Goal: Information Seeking & Learning: Understand process/instructions

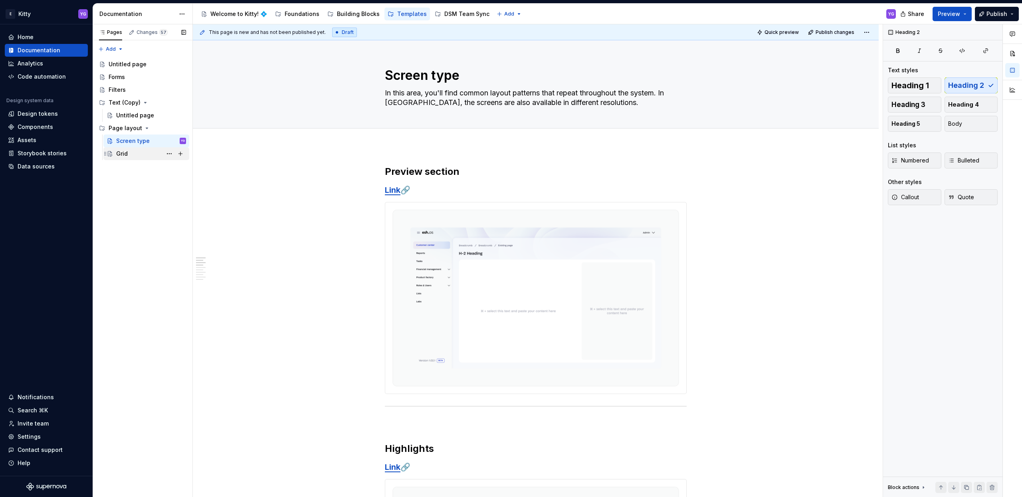
click at [132, 152] on div "Grid" at bounding box center [151, 153] width 70 height 11
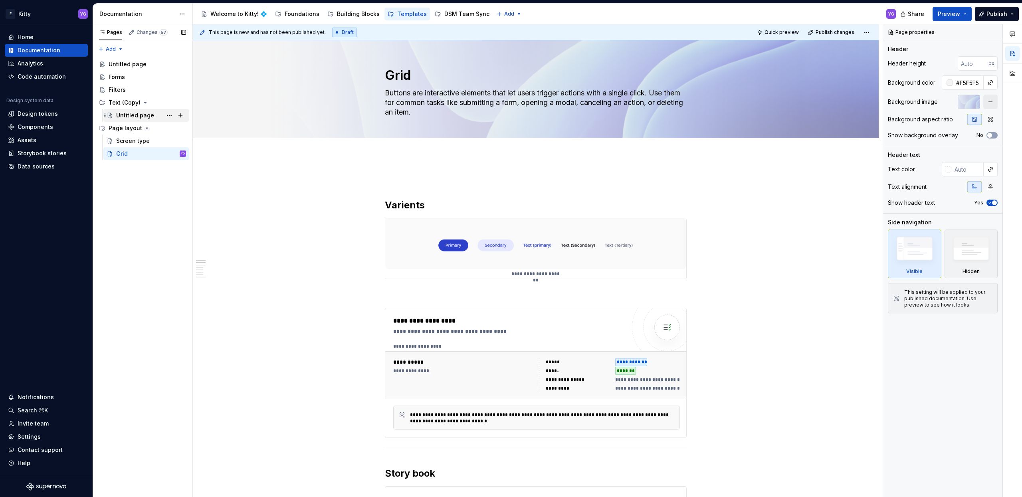
click at [124, 111] on div "Untitled page" at bounding box center [135, 115] width 38 height 8
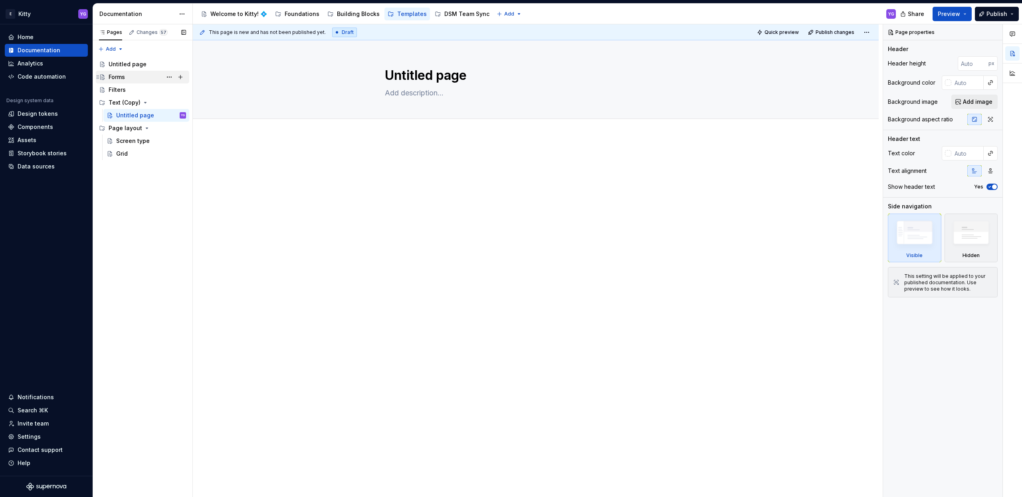
click at [121, 80] on div "Forms" at bounding box center [117, 77] width 16 height 8
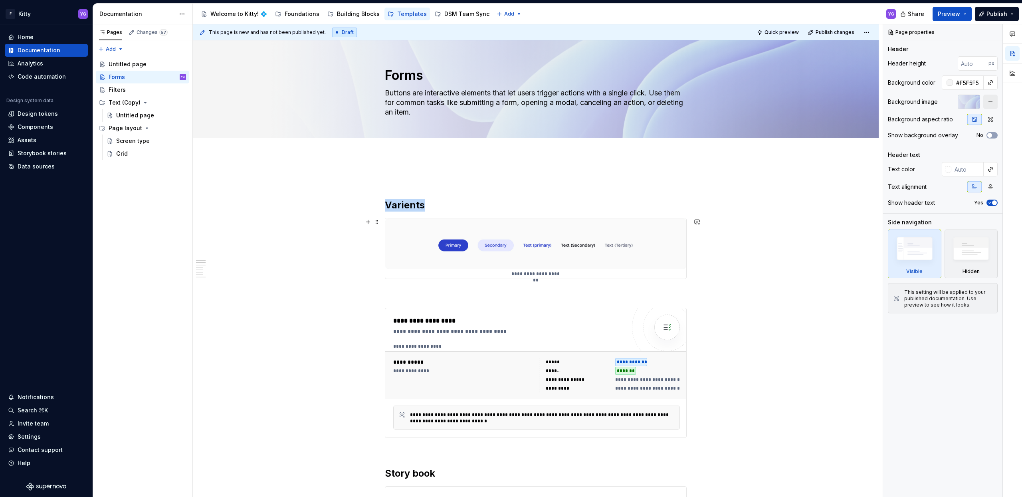
click at [423, 237] on img at bounding box center [535, 243] width 301 height 51
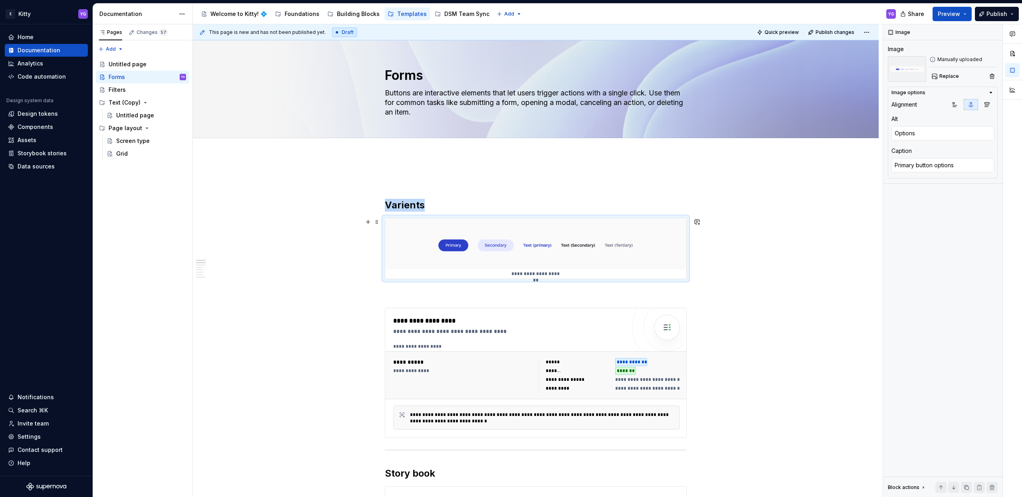
click at [434, 236] on img at bounding box center [535, 243] width 301 height 51
click at [947, 78] on span "Replace" at bounding box center [949, 76] width 20 height 6
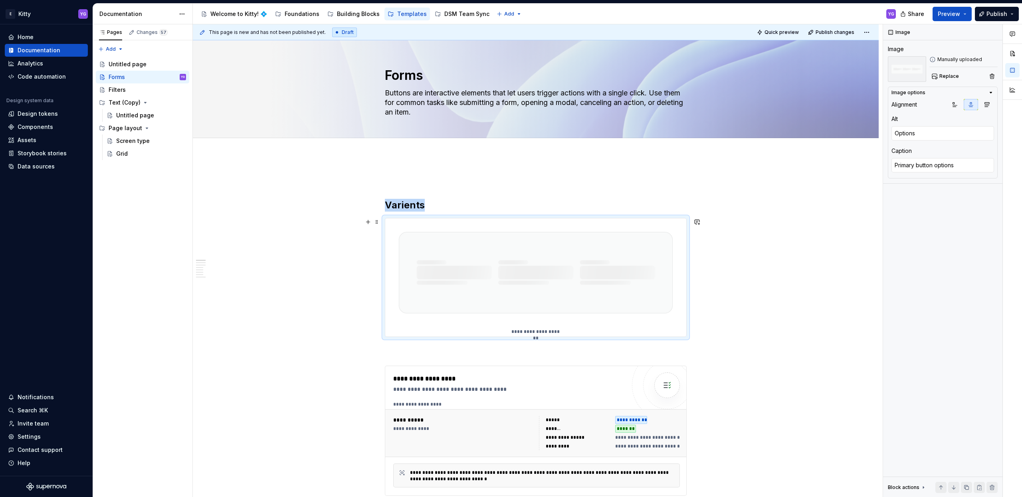
click at [426, 253] on img at bounding box center [535, 272] width 301 height 109
click at [457, 274] on img at bounding box center [535, 272] width 301 height 109
click at [657, 259] on img at bounding box center [535, 272] width 301 height 109
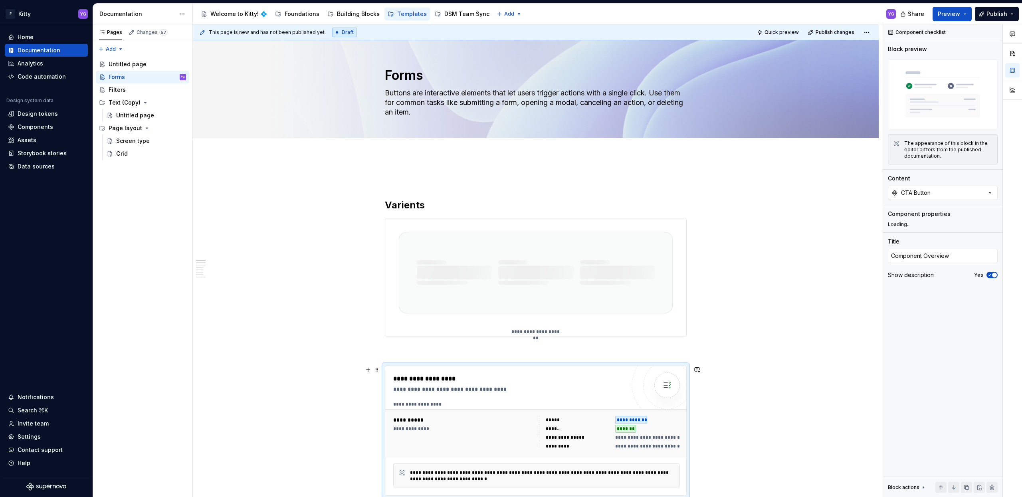
click at [656, 380] on div at bounding box center [667, 385] width 26 height 26
click at [563, 269] on img at bounding box center [535, 272] width 301 height 109
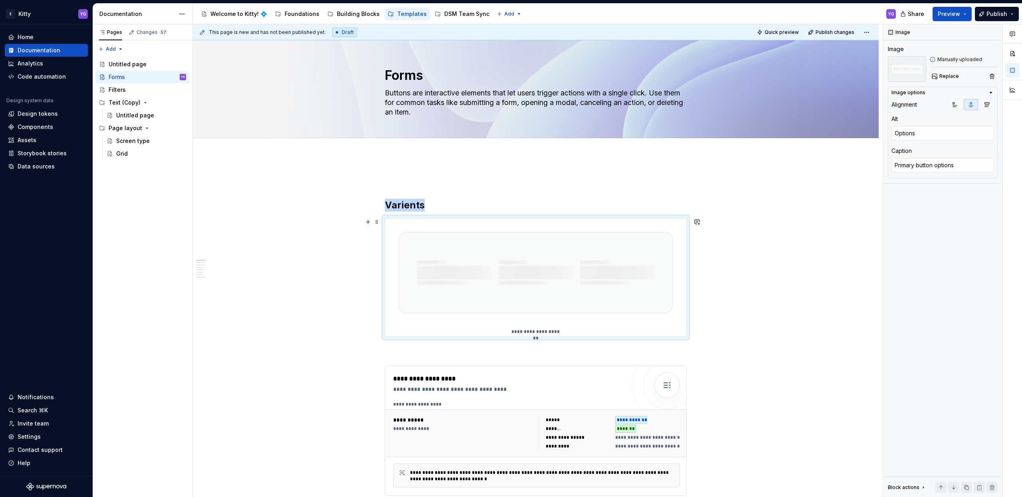
click at [534, 328] on p "**********" at bounding box center [535, 331] width 51 height 6
click at [913, 163] on textarea "Primary button options" at bounding box center [942, 165] width 103 height 14
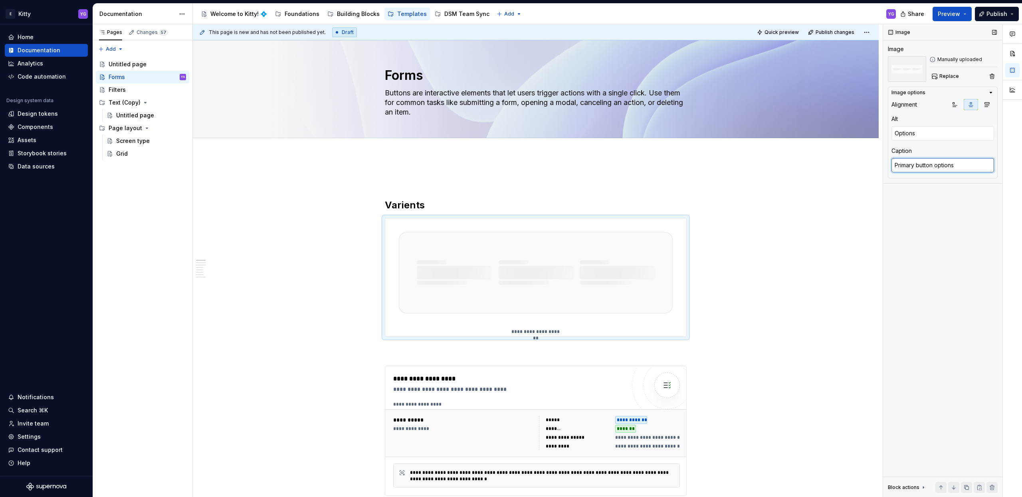
type textarea "*"
type textarea "d"
type textarea "*"
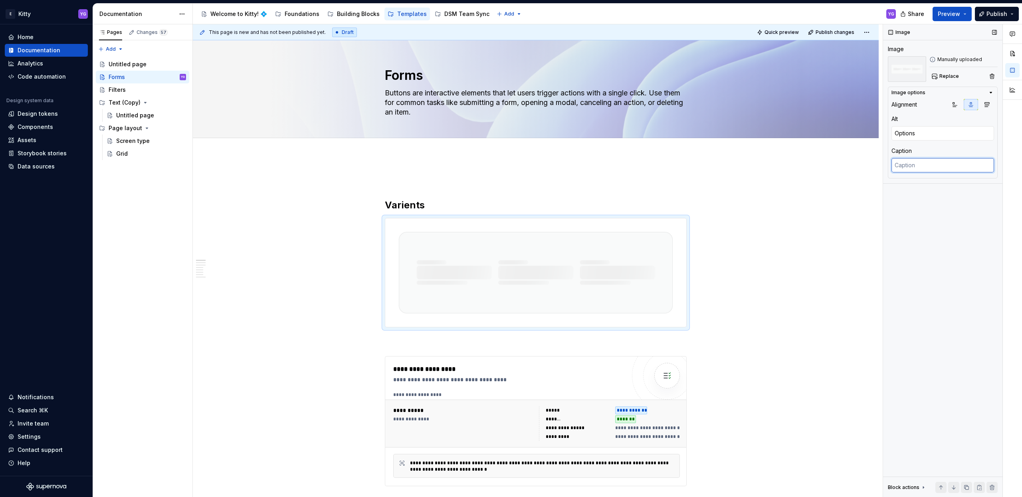
type textarea "*"
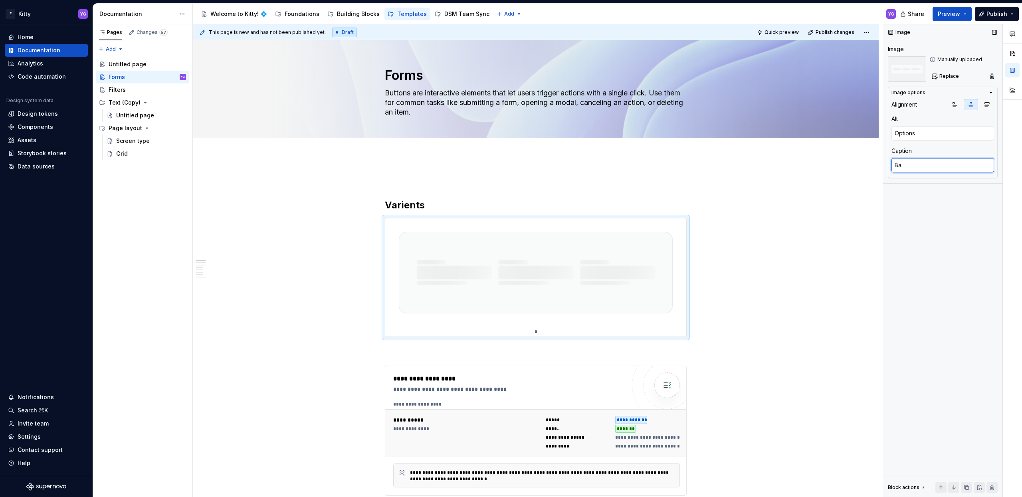
type textarea "Bas"
type textarea "*"
type textarea "Basi"
type textarea "*"
type textarea "Basic"
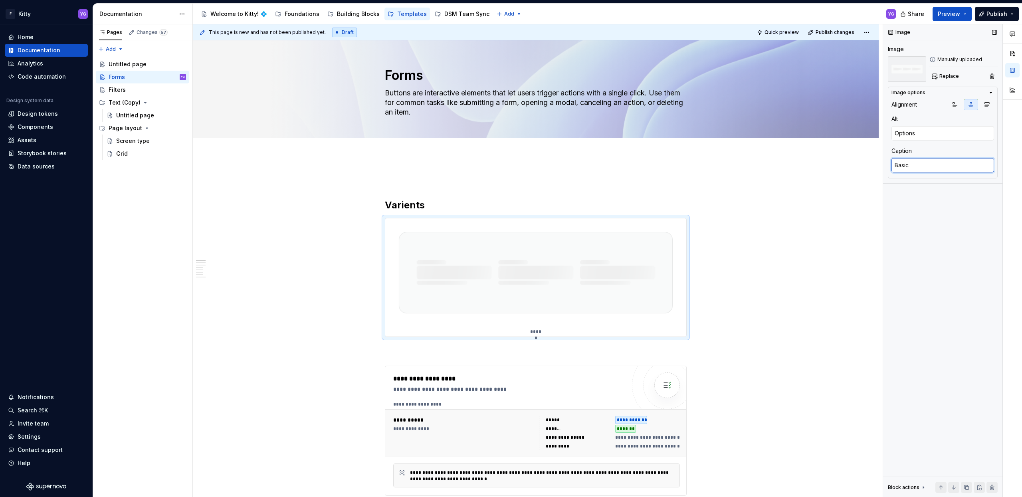
type textarea "*"
type textarea "Basi"
type textarea "*"
type textarea "Bas"
type textarea "*"
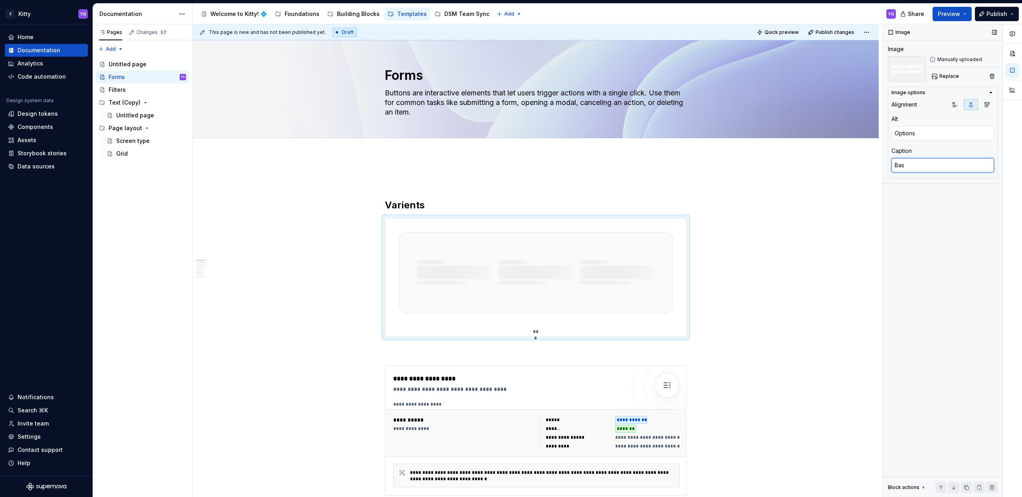
type textarea "Ba"
type textarea "*"
type textarea "Bas"
type textarea "*"
type textarea "Basic"
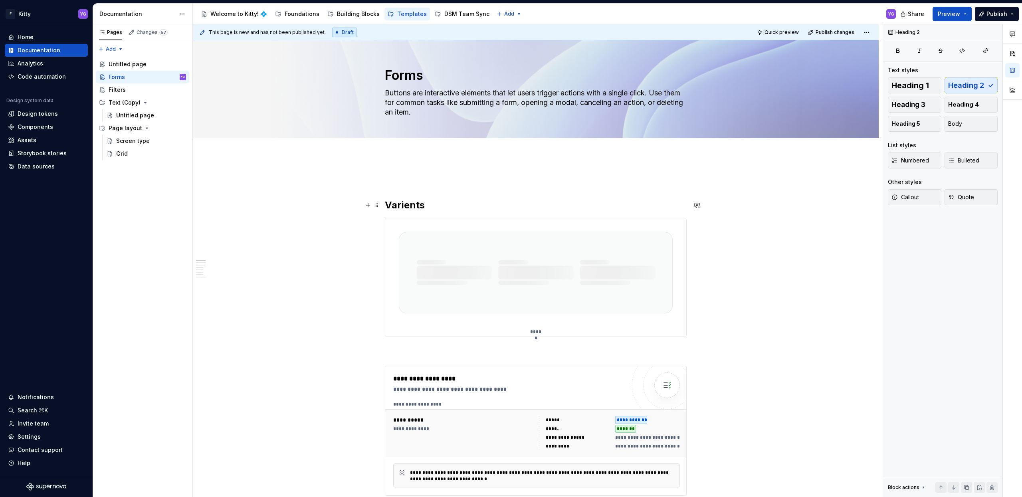
click at [455, 204] on h2 "Varients" at bounding box center [536, 205] width 302 height 13
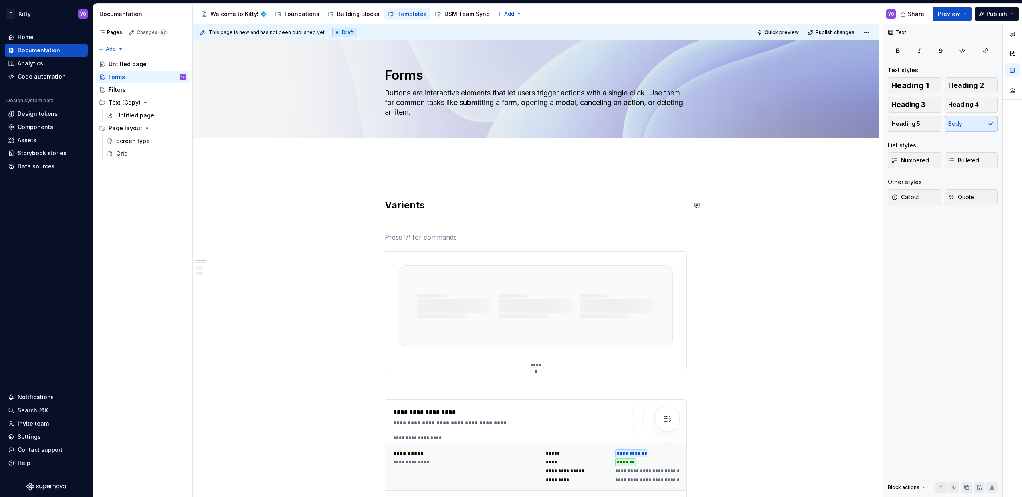
type textarea "*"
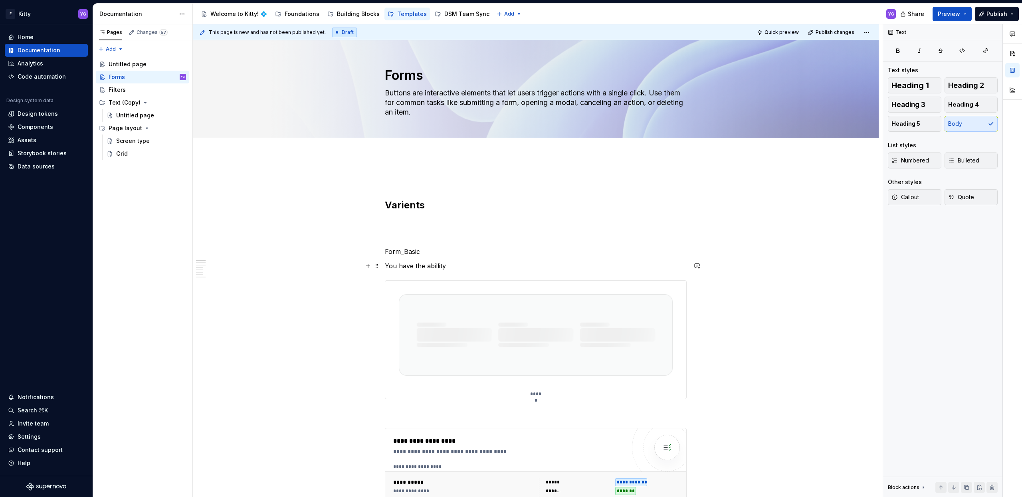
click at [424, 263] on p "You have the abillity" at bounding box center [536, 266] width 302 height 10
click at [431, 264] on p "You have the abillity" at bounding box center [536, 266] width 302 height 10
click at [411, 265] on p "You have the ability" at bounding box center [536, 266] width 302 height 10
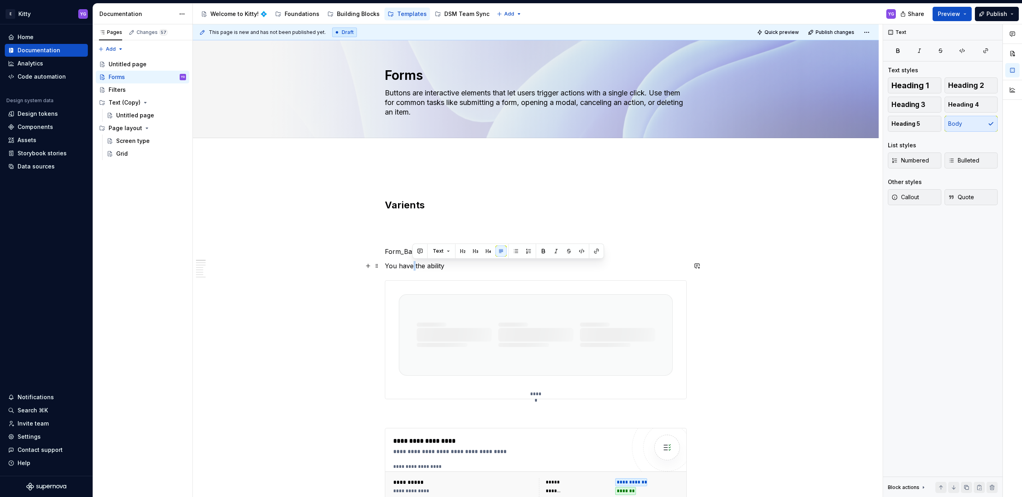
click at [411, 265] on p "You have the ability" at bounding box center [536, 266] width 302 height 10
click at [409, 249] on p "Form_Basic" at bounding box center [536, 252] width 302 height 10
click at [436, 237] on button "button" at bounding box center [434, 236] width 11 height 11
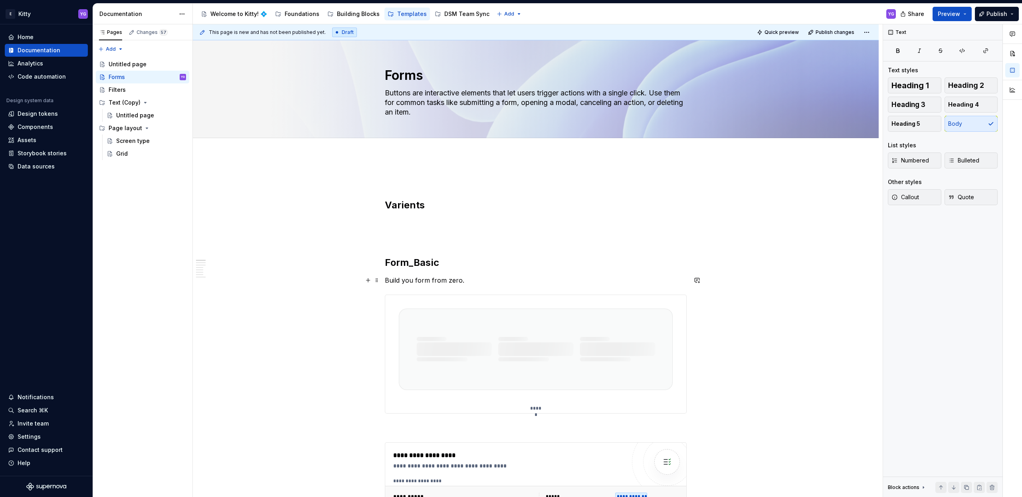
click at [453, 280] on p "Build you form from zero." at bounding box center [536, 280] width 302 height 10
click at [477, 281] on p "Build you form from zero." at bounding box center [536, 280] width 302 height 10
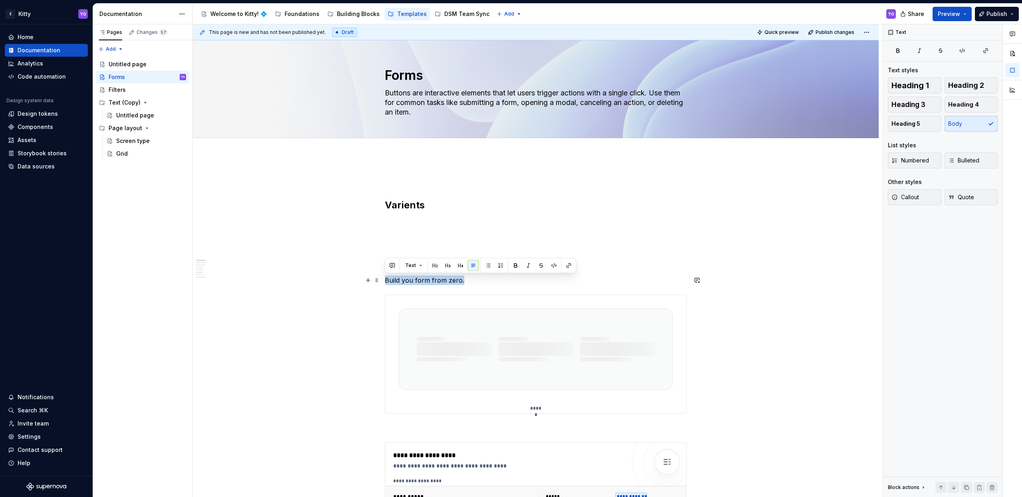
click at [459, 281] on p "Build you form from zero." at bounding box center [536, 280] width 302 height 10
click at [476, 282] on p "Build you form from zero." at bounding box center [536, 280] width 302 height 10
click at [412, 281] on p "Build you form from zero." at bounding box center [536, 280] width 302 height 10
click at [474, 281] on p "Build your form from zero." at bounding box center [536, 280] width 302 height 10
click at [464, 280] on p "Build your form from zero." at bounding box center [536, 280] width 302 height 10
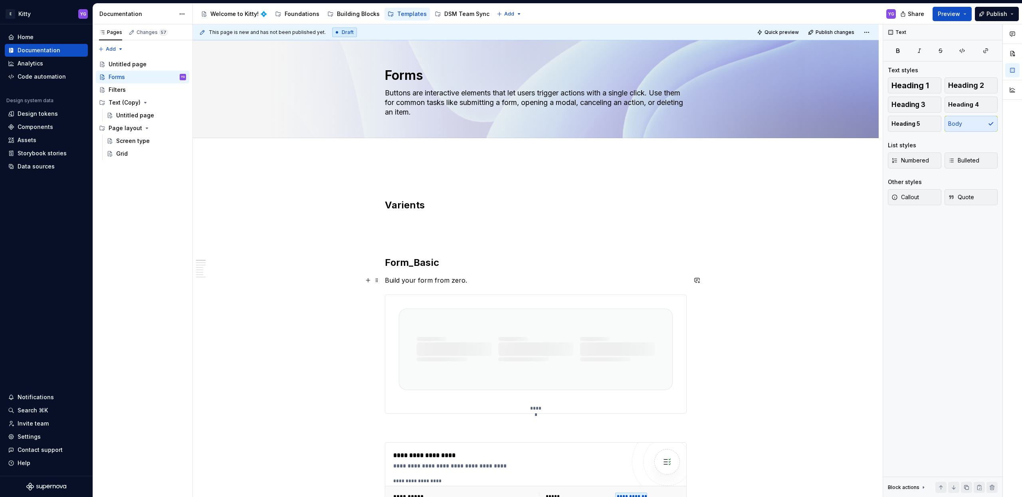
click at [464, 280] on p "Build your form from zero." at bounding box center [536, 280] width 302 height 10
click at [396, 293] on p "Link 🔗" at bounding box center [536, 295] width 302 height 10
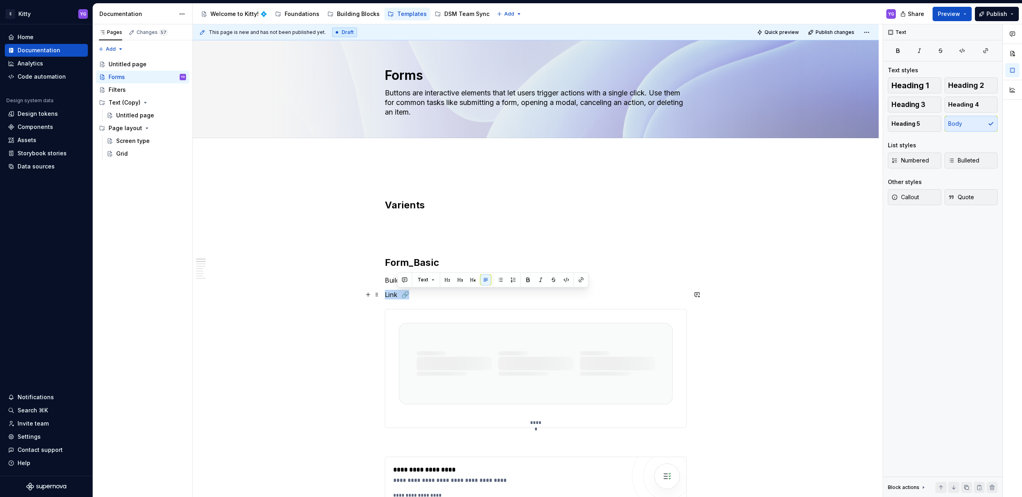
click at [396, 293] on p "Link 🔗" at bounding box center [536, 295] width 302 height 10
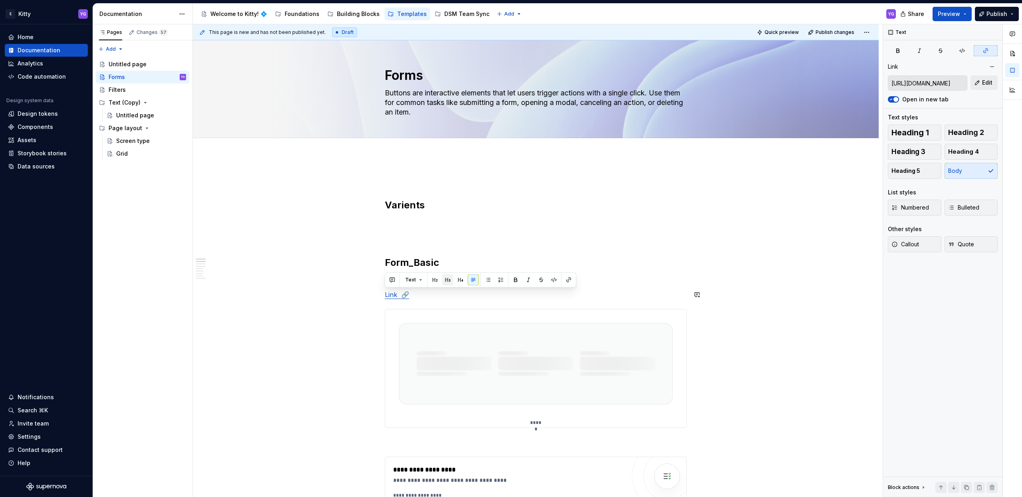
click at [448, 281] on button "button" at bounding box center [447, 279] width 11 height 11
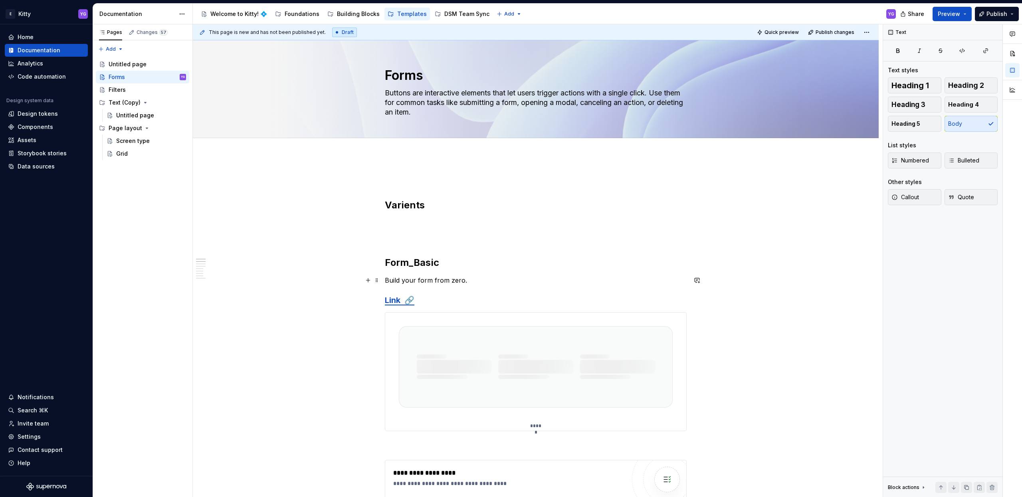
click at [476, 276] on p "Build your form from zero." at bounding box center [536, 280] width 302 height 10
click at [457, 263] on h2 "Form_Basic" at bounding box center [536, 262] width 302 height 13
click at [425, 235] on p at bounding box center [536, 237] width 302 height 10
click at [415, 208] on h2 "Varients" at bounding box center [536, 205] width 302 height 13
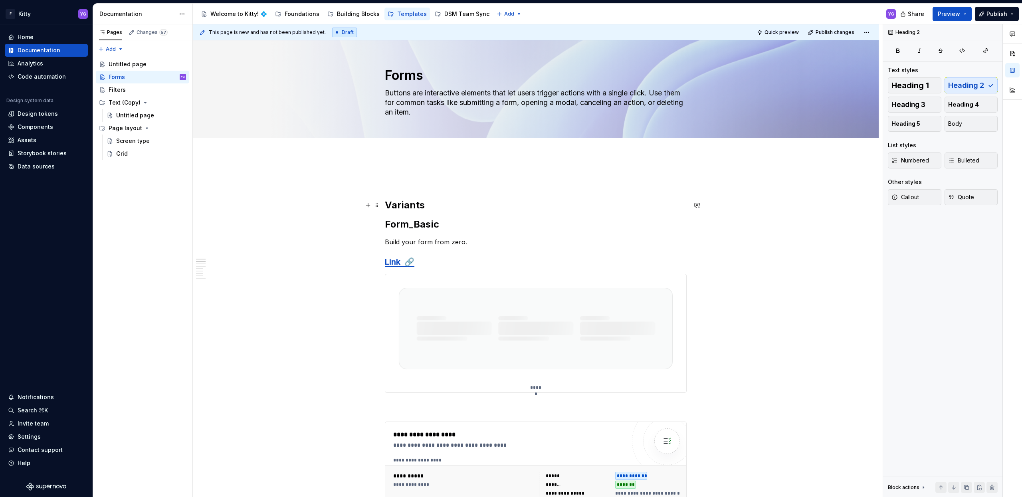
click at [412, 206] on h2 "Variants" at bounding box center [536, 205] width 302 height 13
click at [426, 188] on span "Heading 2" at bounding box center [417, 188] width 24 height 6
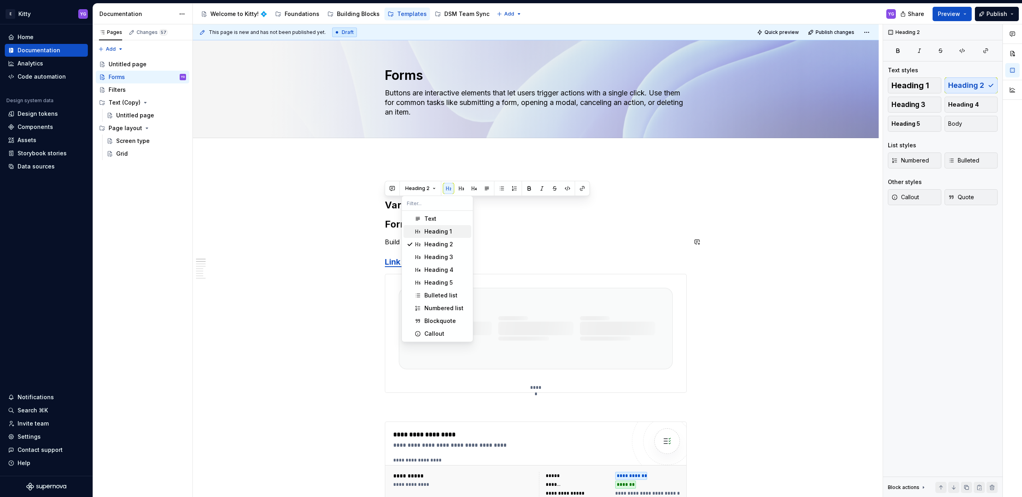
click at [443, 236] on span "Heading 1" at bounding box center [437, 231] width 68 height 13
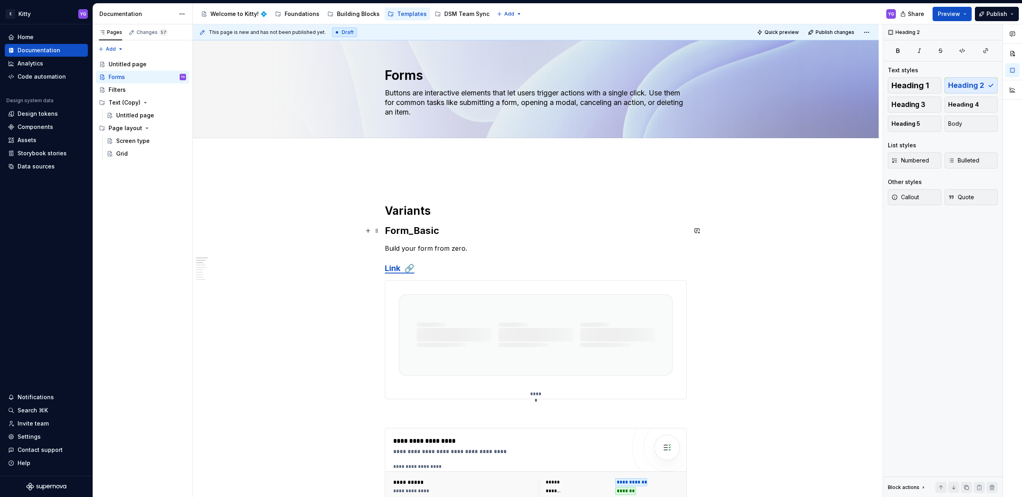
click at [433, 231] on h2 "Form_Basic" at bounding box center [536, 230] width 302 height 13
click at [462, 214] on button "button" at bounding box center [461, 213] width 11 height 11
click at [445, 206] on h1 "Variants" at bounding box center [536, 211] width 302 height 14
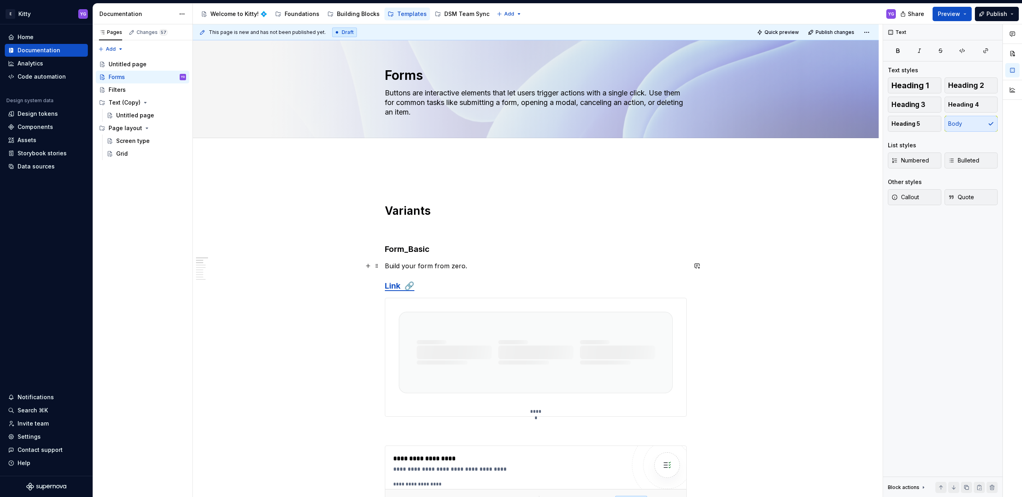
click at [463, 269] on p "Build your form from zero." at bounding box center [536, 266] width 302 height 10
click at [423, 228] on p at bounding box center [536, 229] width 302 height 10
click at [425, 209] on h1 "Variants" at bounding box center [536, 211] width 302 height 14
click at [412, 231] on p at bounding box center [536, 229] width 302 height 10
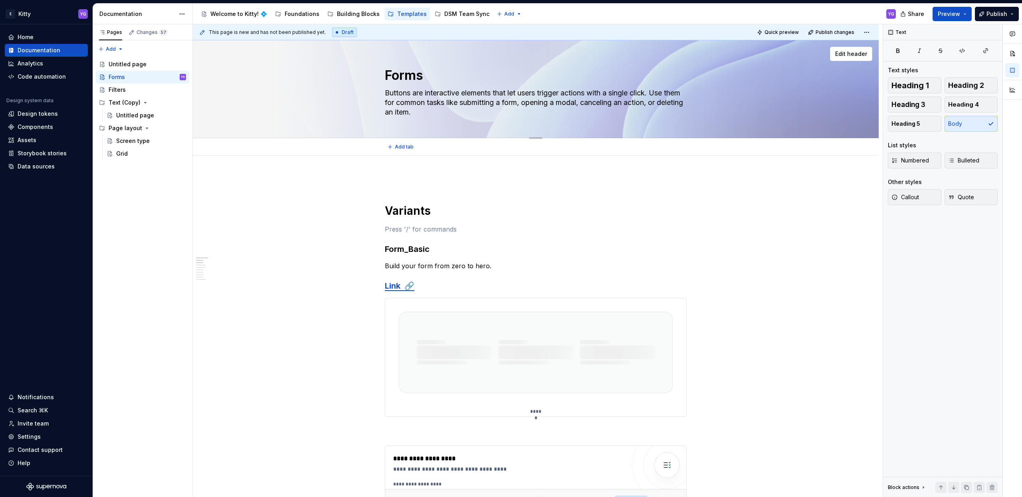
click at [447, 105] on textarea "Buttons are interactive elements that let users trigger actions with a single c…" at bounding box center [534, 103] width 302 height 32
paste textarea "Forms are essential UI components that enable users to input, submit, and manag…"
type textarea "*"
type textarea "Forms are essential UI components that enable users to input, submit, and manag…"
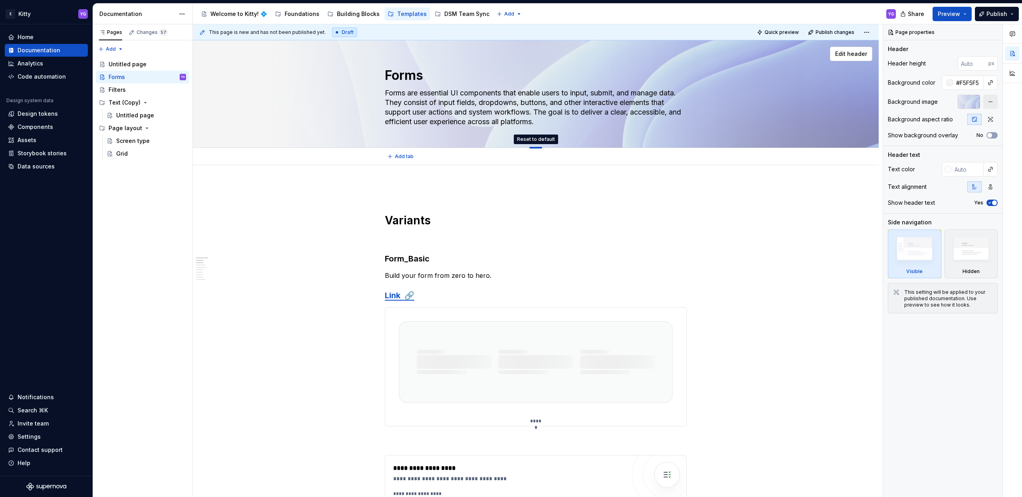
drag, startPoint x: 534, startPoint y: 147, endPoint x: 541, endPoint y: 102, distance: 45.6
type textarea "*"
type textarea "Forms are essential UI components that enable users to input, submit, and manag…"
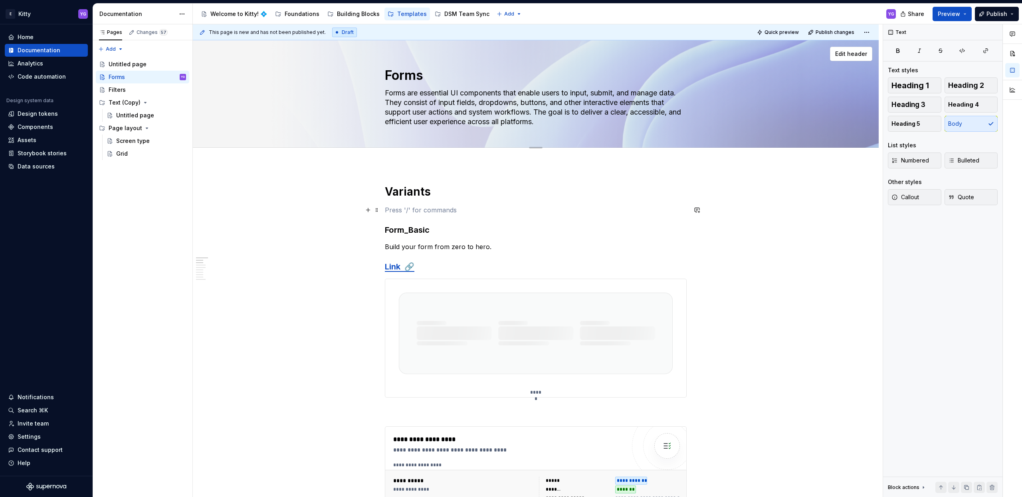
click at [399, 213] on p at bounding box center [536, 210] width 302 height 10
click at [497, 246] on p "Build your form from zero to hero." at bounding box center [536, 247] width 302 height 10
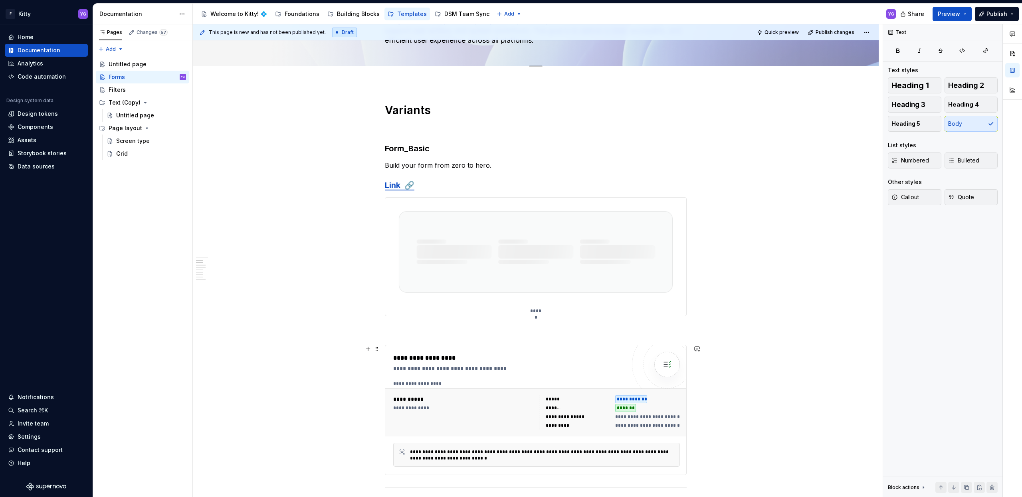
scroll to position [183, 0]
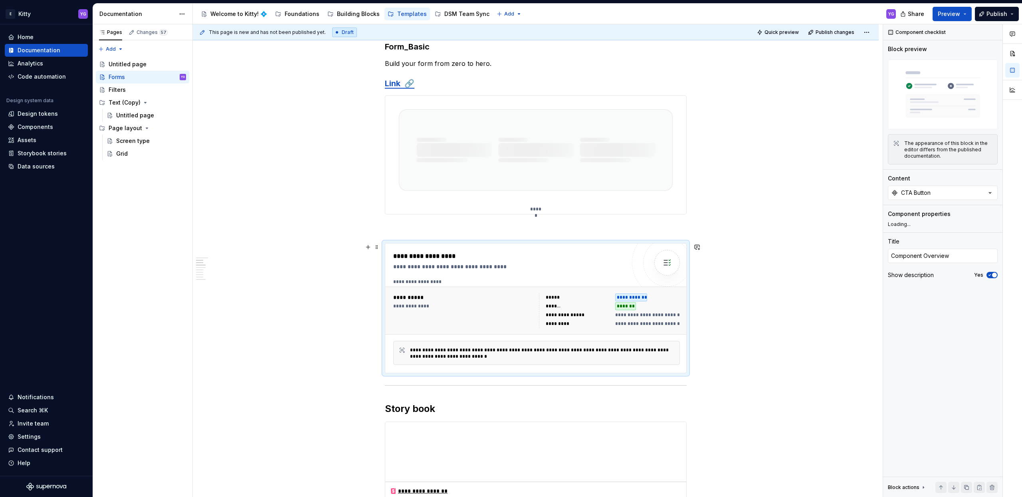
click at [478, 264] on div "**********" at bounding box center [509, 267] width 232 height 8
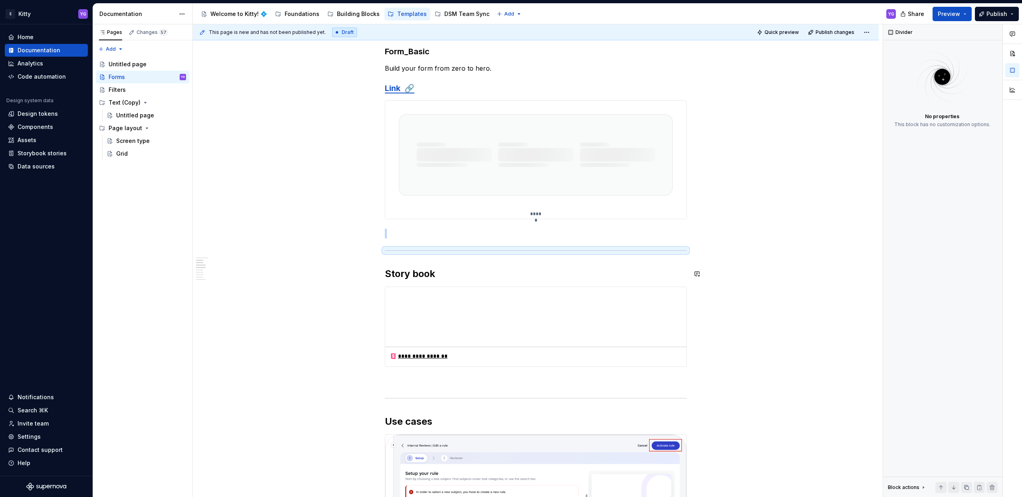
scroll to position [81, 0]
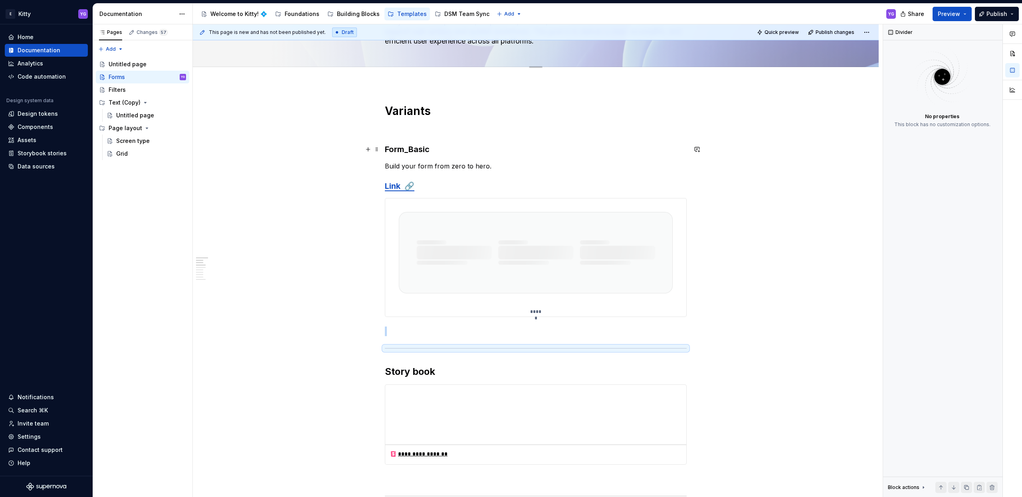
click at [391, 146] on h3 "Form_Basic" at bounding box center [536, 149] width 302 height 11
drag, startPoint x: 385, startPoint y: 148, endPoint x: 484, endPoint y: 158, distance: 98.6
click at [434, 153] on h3 "Form_Basic" at bounding box center [536, 149] width 302 height 11
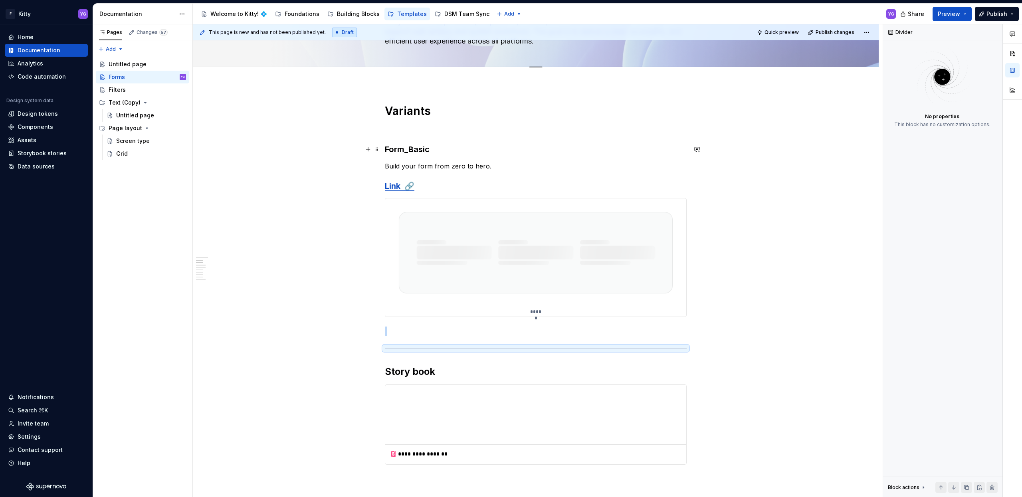
click at [464, 151] on h3 "Form_Basic" at bounding box center [536, 149] width 302 height 11
click at [432, 148] on h3 "Form_Basic" at bounding box center [536, 149] width 302 height 11
click at [444, 168] on p "Build your form from zero to hero." at bounding box center [536, 166] width 302 height 10
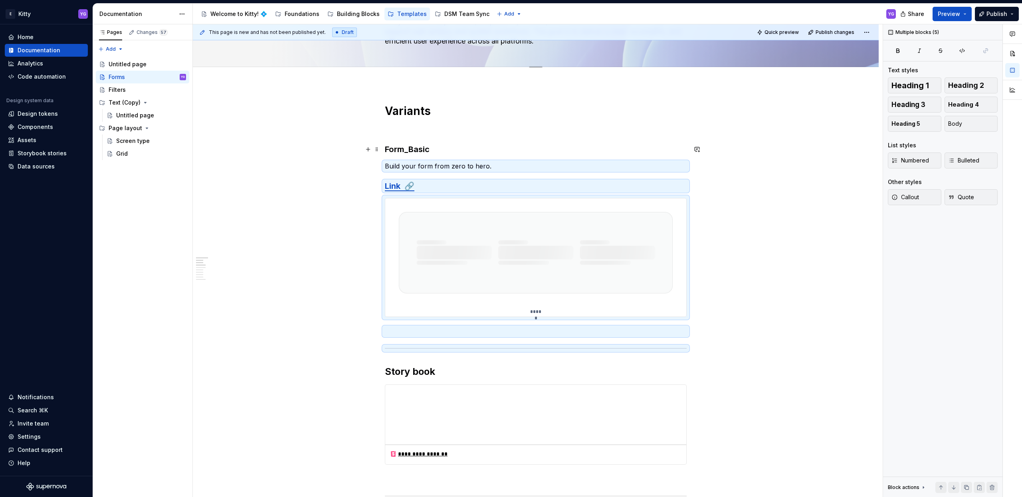
click at [431, 152] on h3 "Form_Basic" at bounding box center [536, 149] width 302 height 11
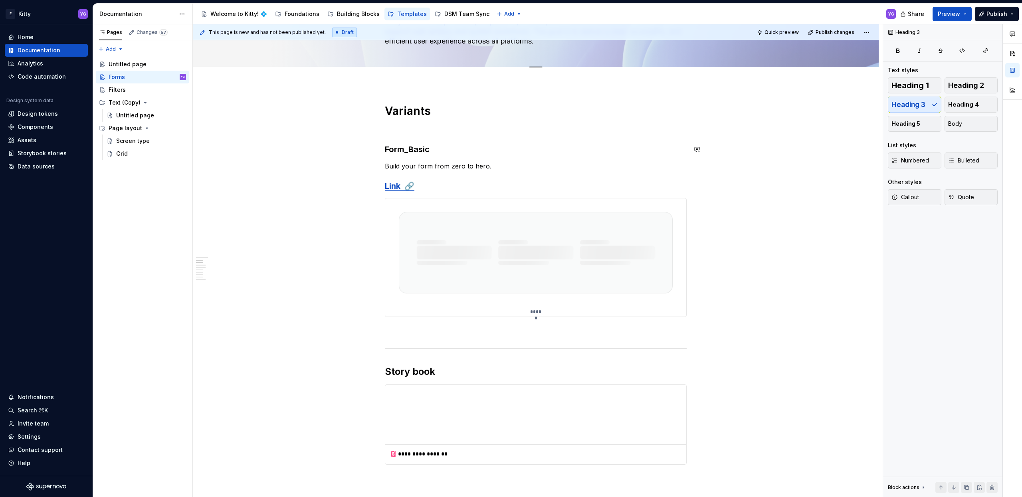
click at [414, 161] on p "Build your form from zero to hero." at bounding box center [536, 166] width 302 height 10
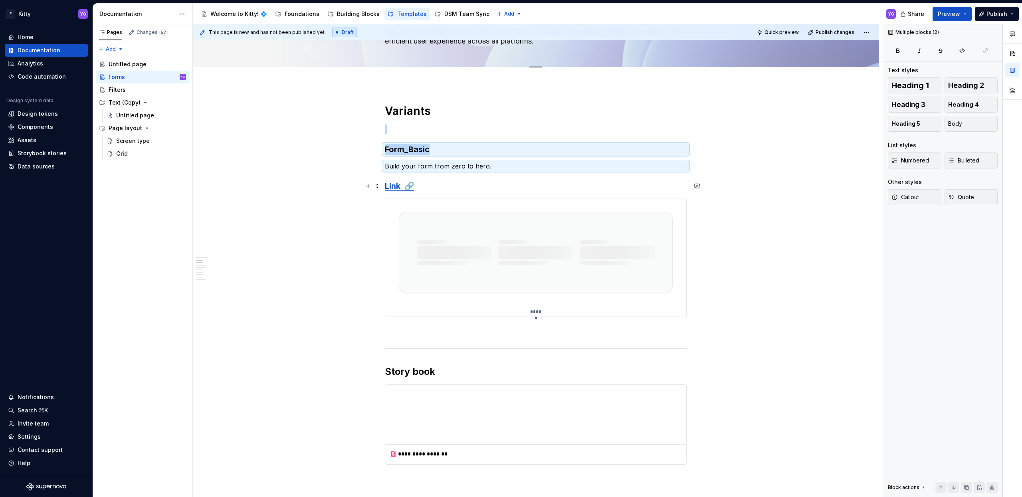
click at [437, 188] on h3 "Link 🔗" at bounding box center [536, 185] width 302 height 11
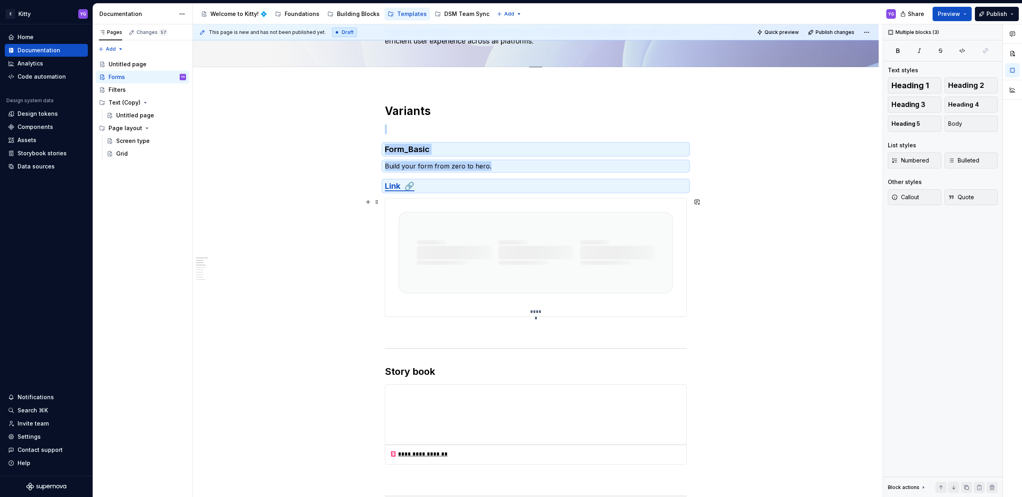
click at [433, 229] on img at bounding box center [535, 252] width 301 height 109
copy div "Form_Basic Build your form from zero to hero. Link 🔗"
click at [422, 334] on p at bounding box center [536, 331] width 302 height 10
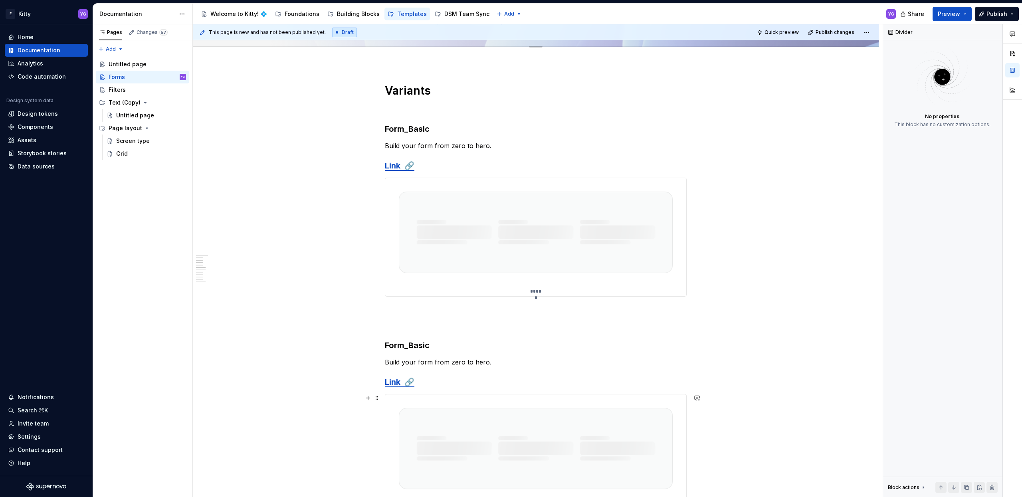
scroll to position [265, 0]
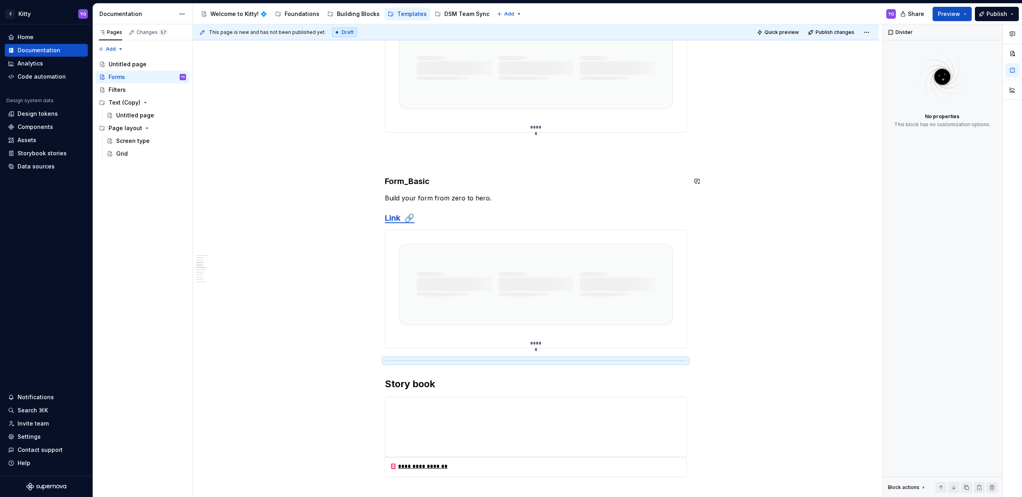
click at [423, 182] on h3 "Form_Basic" at bounding box center [536, 181] width 302 height 11
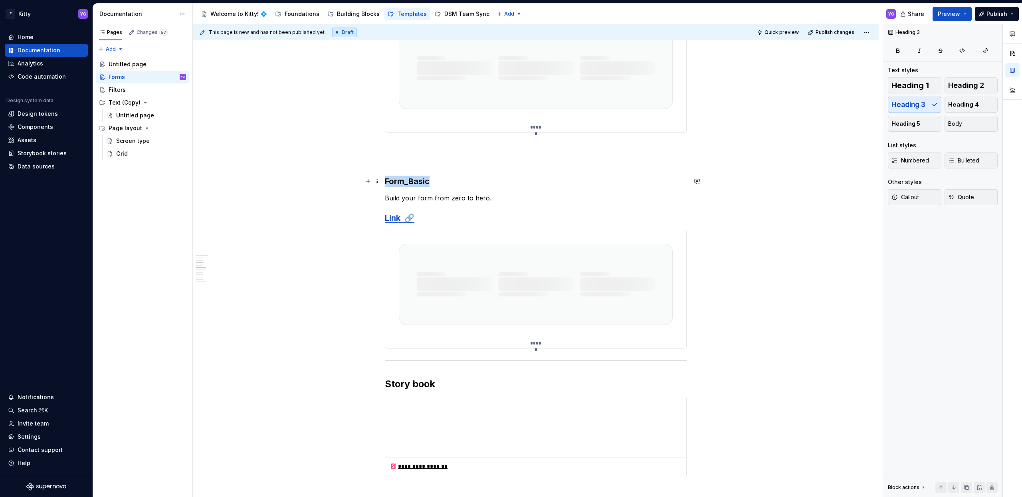
click at [423, 182] on h3 "Form_Basic" at bounding box center [536, 181] width 302 height 11
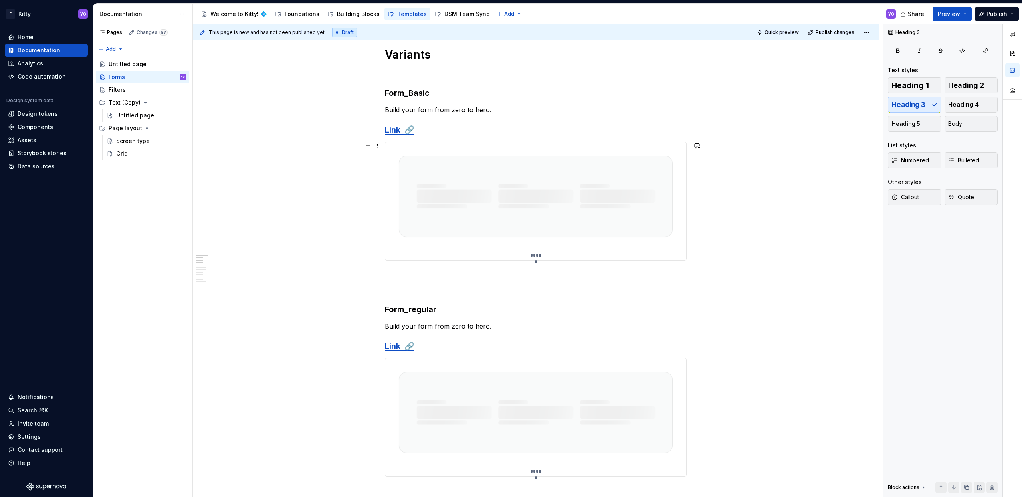
scroll to position [142, 0]
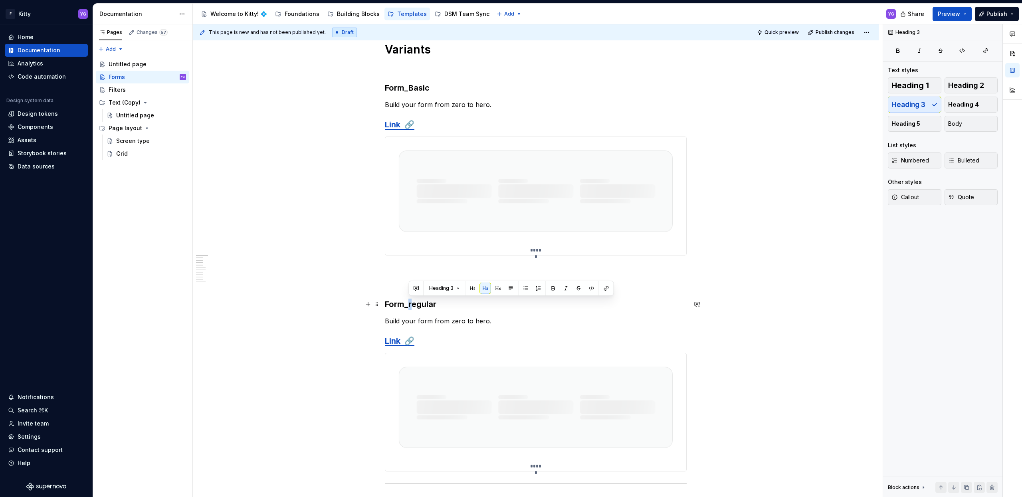
click at [411, 304] on h3 "Form_regular" at bounding box center [536, 304] width 302 height 11
click at [420, 320] on p "Build your form from zero to hero." at bounding box center [536, 321] width 302 height 10
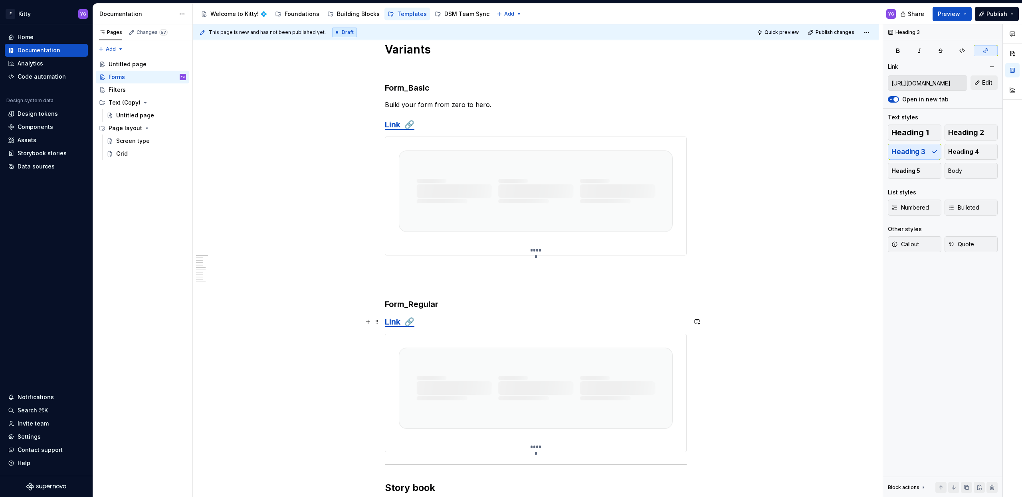
click at [397, 321] on link "Link 🔗" at bounding box center [400, 322] width 30 height 10
click at [977, 83] on button "Edit" at bounding box center [983, 82] width 27 height 14
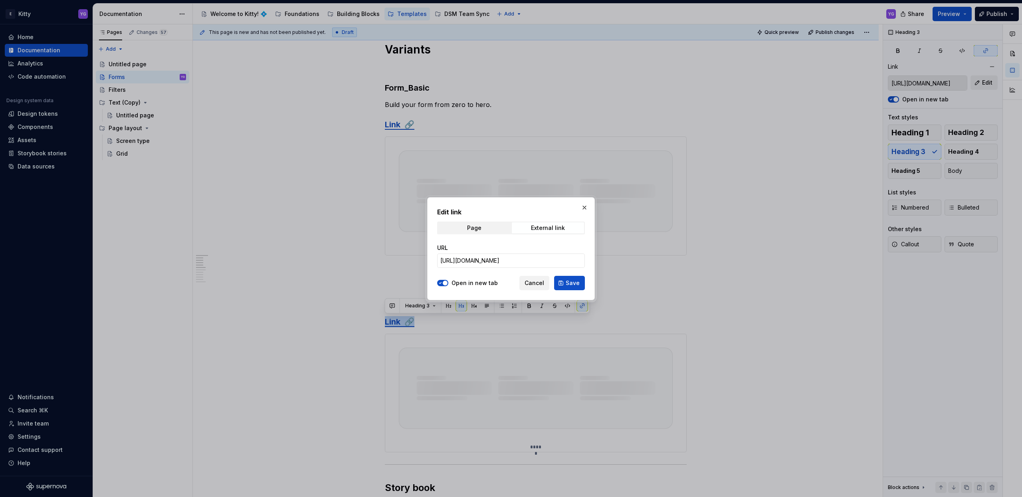
type textarea "*"
click at [546, 263] on input "[URL][DOMAIN_NAME]" at bounding box center [511, 260] width 148 height 14
paste input "2089"
type input "[URL][DOMAIN_NAME]"
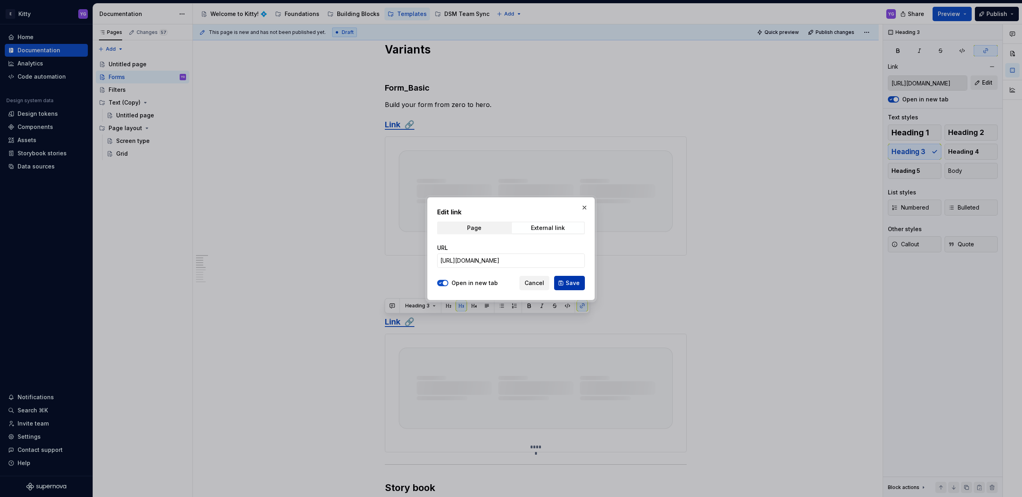
scroll to position [0, 0]
click at [567, 280] on span "Save" at bounding box center [572, 283] width 14 height 8
type input "[URL][DOMAIN_NAME]"
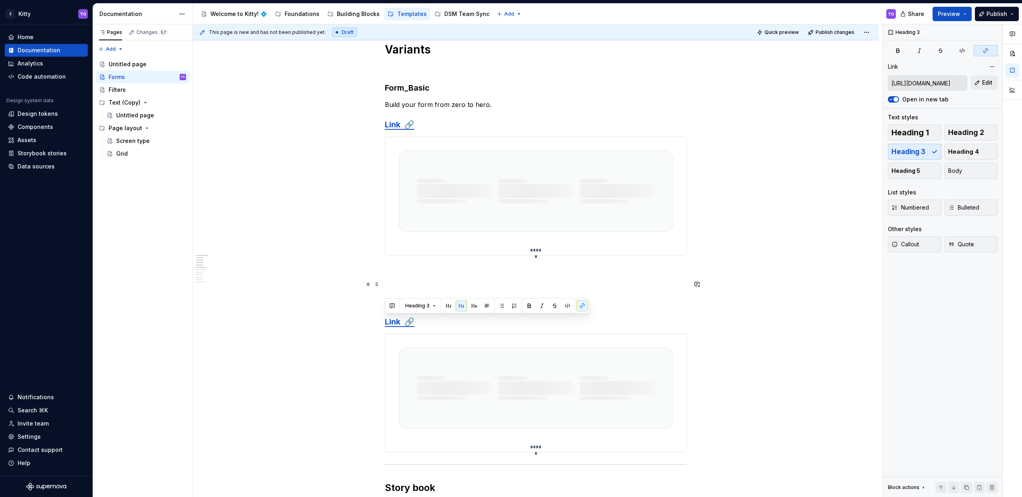
click at [563, 281] on p at bounding box center [536, 284] width 302 height 10
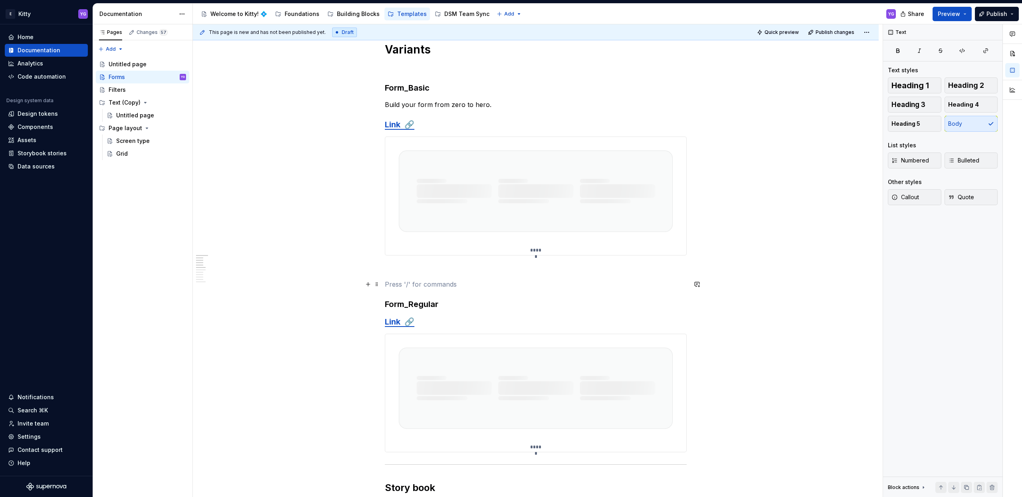
click at [563, 281] on p at bounding box center [536, 284] width 302 height 10
click at [552, 302] on h3 "Form_Regular" at bounding box center [536, 304] width 302 height 11
click at [545, 287] on p at bounding box center [536, 284] width 302 height 10
click at [539, 274] on p at bounding box center [536, 270] width 302 height 10
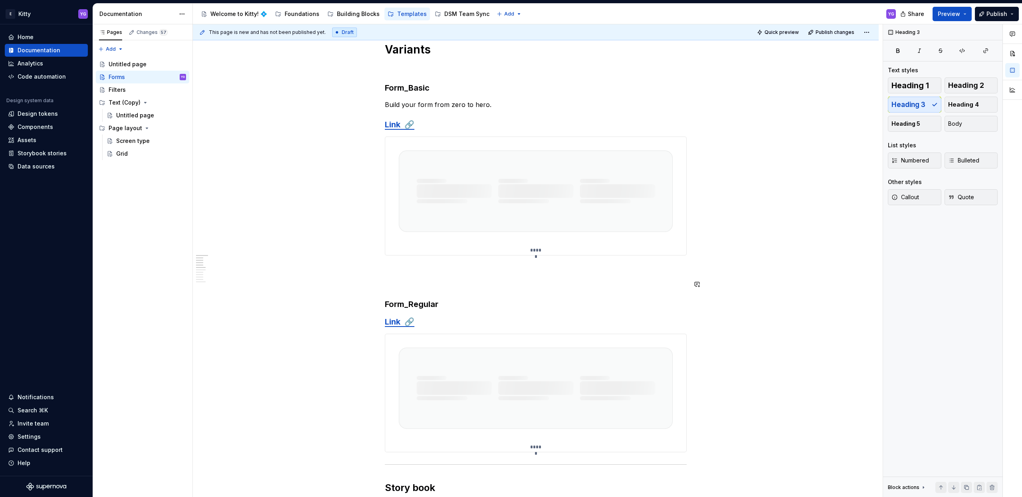
click at [534, 283] on p at bounding box center [536, 284] width 302 height 10
click at [536, 272] on p at bounding box center [536, 270] width 302 height 10
click at [533, 272] on p at bounding box center [536, 270] width 302 height 10
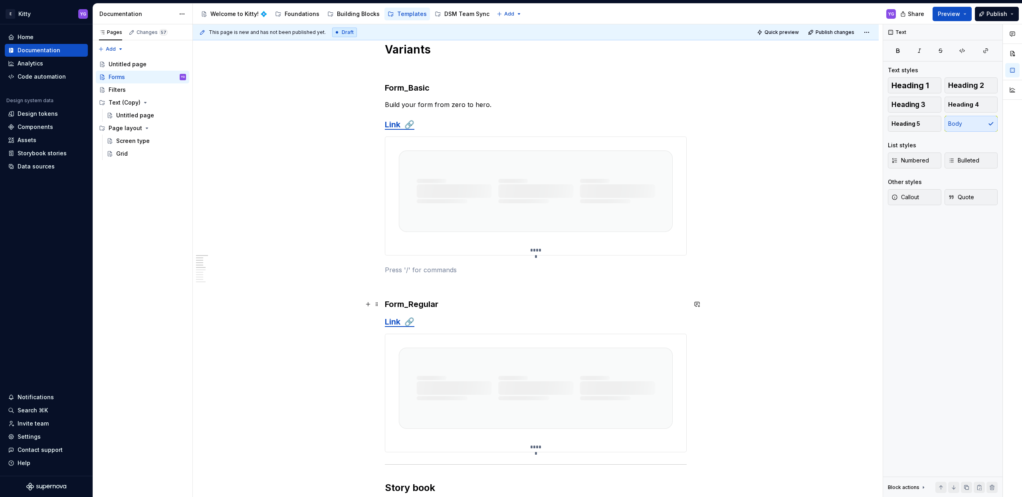
click at [520, 305] on h3 "Form_Regular" at bounding box center [536, 304] width 302 height 11
click at [515, 285] on p at bounding box center [536, 284] width 302 height 10
click at [512, 287] on p at bounding box center [536, 284] width 302 height 10
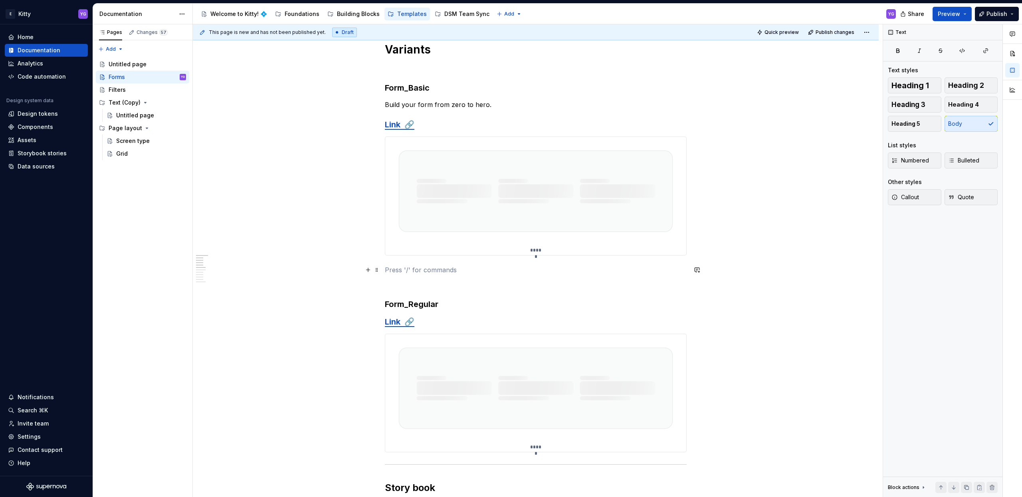
click at [514, 272] on p at bounding box center [536, 270] width 302 height 10
click at [515, 288] on p at bounding box center [536, 284] width 302 height 10
click at [505, 303] on h3 "Form_Regular" at bounding box center [536, 304] width 302 height 11
drag, startPoint x: 496, startPoint y: 304, endPoint x: 497, endPoint y: 286, distance: 18.4
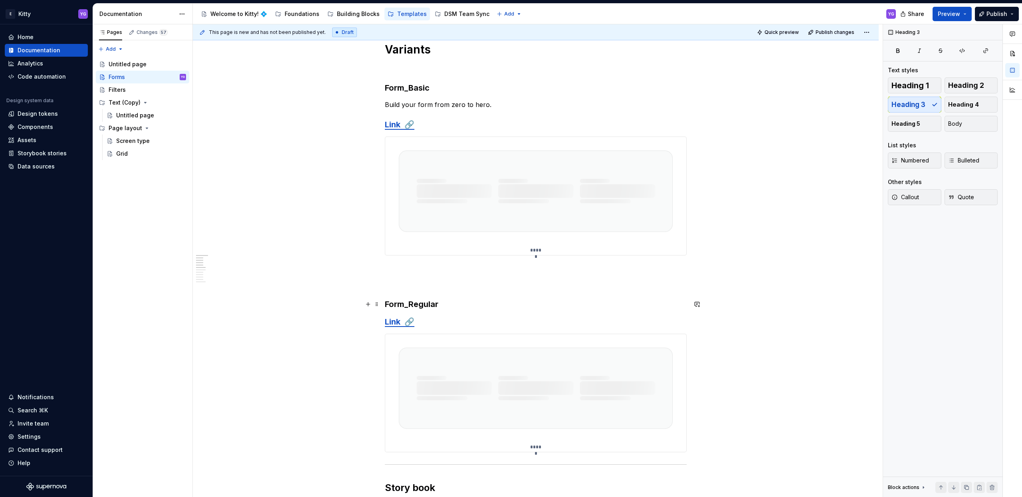
click at [496, 304] on h3 "Form_Regular" at bounding box center [536, 304] width 302 height 11
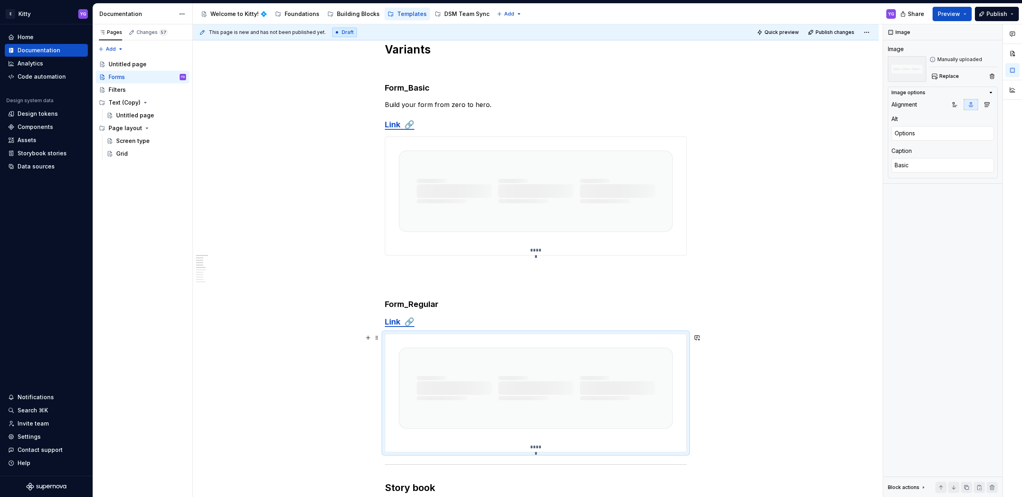
click at [505, 359] on img at bounding box center [535, 388] width 301 height 109
click at [949, 68] on div "Manually uploaded Replace" at bounding box center [963, 69] width 68 height 26
click at [947, 74] on span "Replace" at bounding box center [949, 76] width 20 height 6
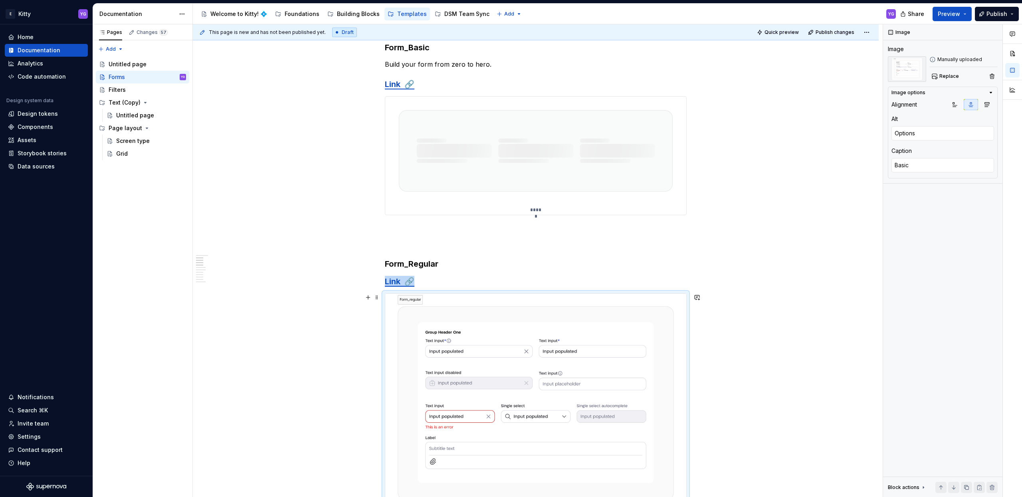
scroll to position [275, 0]
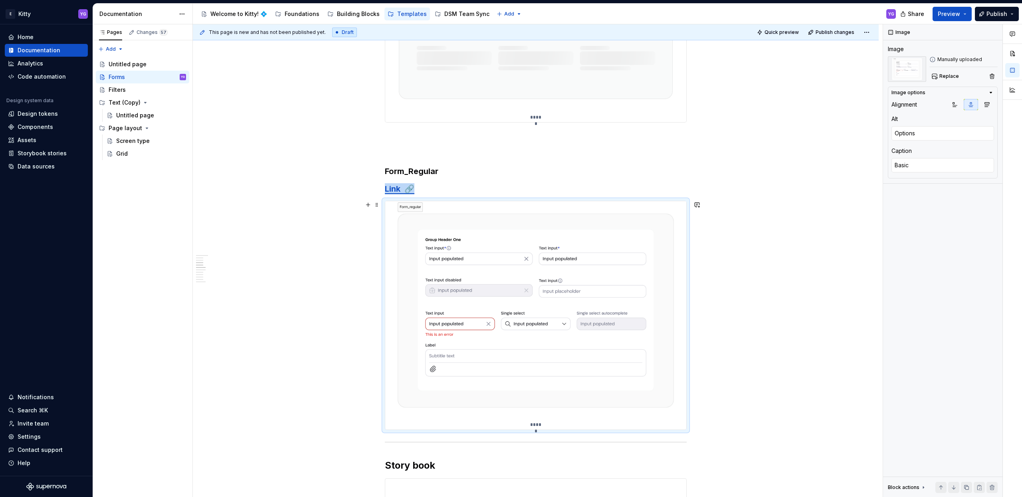
click at [395, 250] on img at bounding box center [535, 310] width 301 height 219
click at [554, 315] on img at bounding box center [535, 310] width 301 height 219
click at [945, 75] on span "Replace" at bounding box center [949, 76] width 20 height 6
click at [459, 380] on img at bounding box center [535, 310] width 301 height 219
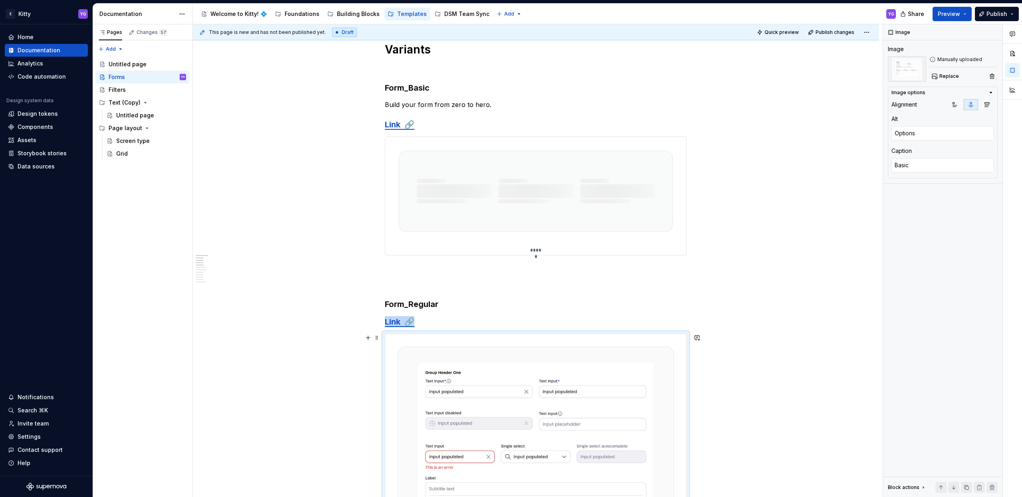
scroll to position [105, 0]
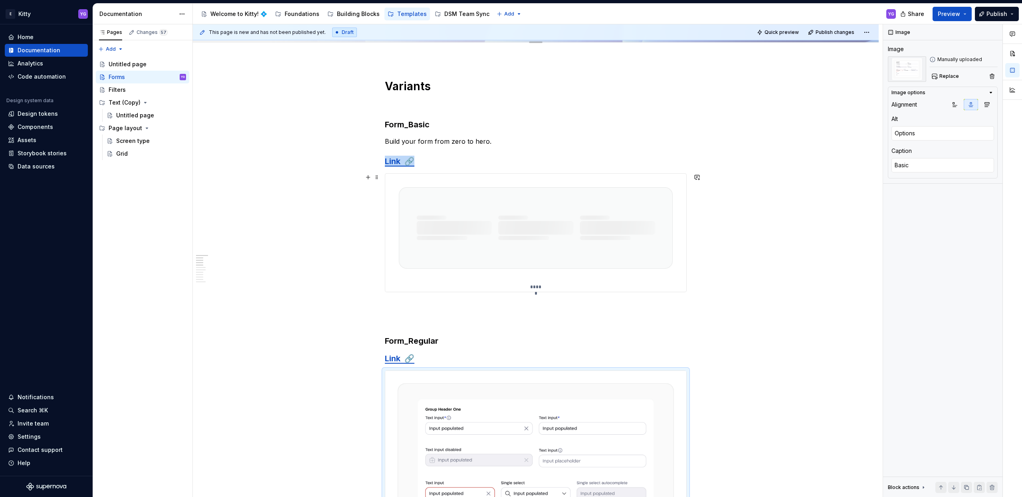
click at [462, 256] on img at bounding box center [535, 228] width 301 height 109
click at [531, 286] on p "*****" at bounding box center [536, 287] width 12 height 6
click at [924, 168] on textarea "Basic" at bounding box center [942, 165] width 103 height 14
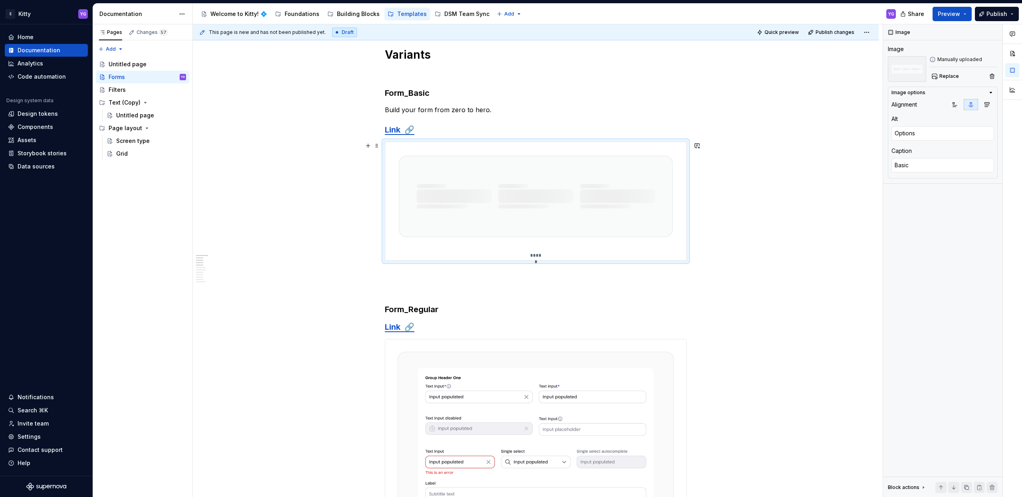
scroll to position [61, 0]
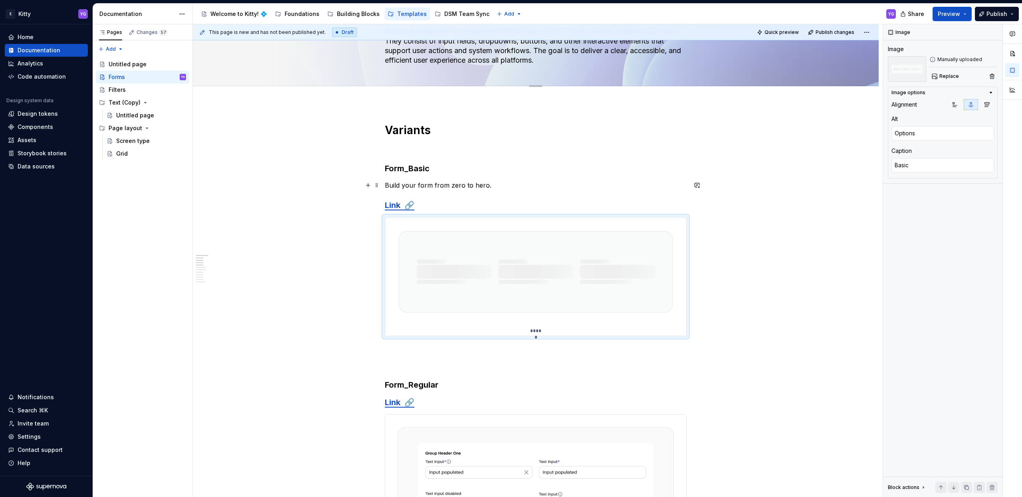
click at [420, 186] on p "Build your form from zero to hero." at bounding box center [536, 185] width 302 height 10
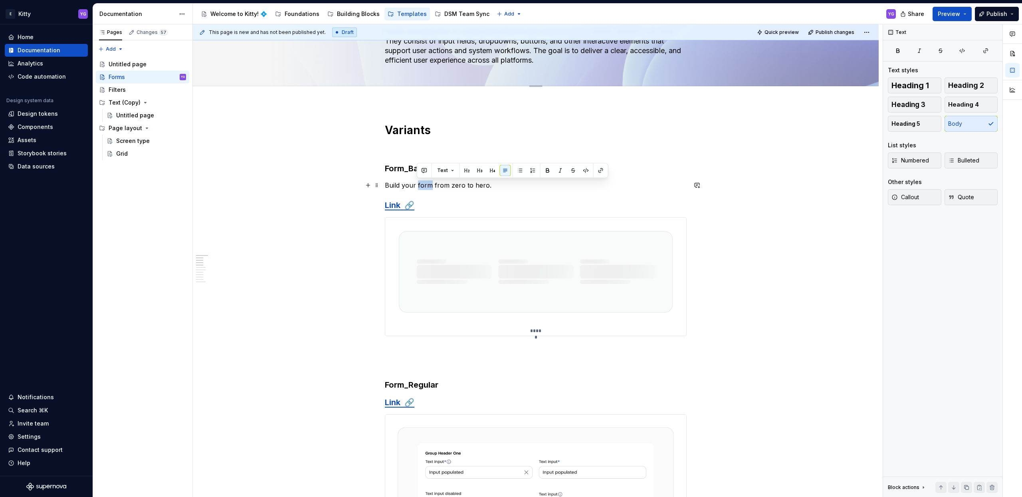
click at [420, 186] on p "Build your form from zero to hero." at bounding box center [536, 185] width 302 height 10
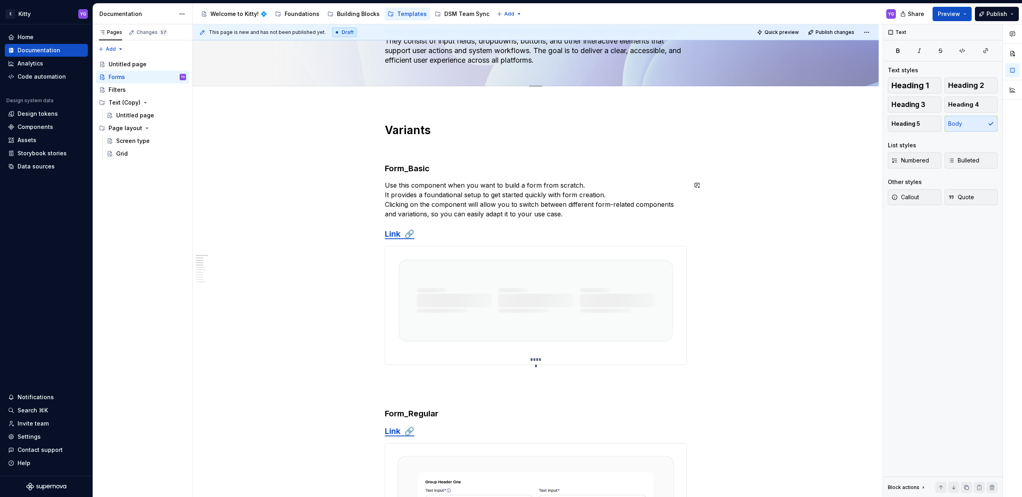
click at [492, 215] on p "Use this component when you want to build a form from scratch. It provides a fo…" at bounding box center [536, 199] width 302 height 38
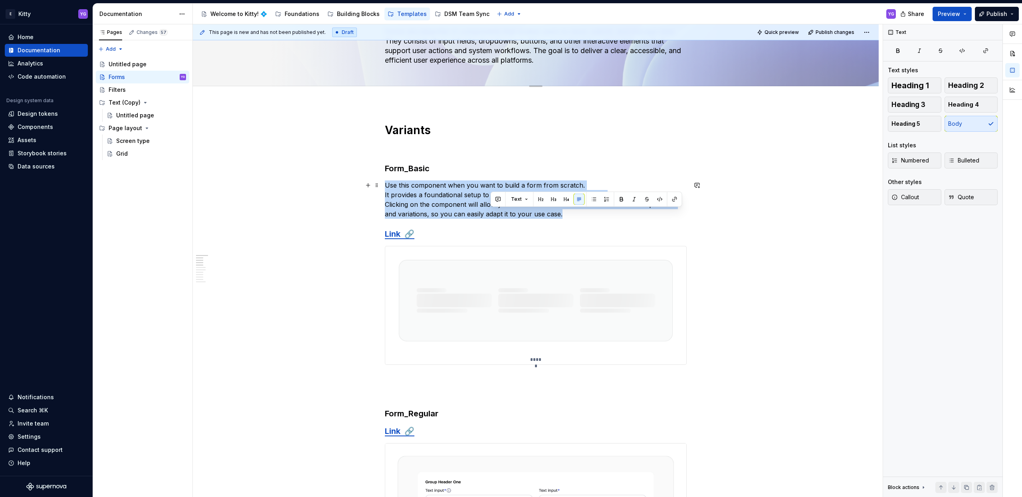
click at [492, 215] on p "Use this component when you want to build a form from scratch. It provides a fo…" at bounding box center [536, 199] width 302 height 38
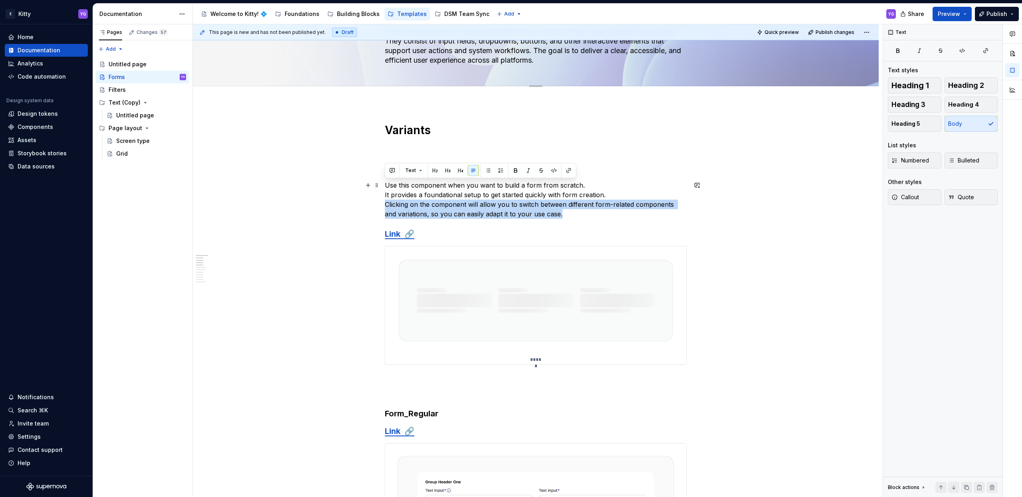
click at [492, 215] on p "Use this component when you want to build a form from scratch. It provides a fo…" at bounding box center [536, 199] width 302 height 38
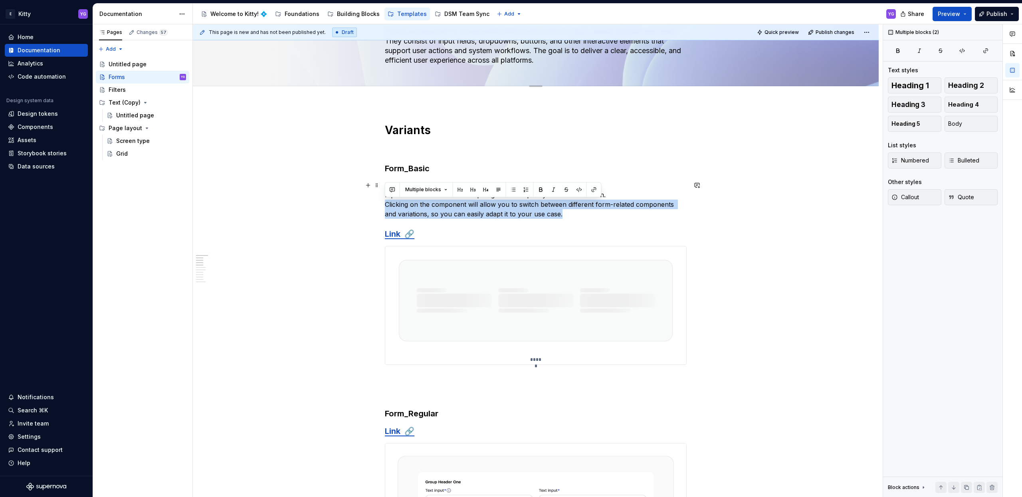
click at [492, 215] on p "Use this component when you want to build a form from scratch. It provides a fo…" at bounding box center [536, 199] width 302 height 38
click at [433, 192] on span "Multiple blocks" at bounding box center [423, 189] width 36 height 6
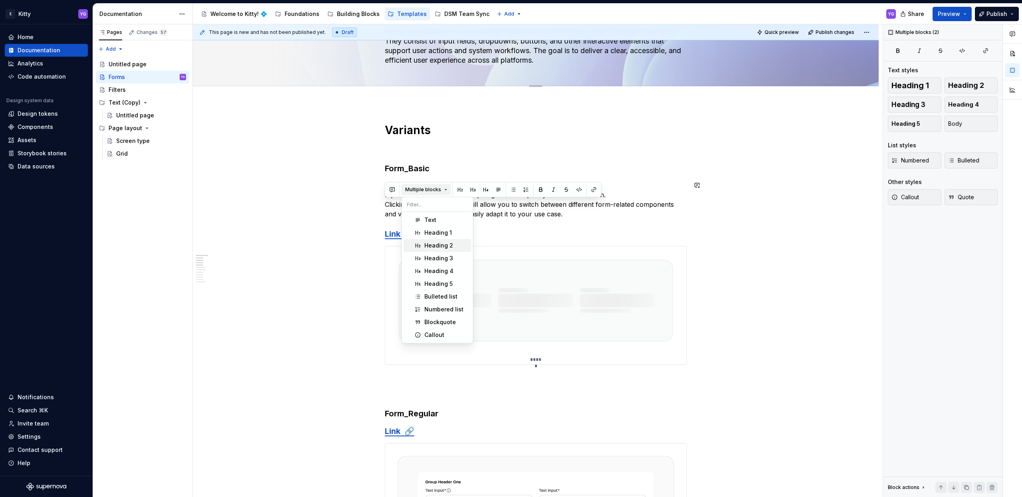
click at [418, 188] on span "Multiple blocks" at bounding box center [423, 189] width 36 height 6
click at [437, 191] on span "Multiple blocks" at bounding box center [423, 189] width 36 height 6
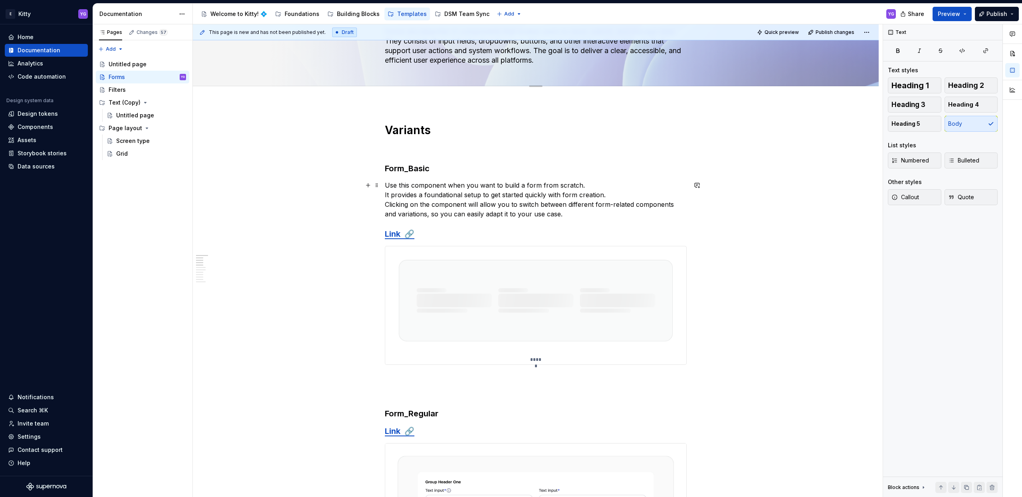
click at [531, 211] on p "Use this component when you want to build a form from scratch. It provides a fo…" at bounding box center [536, 199] width 302 height 38
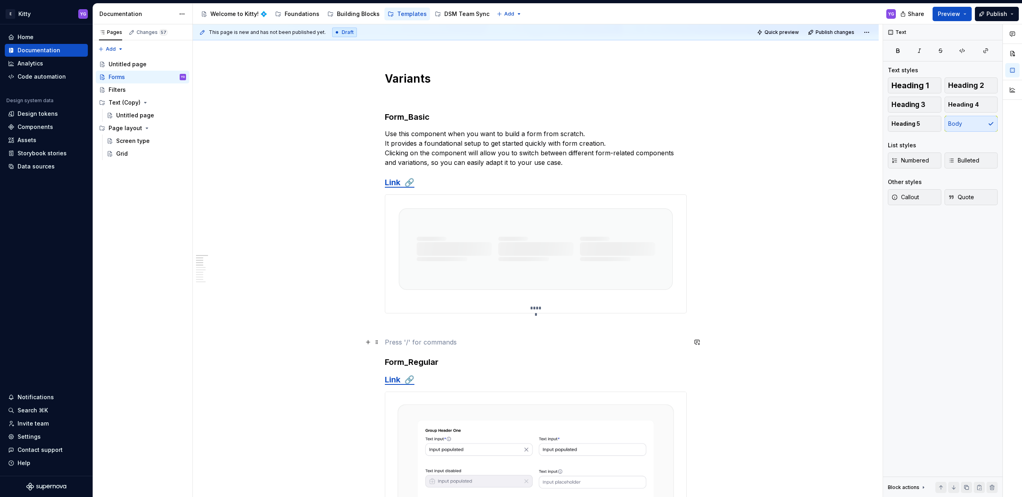
click at [433, 339] on p at bounding box center [536, 342] width 302 height 10
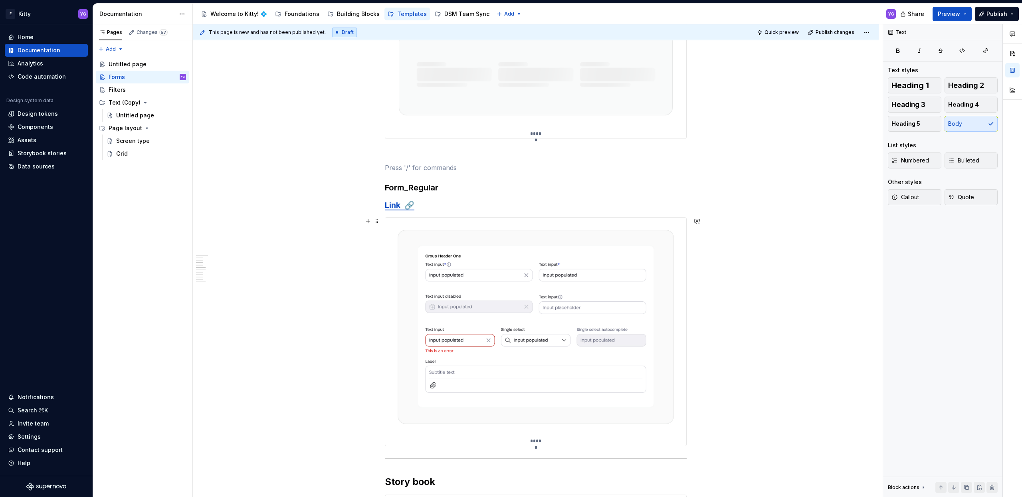
scroll to position [173, 0]
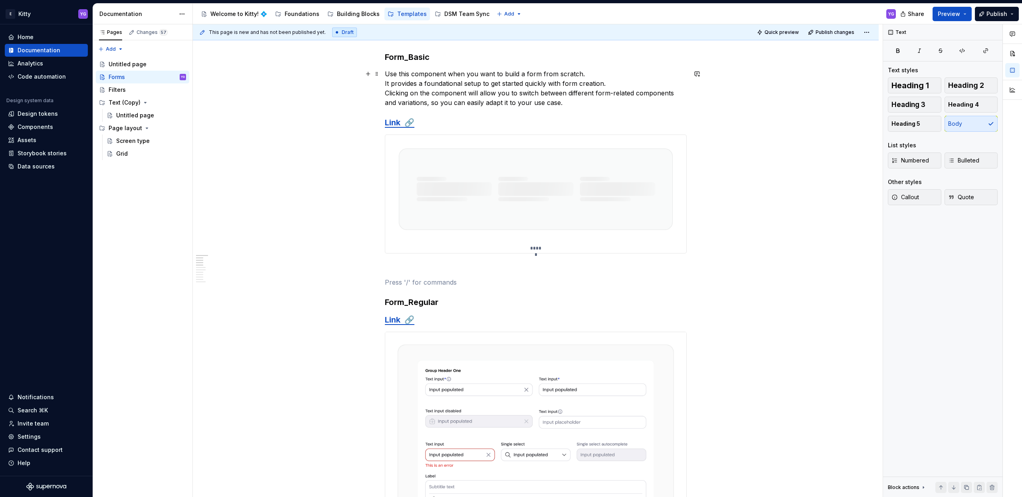
click at [410, 86] on p "Use this component when you want to build a form from scratch. It provides a fo…" at bounding box center [536, 88] width 302 height 38
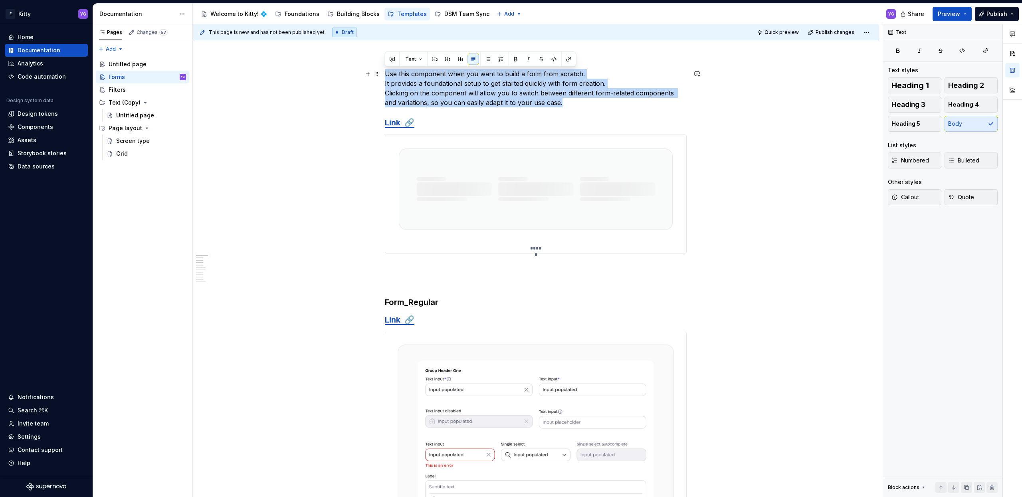
click at [410, 86] on p "Use this component when you want to build a form from scratch. It provides a fo…" at bounding box center [536, 88] width 302 height 38
copy p "Use this component when you want to build a form from scratch. It provides a fo…"
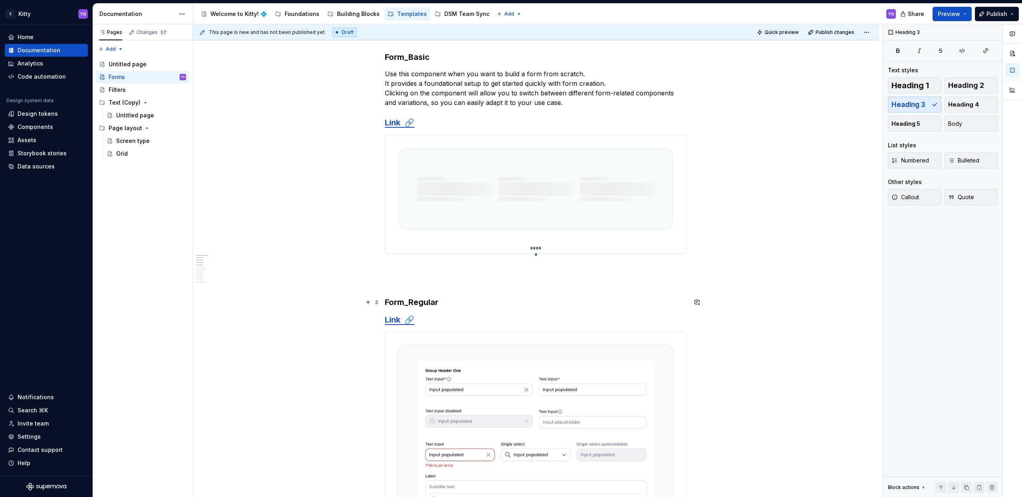
click at [458, 304] on h3 "Form_Regular" at bounding box center [536, 302] width 302 height 11
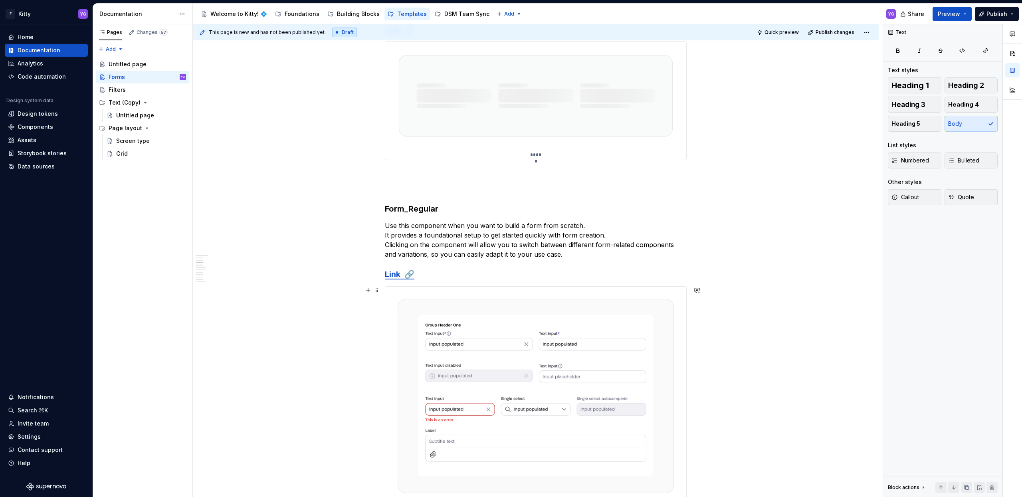
scroll to position [303, 0]
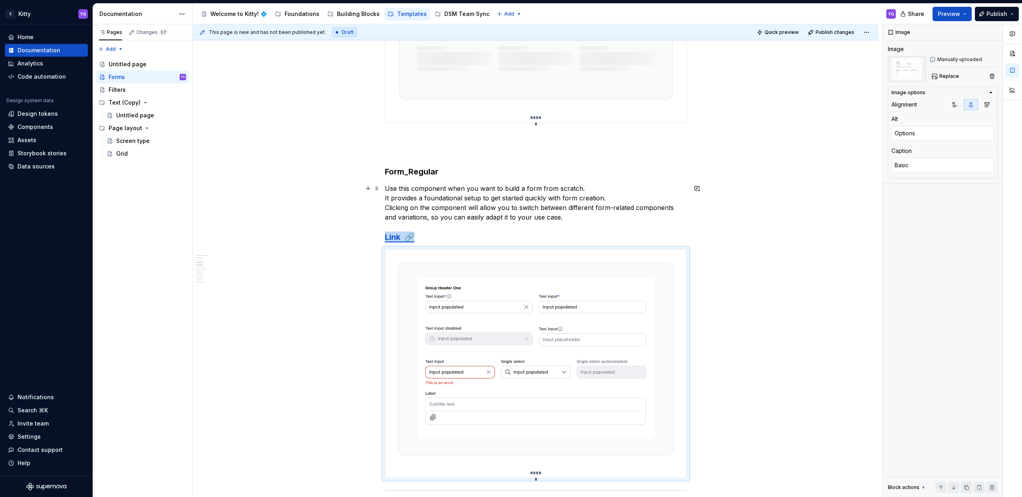
click at [422, 202] on p "Use this component when you want to build a form from scratch. It provides a fo…" at bounding box center [536, 203] width 302 height 38
click at [418, 196] on p "Use this component when you want to build a form from scratch. It provides a fo…" at bounding box center [536, 203] width 302 height 38
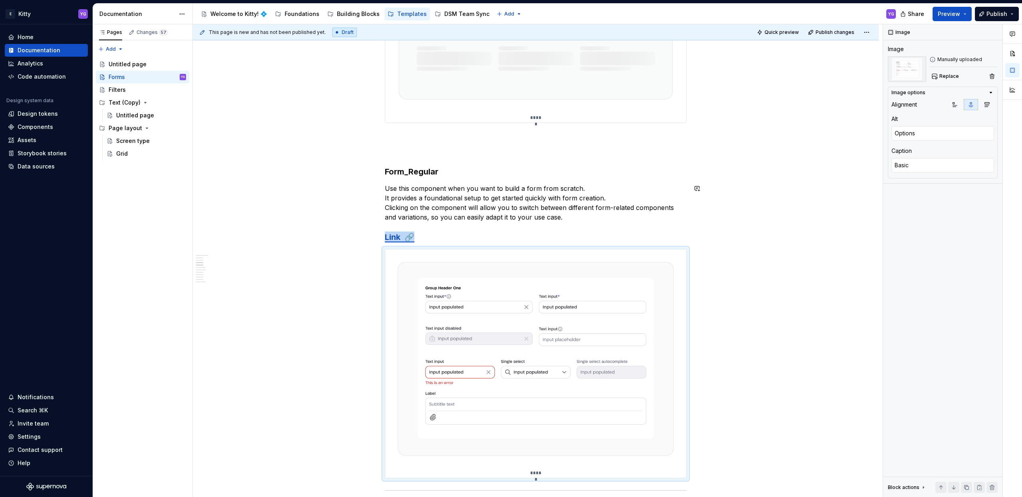
drag, startPoint x: 441, startPoint y: 168, endPoint x: 440, endPoint y: 176, distance: 7.7
click at [440, 174] on h3 "Form_Regular" at bounding box center [536, 171] width 302 height 11
click at [435, 196] on p "Use this component when you want to build a form from scratch. It provides a fo…" at bounding box center [536, 203] width 302 height 38
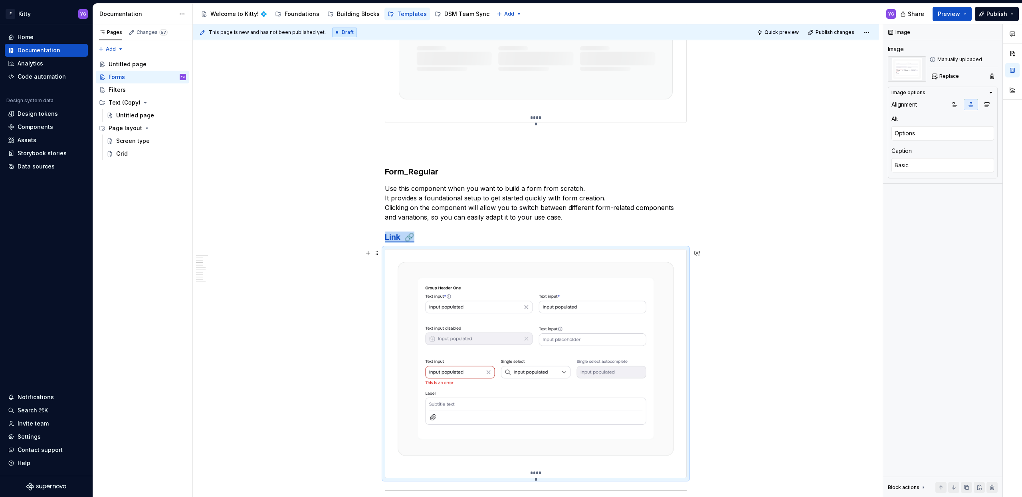
click at [392, 257] on img at bounding box center [535, 358] width 301 height 219
click at [389, 203] on p "Use this component when you want to build a form from scratch. It provides a fo…" at bounding box center [536, 203] width 302 height 38
click at [389, 169] on h3 "Form_Regular" at bounding box center [536, 171] width 302 height 11
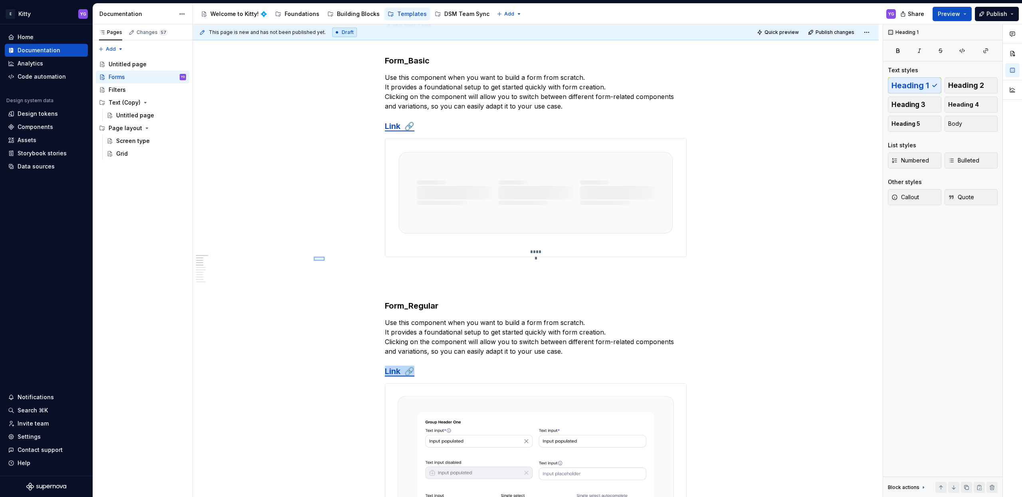
click at [324, 261] on div "**********" at bounding box center [538, 260] width 690 height 473
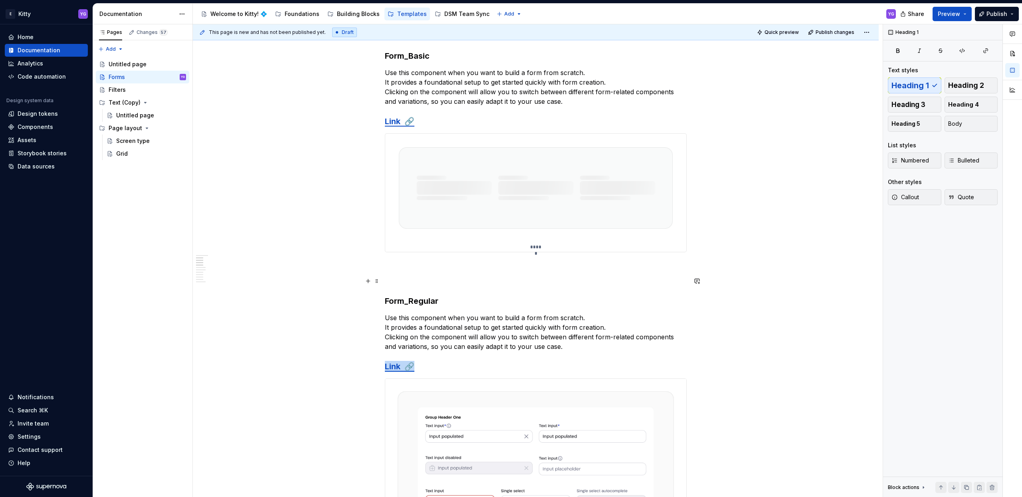
scroll to position [179, 0]
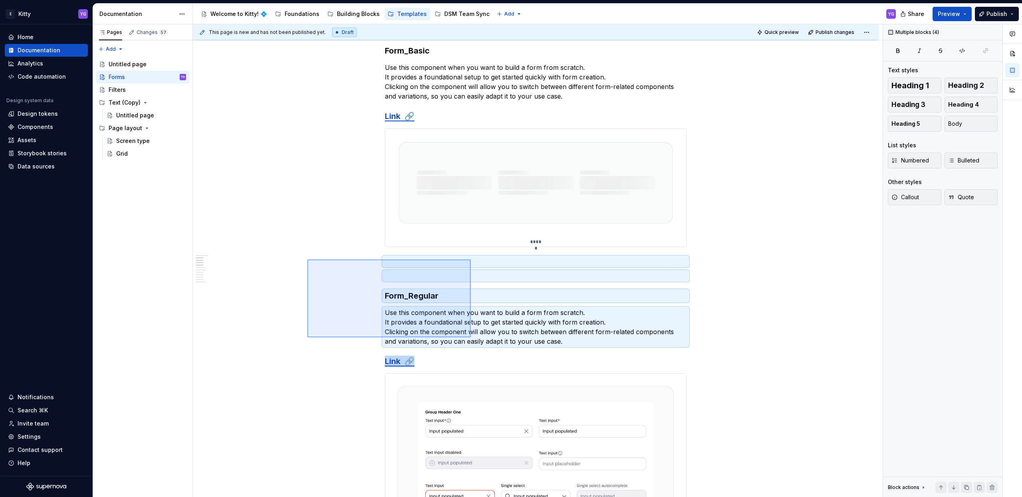
drag, startPoint x: 314, startPoint y: 267, endPoint x: 320, endPoint y: 308, distance: 41.9
click at [320, 308] on div "**********" at bounding box center [538, 260] width 690 height 473
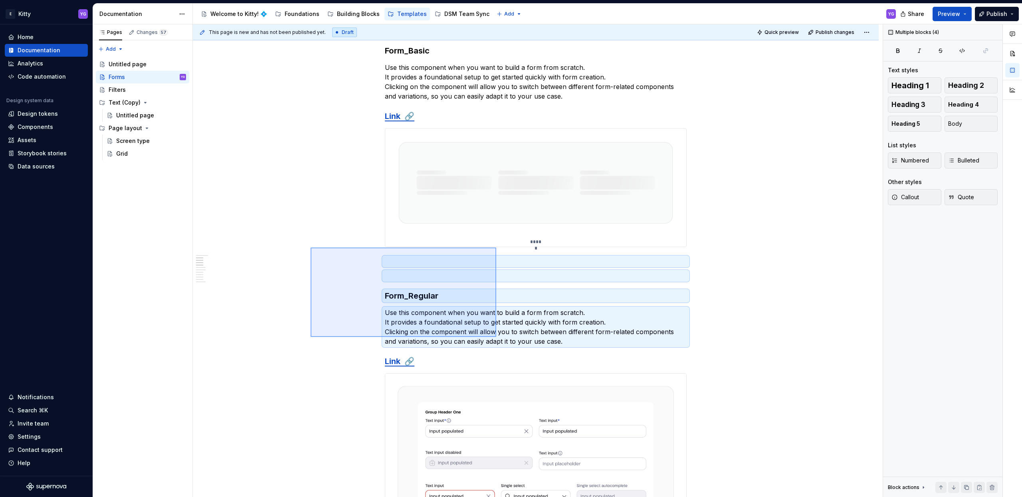
drag, startPoint x: 310, startPoint y: 247, endPoint x: 496, endPoint y: 337, distance: 206.0
click at [496, 337] on div "**********" at bounding box center [538, 260] width 690 height 473
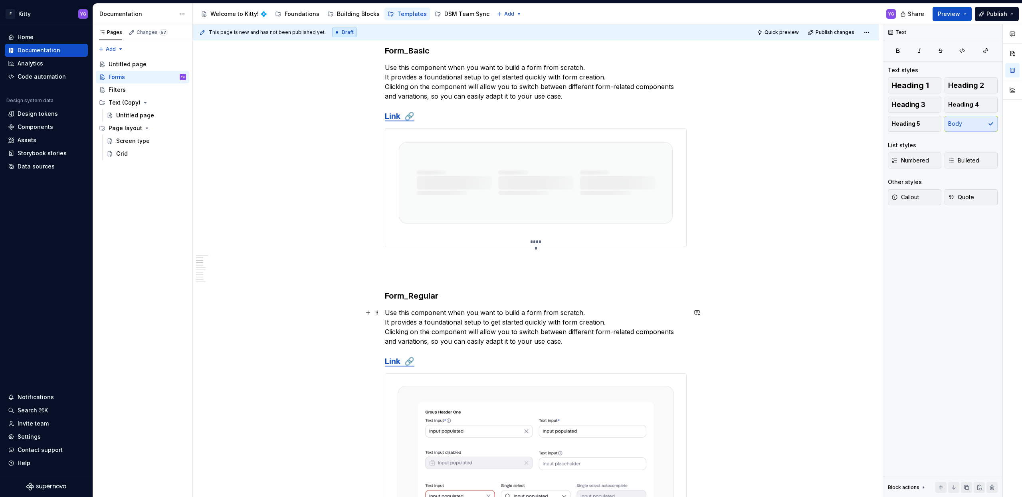
click at [406, 318] on p "Use this component when you want to build a form from scratch. It provides a fo…" at bounding box center [536, 327] width 302 height 38
click at [491, 314] on p "Use this component when you want to build a form from scratch. It provides a fo…" at bounding box center [536, 327] width 302 height 38
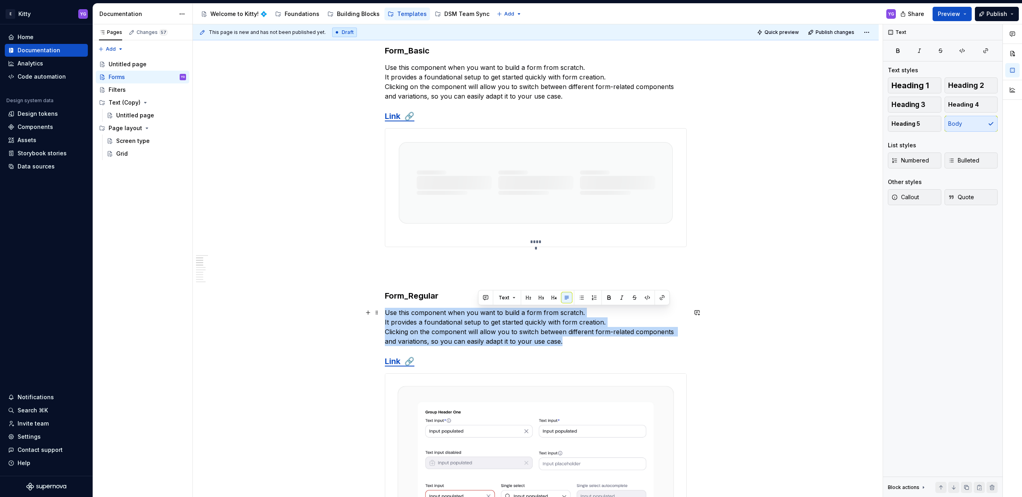
click at [491, 314] on p "Use this component when you want to build a form from scratch. It provides a fo…" at bounding box center [536, 327] width 302 height 38
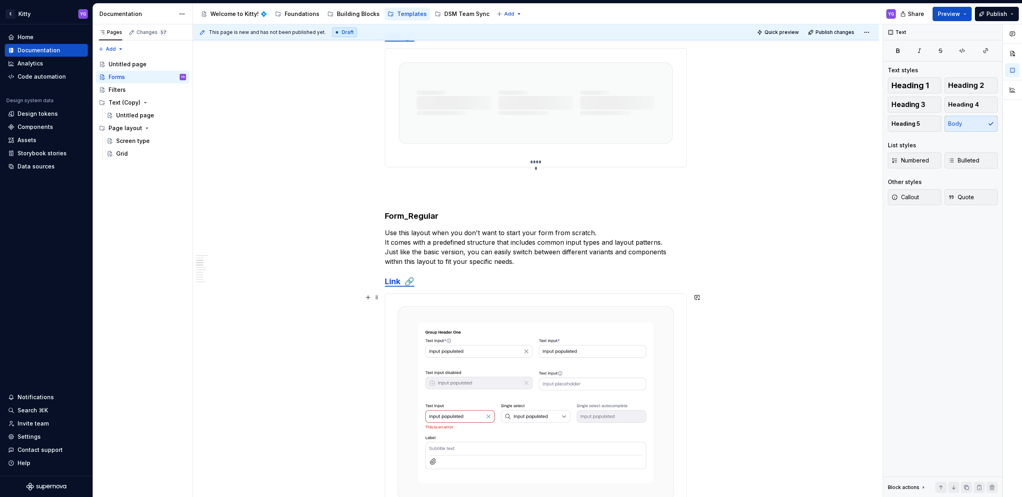
scroll to position [343, 0]
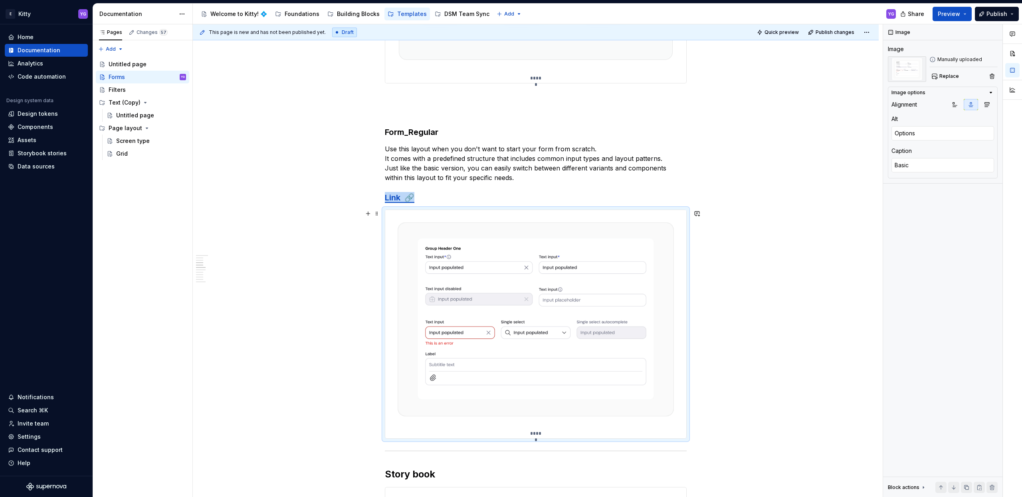
click at [491, 314] on img at bounding box center [535, 319] width 301 height 219
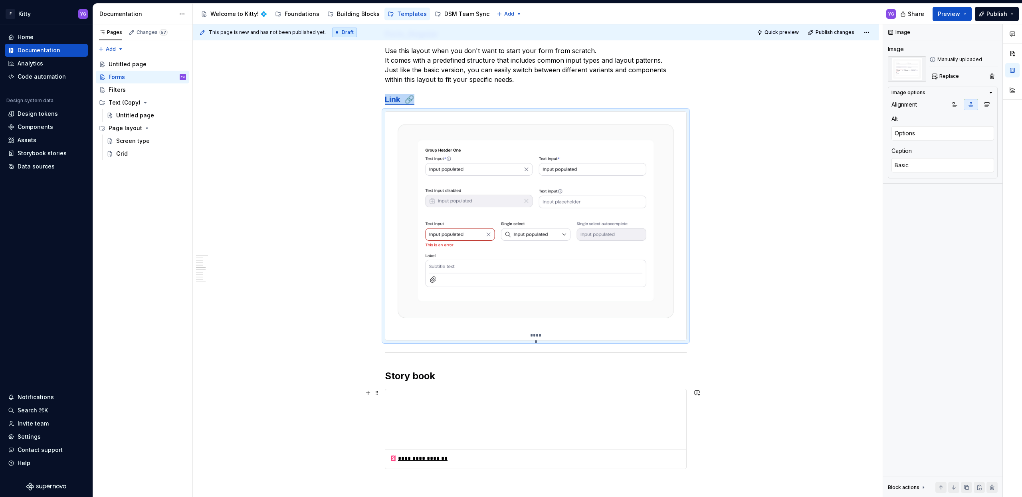
scroll to position [555, 0]
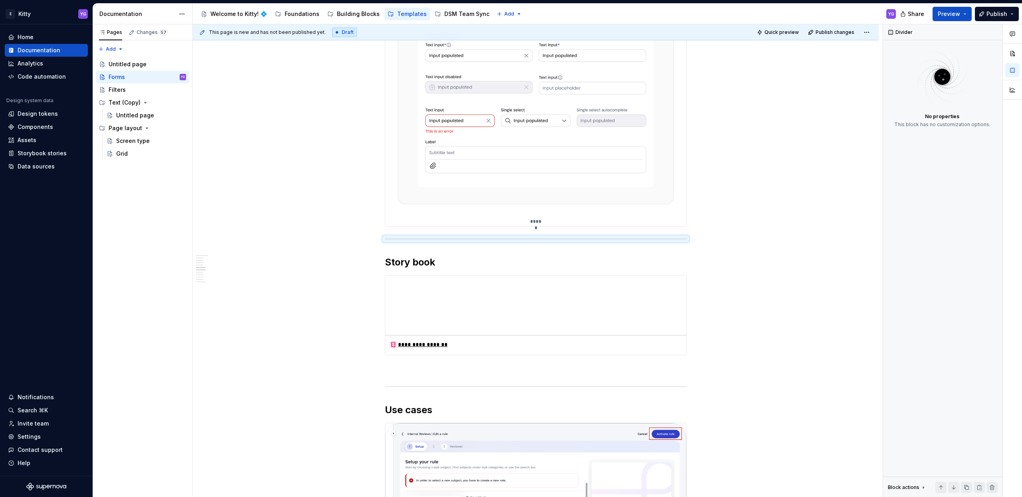
click at [387, 155] on img at bounding box center [535, 107] width 301 height 219
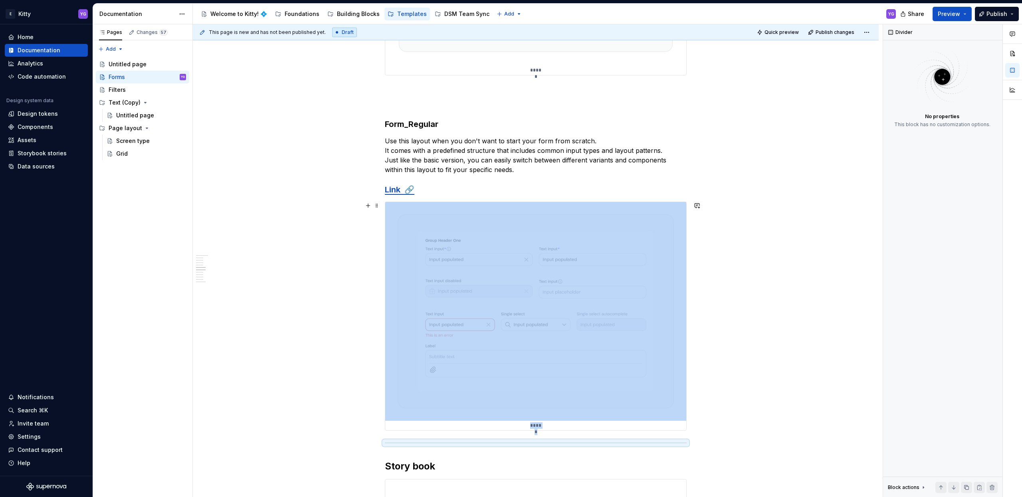
scroll to position [310, 0]
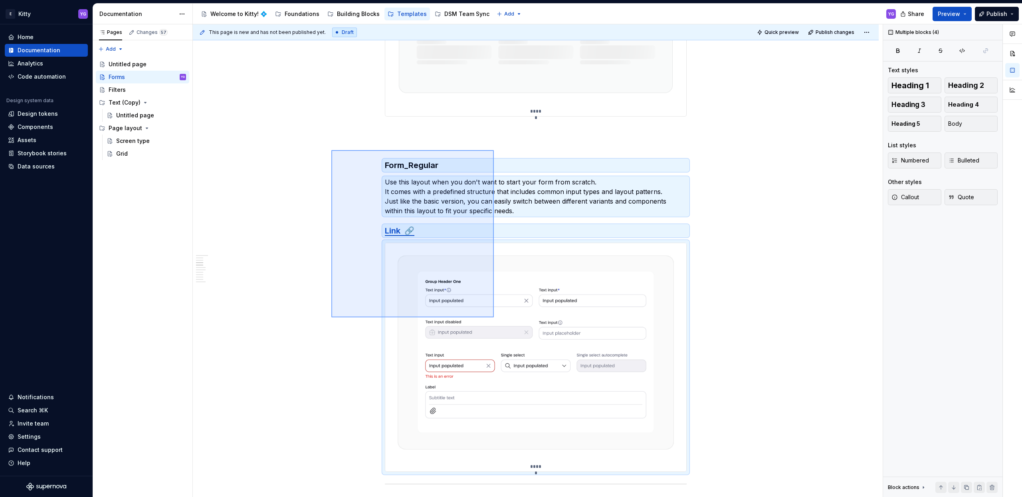
drag, startPoint x: 329, startPoint y: 157, endPoint x: 543, endPoint y: 333, distance: 276.4
click at [539, 336] on div "**********" at bounding box center [538, 260] width 690 height 473
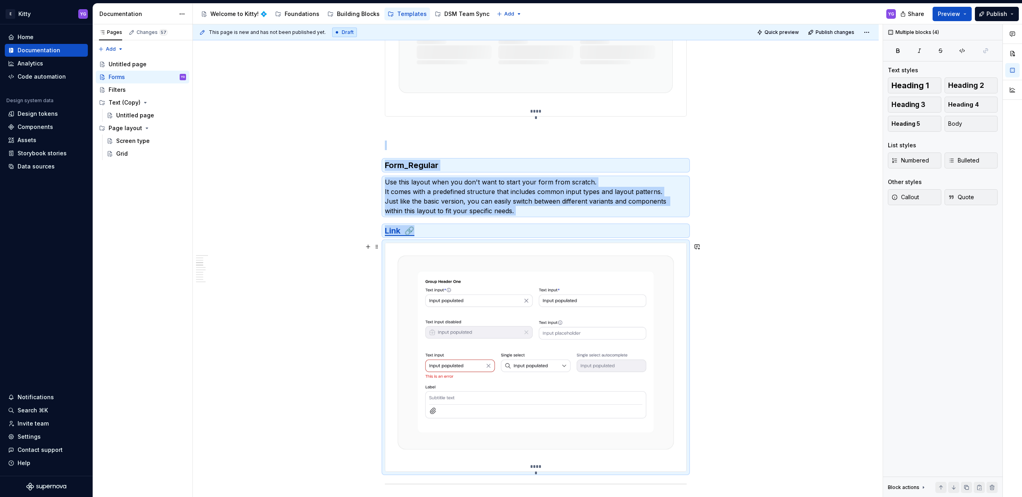
copy div "Form_Regular Use this layout when you don't want to start your form from scratc…"
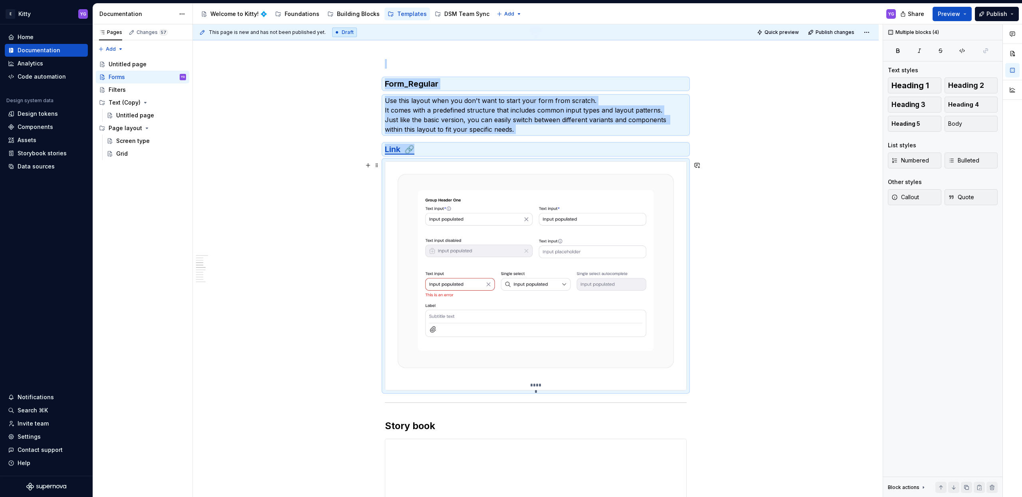
scroll to position [432, 0]
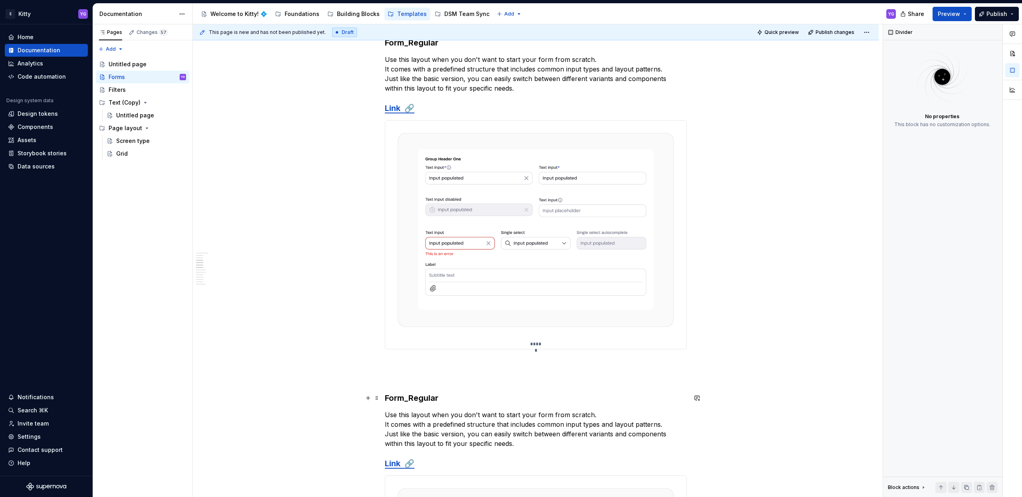
click at [409, 395] on h3 "Form_Regular" at bounding box center [536, 397] width 302 height 11
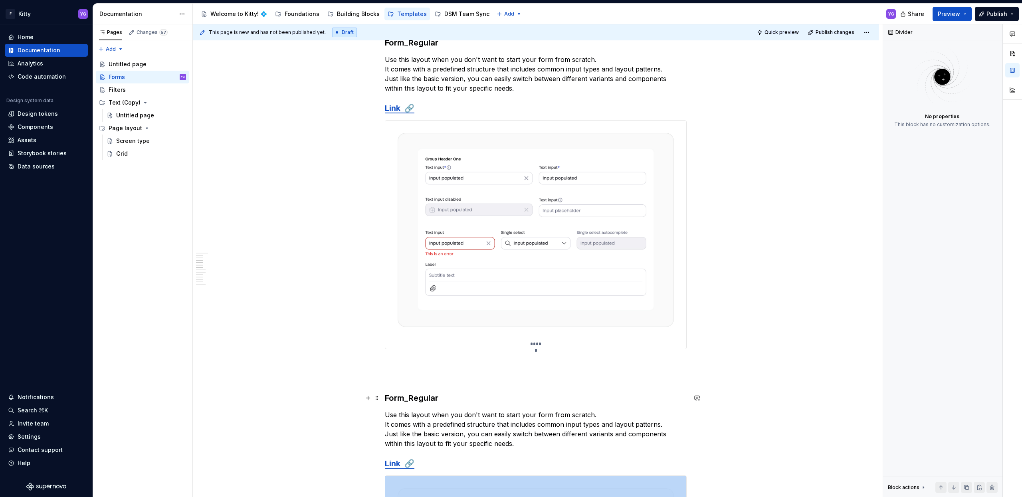
click at [409, 395] on h3 "Form_Regular" at bounding box center [536, 397] width 302 height 11
click at [403, 400] on h3 "Form_Regular" at bounding box center [536, 397] width 302 height 11
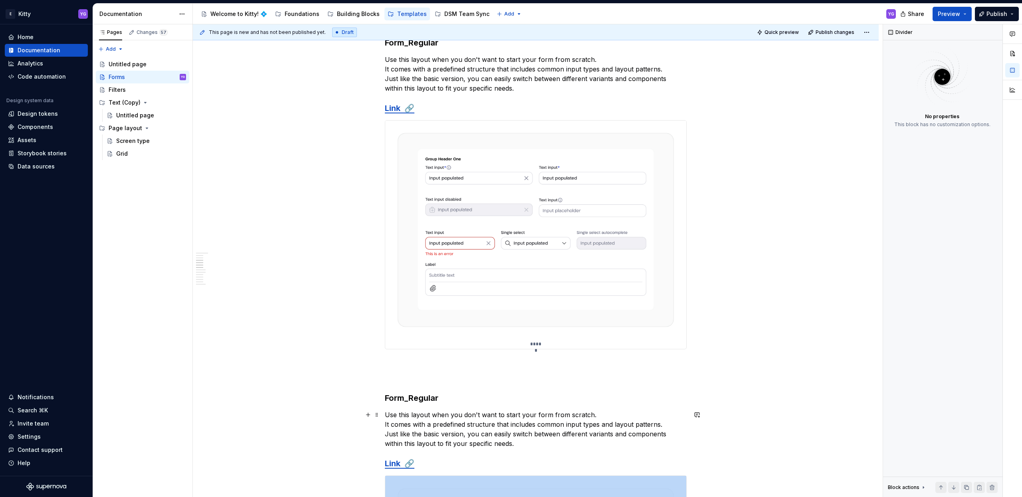
click at [429, 420] on p "Use this layout when you don't want to start your form from scratch. It comes w…" at bounding box center [536, 429] width 302 height 38
click at [423, 410] on p "Use this layout when you don't want to start your form from scratch. It comes w…" at bounding box center [536, 429] width 302 height 38
click at [419, 396] on h3 "Form_Regular" at bounding box center [536, 397] width 302 height 11
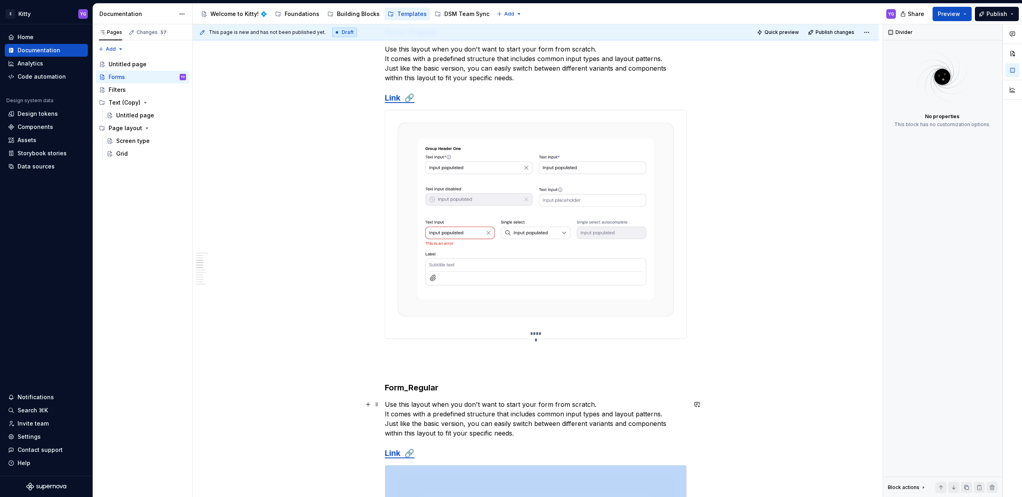
click at [403, 409] on p "Use this layout when you don't want to start your form from scratch. It comes w…" at bounding box center [536, 418] width 302 height 38
click at [427, 408] on p "Use this layout when you don't want to start your form from scratch. It comes w…" at bounding box center [536, 418] width 302 height 38
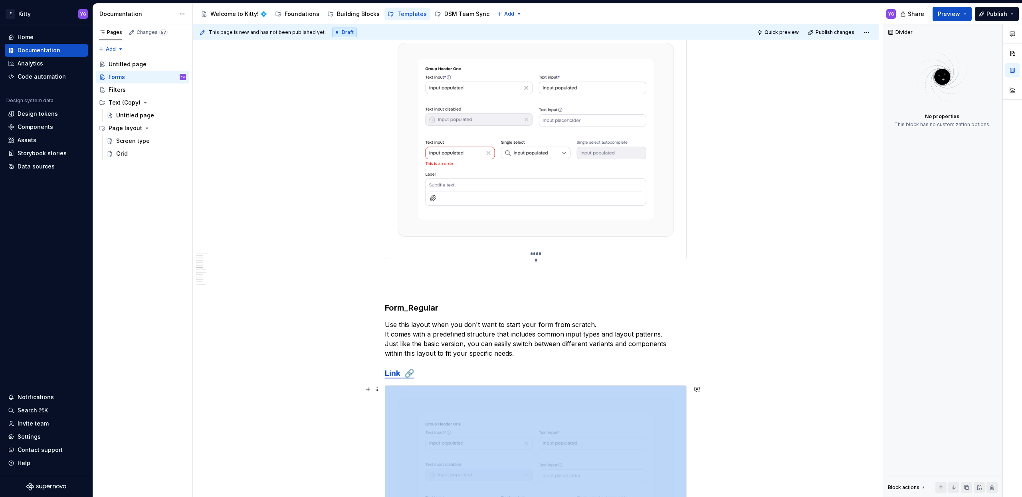
scroll to position [679, 0]
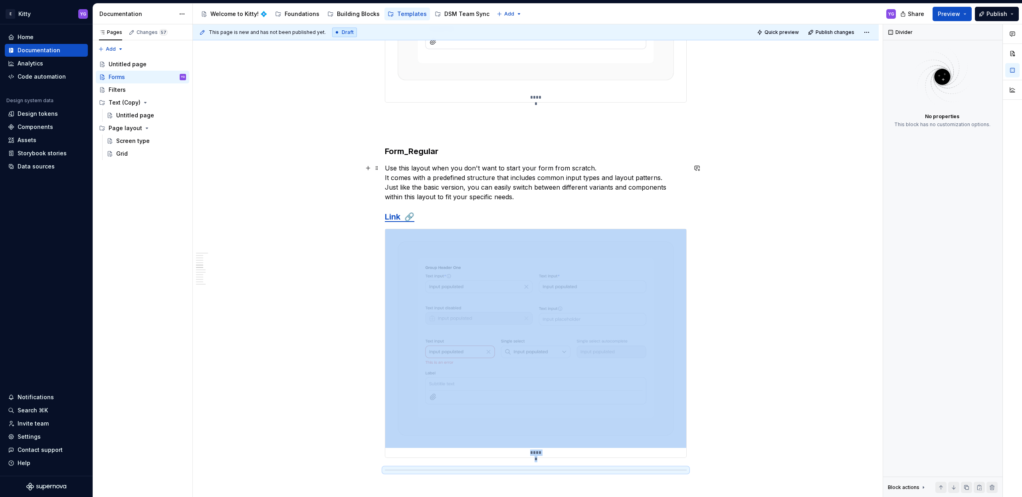
click at [417, 175] on p "Use this layout when you don't want to start your form from scratch. It comes w…" at bounding box center [536, 182] width 302 height 38
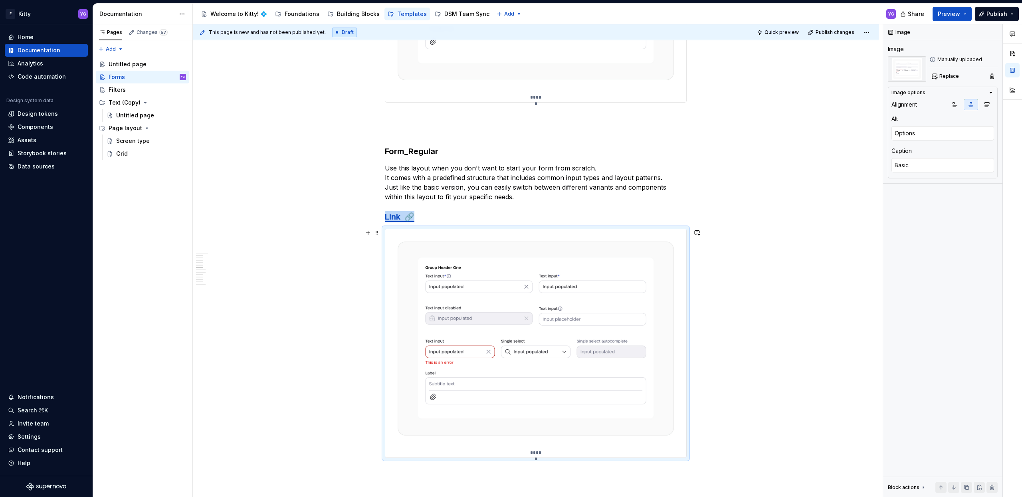
click at [503, 389] on img at bounding box center [535, 338] width 301 height 219
click at [947, 81] on button "Replace" at bounding box center [945, 76] width 33 height 11
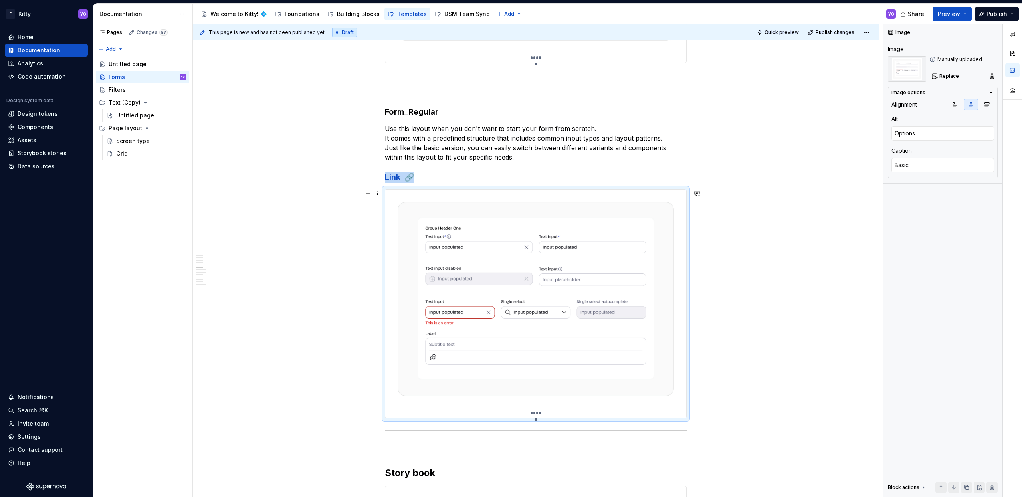
scroll to position [756, 0]
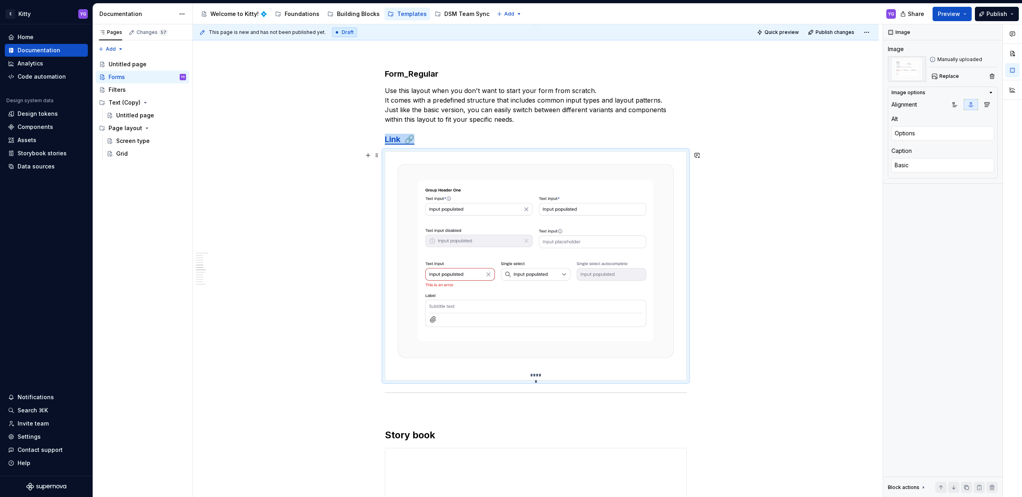
click at [554, 257] on img at bounding box center [535, 261] width 301 height 219
click at [533, 101] on p "Use this layout when you don't want to start your form from scratch. It comes w…" at bounding box center [536, 105] width 302 height 38
click at [447, 105] on p "Use this layout when you don't want to start your form from scratch. It comes w…" at bounding box center [536, 105] width 302 height 38
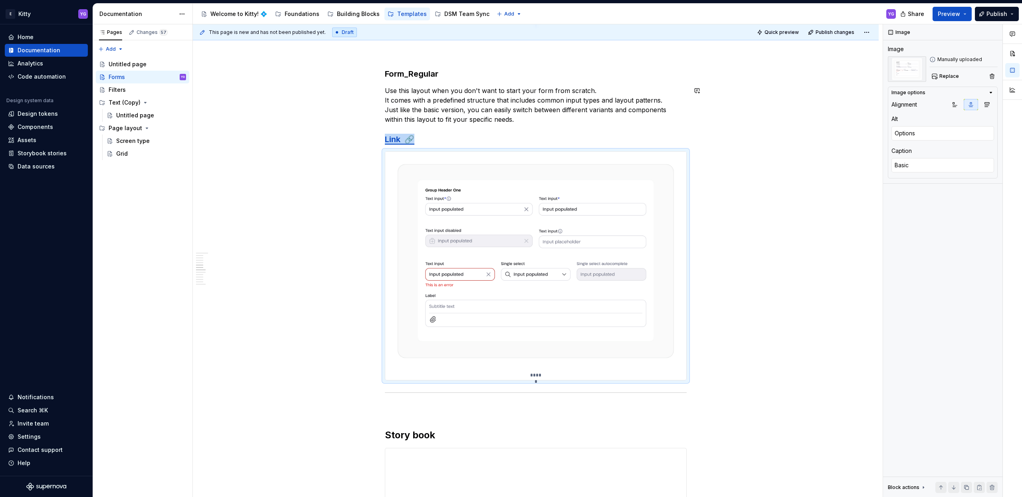
drag, startPoint x: 449, startPoint y: 108, endPoint x: 463, endPoint y: 133, distance: 29.1
drag, startPoint x: 293, startPoint y: 103, endPoint x: 300, endPoint y: 97, distance: 9.2
click at [293, 102] on div "This page is new and has not been published yet. Draft Quick preview Publish ch…" at bounding box center [538, 260] width 690 height 473
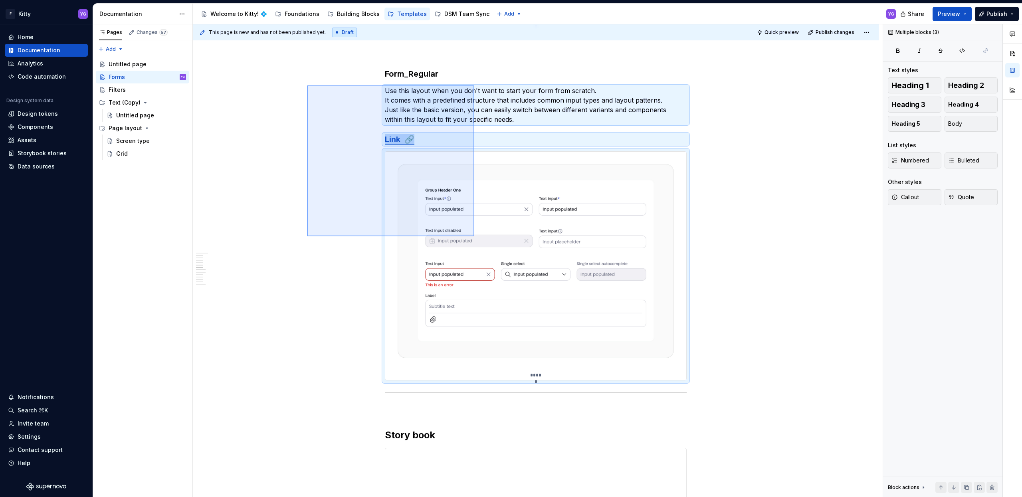
drag, startPoint x: 336, startPoint y: 123, endPoint x: 474, endPoint y: 236, distance: 178.9
click at [474, 236] on div "This page is new and has not been published yet. Draft Quick preview Publish ch…" at bounding box center [538, 260] width 690 height 473
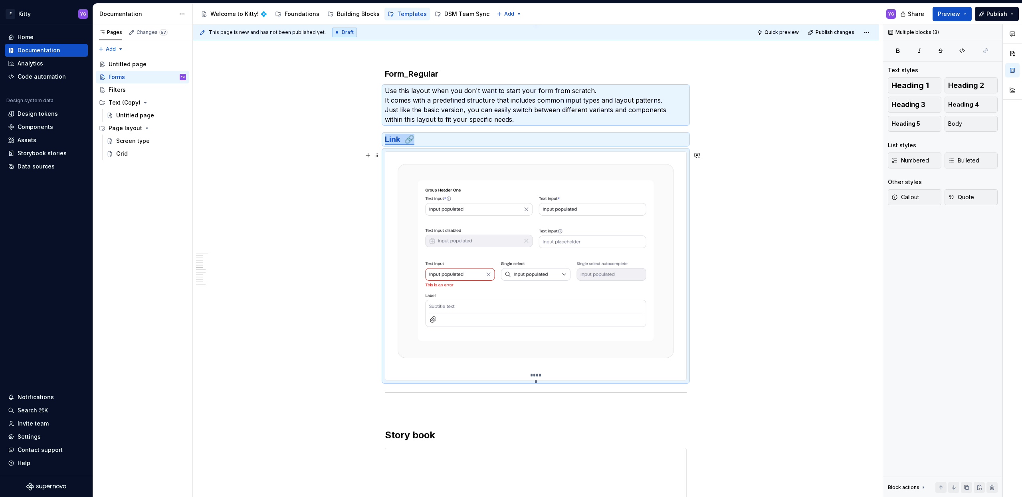
click at [419, 241] on img at bounding box center [535, 261] width 301 height 219
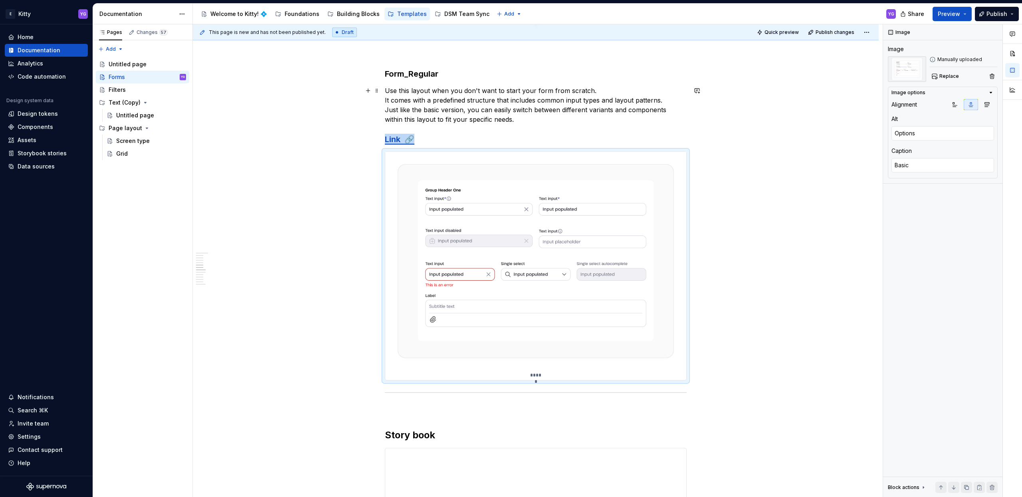
click at [428, 112] on p "Use this layout when you don't want to start your form from scratch. It comes w…" at bounding box center [536, 105] width 302 height 38
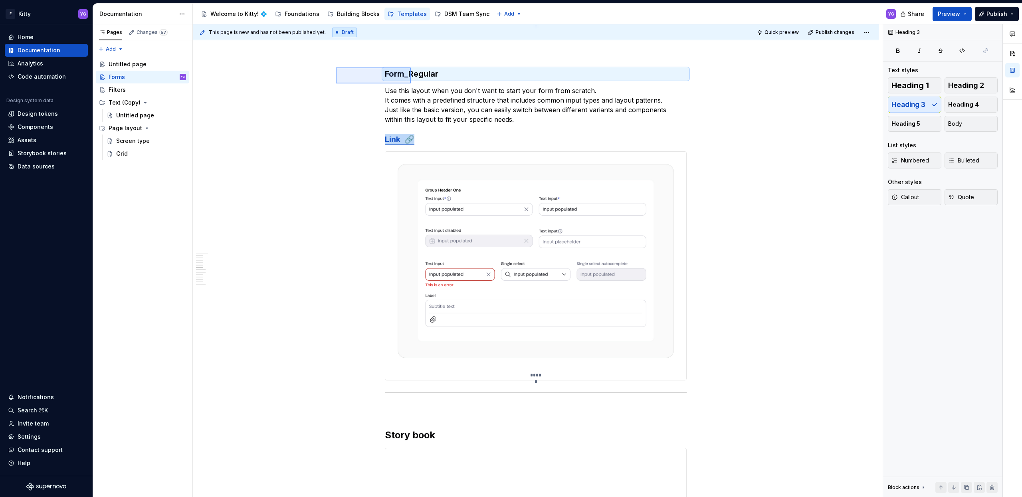
drag, startPoint x: 335, startPoint y: 83, endPoint x: 421, endPoint y: 64, distance: 87.9
click at [421, 64] on div "This page is new and has not been published yet. Draft Quick preview Publish ch…" at bounding box center [538, 260] width 690 height 473
click at [325, 84] on div "This page is new and has not been published yet. Draft Quick preview Publish ch…" at bounding box center [538, 260] width 690 height 473
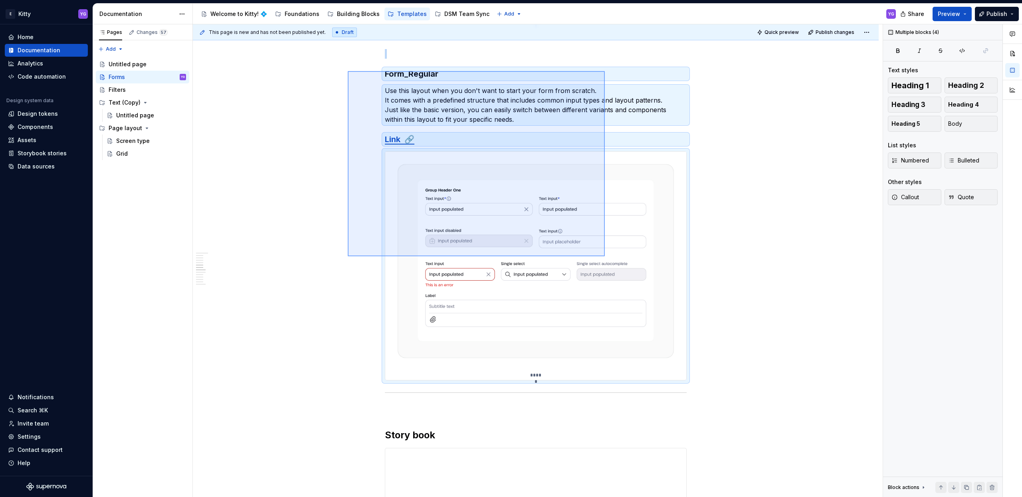
drag, startPoint x: 353, startPoint y: 76, endPoint x: 609, endPoint y: 260, distance: 315.3
click at [609, 260] on div "This page is new and has not been published yet. Draft Quick preview Publish ch…" at bounding box center [538, 260] width 690 height 473
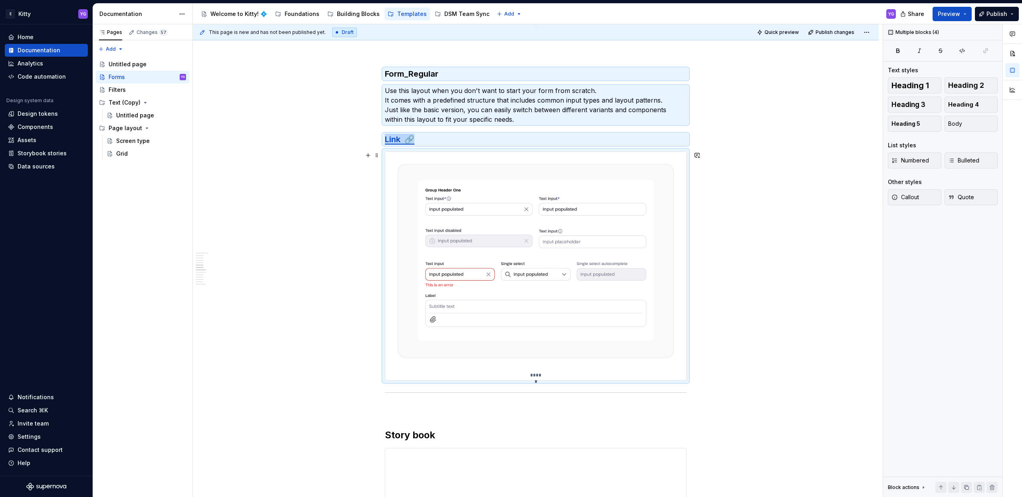
click at [486, 273] on img at bounding box center [535, 261] width 301 height 219
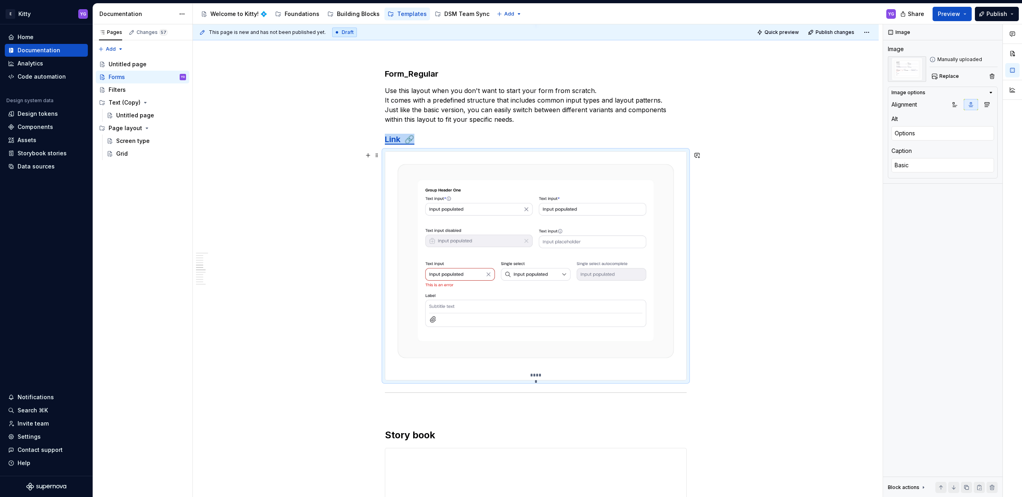
click at [385, 95] on p "Use this layout when you don't want to start your form from scratch. It comes w…" at bounding box center [536, 105] width 302 height 38
drag, startPoint x: 413, startPoint y: 102, endPoint x: 441, endPoint y: 103, distance: 27.9
click at [458, 104] on p "Use this layout when you don't want to start your form from scratch. It comes w…" at bounding box center [536, 105] width 302 height 38
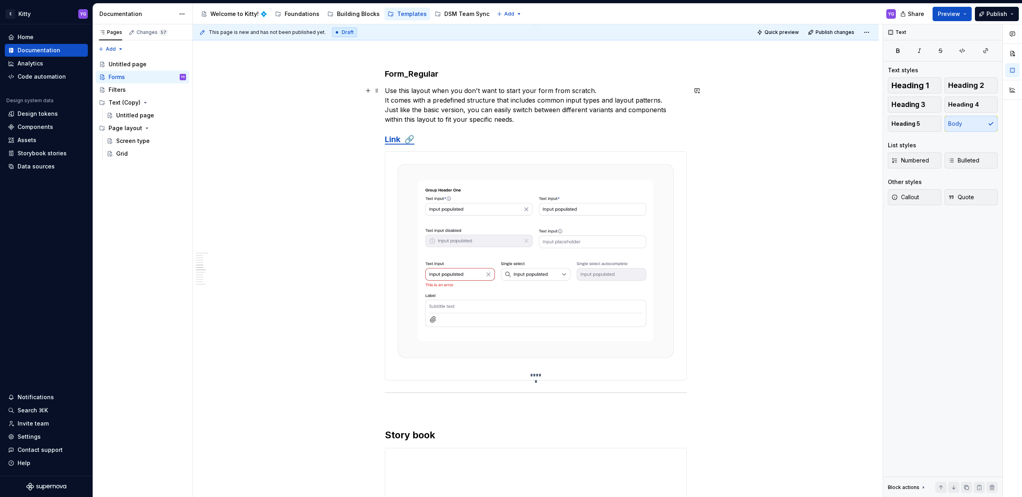
click at [444, 99] on p "Use this layout when you don't want to start your form from scratch. It comes w…" at bounding box center [536, 105] width 302 height 38
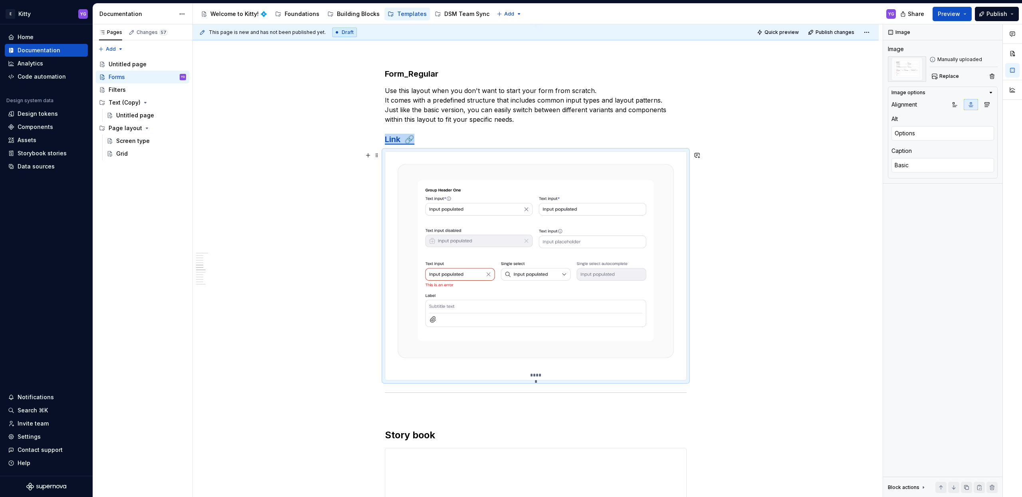
click at [477, 224] on img at bounding box center [535, 261] width 301 height 219
click at [951, 78] on span "Replace" at bounding box center [949, 76] width 20 height 6
click at [450, 308] on img at bounding box center [535, 261] width 301 height 219
click at [451, 291] on img at bounding box center [535, 261] width 301 height 219
click at [937, 76] on button "Replace" at bounding box center [945, 76] width 33 height 11
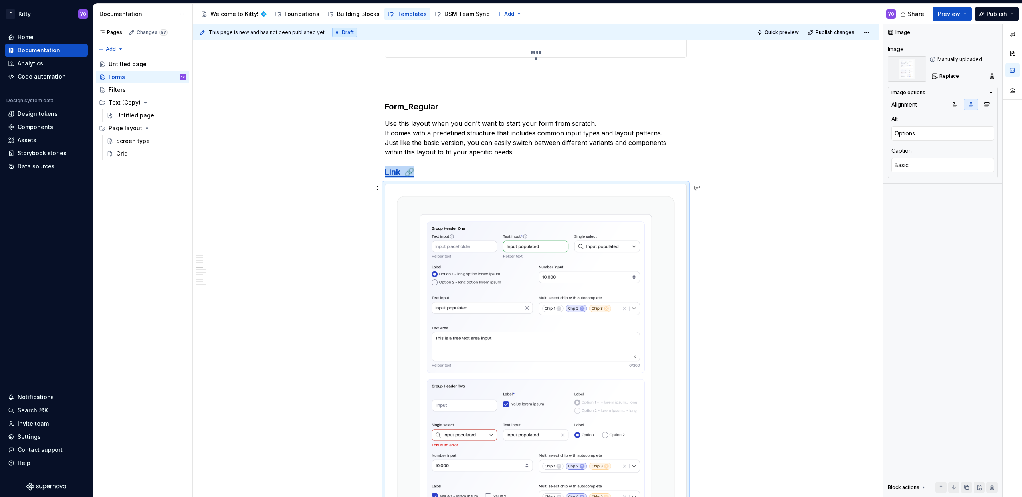
scroll to position [760, 0]
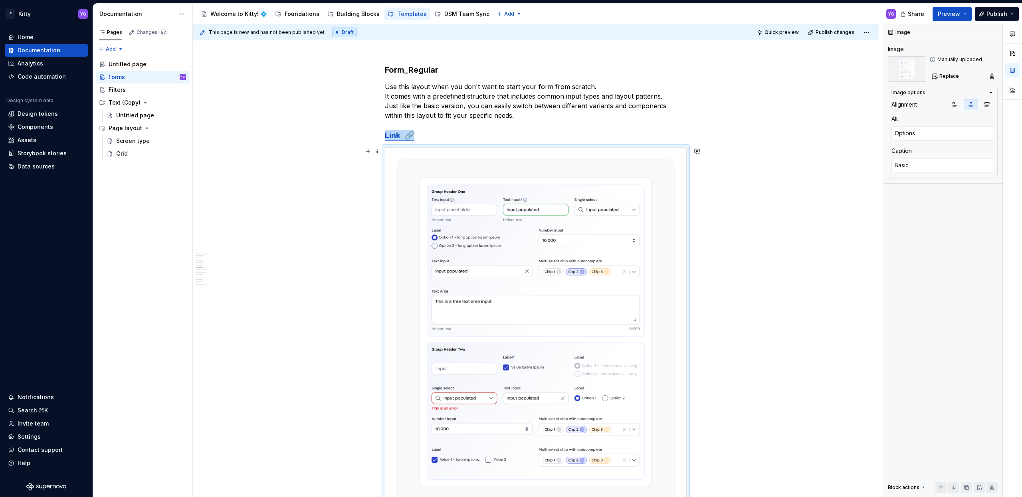
type textarea "*"
click at [494, 258] on img at bounding box center [535, 332] width 301 height 369
click at [405, 71] on h3 "Form_Regular" at bounding box center [536, 69] width 302 height 11
click at [409, 67] on h3 "Form_Regular" at bounding box center [536, 69] width 302 height 11
click at [409, 68] on h3 "Form_Regular" at bounding box center [536, 69] width 302 height 11
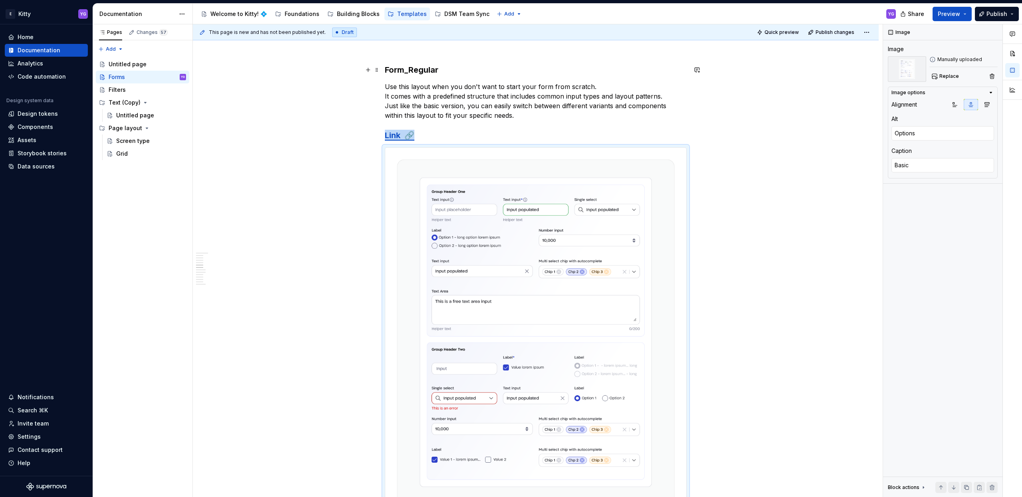
click at [409, 68] on h3 "Form_Regular" at bounding box center [536, 69] width 302 height 11
drag, startPoint x: 442, startPoint y: 110, endPoint x: 319, endPoint y: 80, distance: 126.9
click at [442, 110] on p "Use this layout when you don't want to start your form from scratch. It comes w…" at bounding box center [536, 101] width 302 height 38
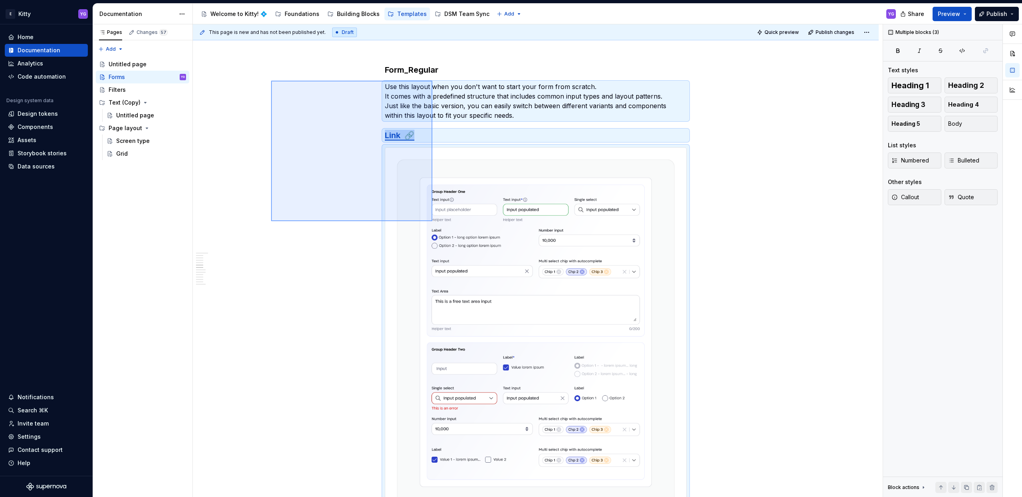
drag, startPoint x: 296, startPoint y: 94, endPoint x: 519, endPoint y: 272, distance: 285.6
click at [519, 273] on div "This page is new and has not been published yet. Draft Quick preview Publish ch…" at bounding box center [538, 260] width 690 height 473
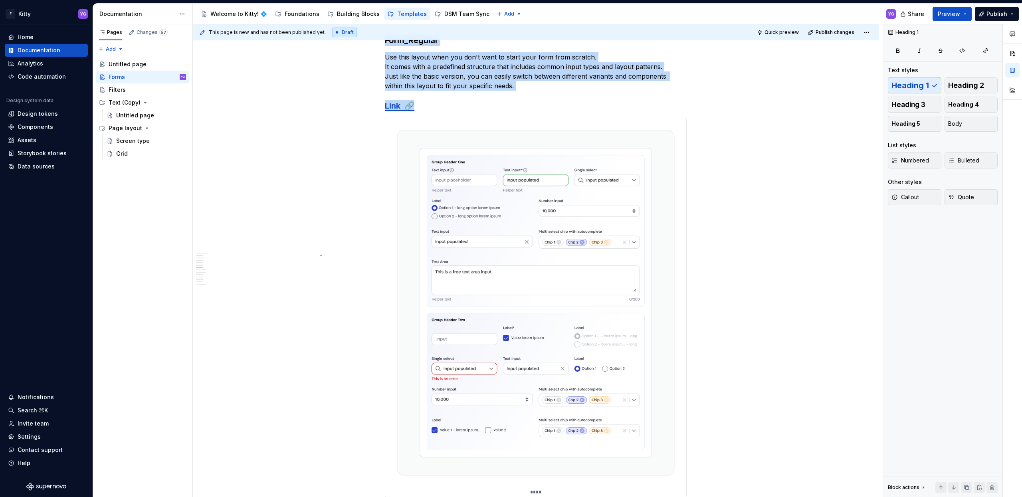
click at [320, 255] on div "This page is new and has not been published yet. Draft Quick preview Publish ch…" at bounding box center [538, 260] width 690 height 473
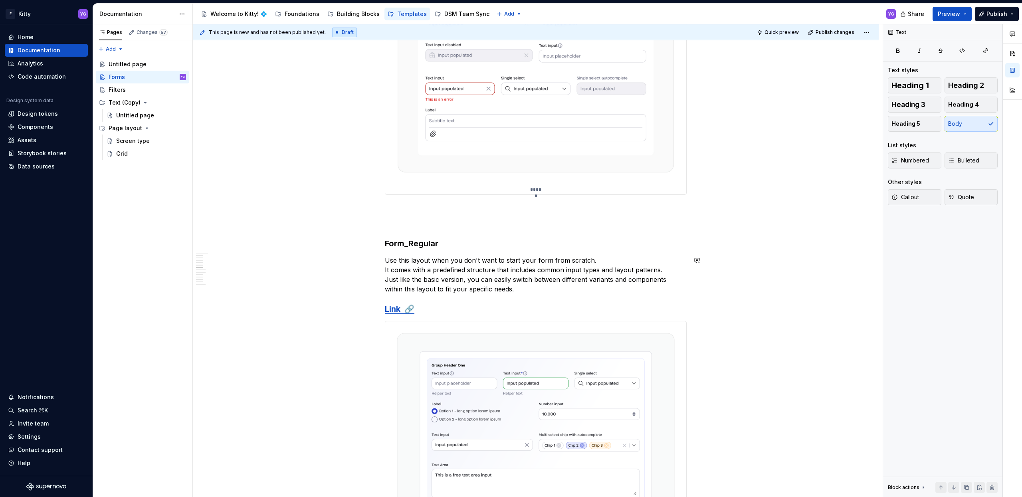
click at [438, 243] on h3 "Form_Regular" at bounding box center [536, 243] width 302 height 11
click at [394, 308] on link "Link 🔗" at bounding box center [400, 309] width 30 height 10
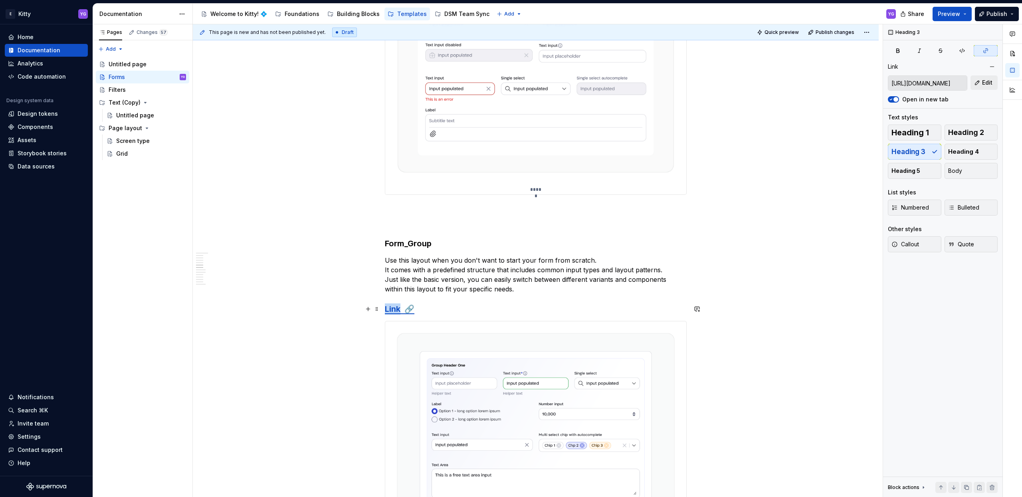
click at [394, 308] on link "Link 🔗" at bounding box center [400, 309] width 30 height 10
click at [979, 81] on button "Edit" at bounding box center [983, 82] width 27 height 14
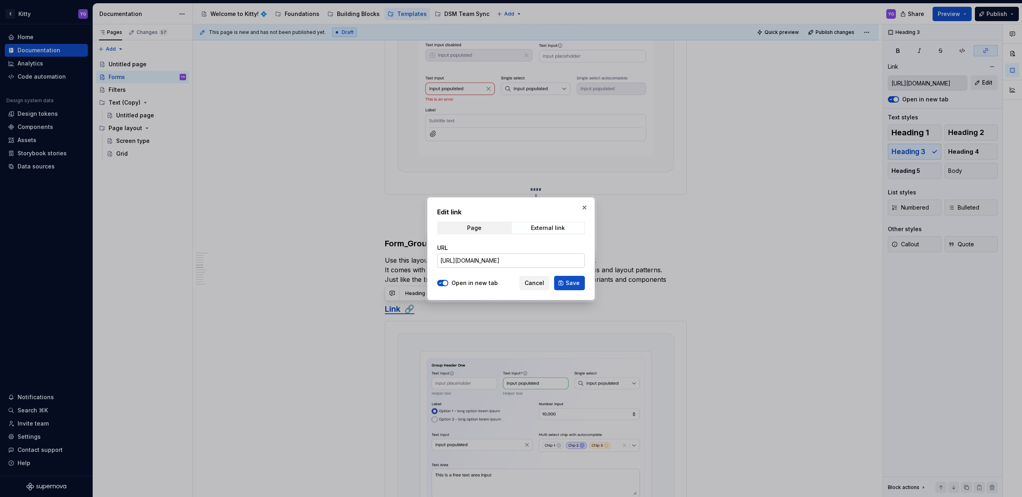
click at [547, 262] on input "[URL][DOMAIN_NAME]" at bounding box center [511, 260] width 148 height 14
paste input "3024"
type input "[URL][DOMAIN_NAME]"
click at [569, 279] on span "Save" at bounding box center [572, 283] width 14 height 8
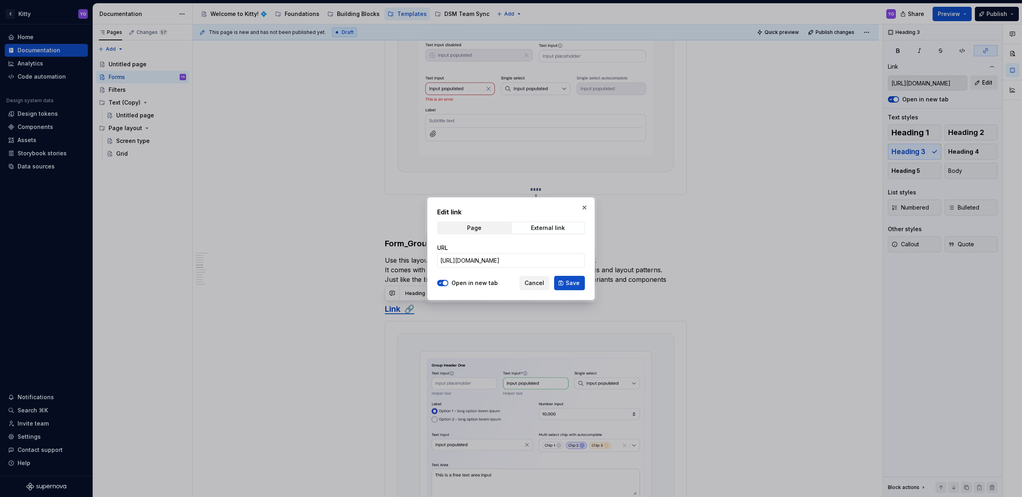
type input "[URL][DOMAIN_NAME]"
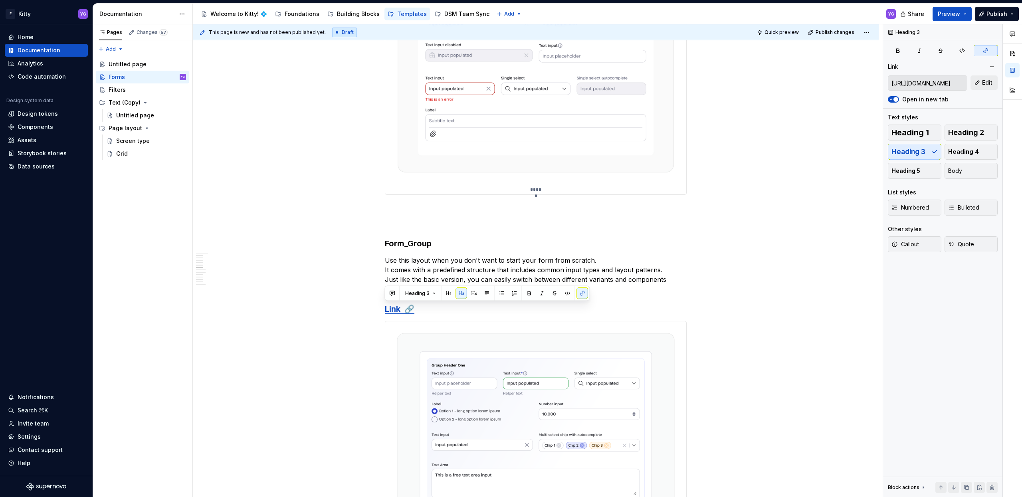
click at [172, 12] on div "Documentation" at bounding box center [136, 14] width 75 height 8
click at [179, 11] on html "E Kitty YG Home Documentation Analytics Code automation Design system data Desi…" at bounding box center [511, 248] width 1022 height 497
click at [170, 22] on html "E Kitty YG Home Documentation Analytics Code automation Design system data Desi…" at bounding box center [511, 248] width 1022 height 497
click at [185, 14] on html "E Kitty YG Home Documentation Analytics Code automation Design system data Desi…" at bounding box center [511, 248] width 1022 height 497
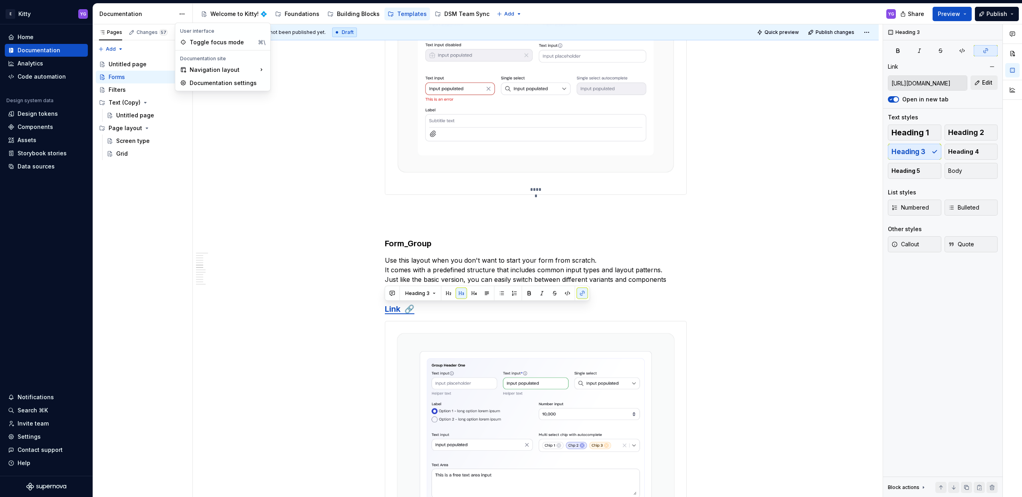
click at [158, 14] on html "E Kitty YG Home Documentation Analytics Code automation Design system data Desi…" at bounding box center [511, 248] width 1022 height 497
click at [178, 14] on html "E Kitty YG Home Documentation Analytics Code automation Design system data Desi…" at bounding box center [511, 248] width 1022 height 497
click at [158, 14] on html "E Kitty YG Home Documentation Analytics Code automation Design system data Desi…" at bounding box center [511, 248] width 1022 height 497
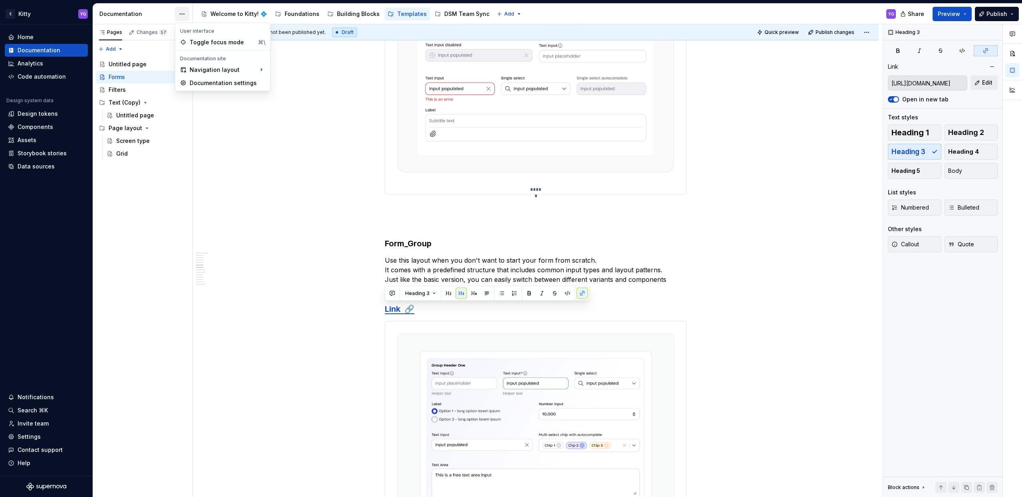
click at [180, 12] on html "E Kitty YG Home Documentation Analytics Code automation Design system data Desi…" at bounding box center [511, 248] width 1022 height 497
click at [152, 261] on div "Pages Changes 57 Add Accessibility guide for tree Page tree. Navigate the tree …" at bounding box center [143, 260] width 100 height 473
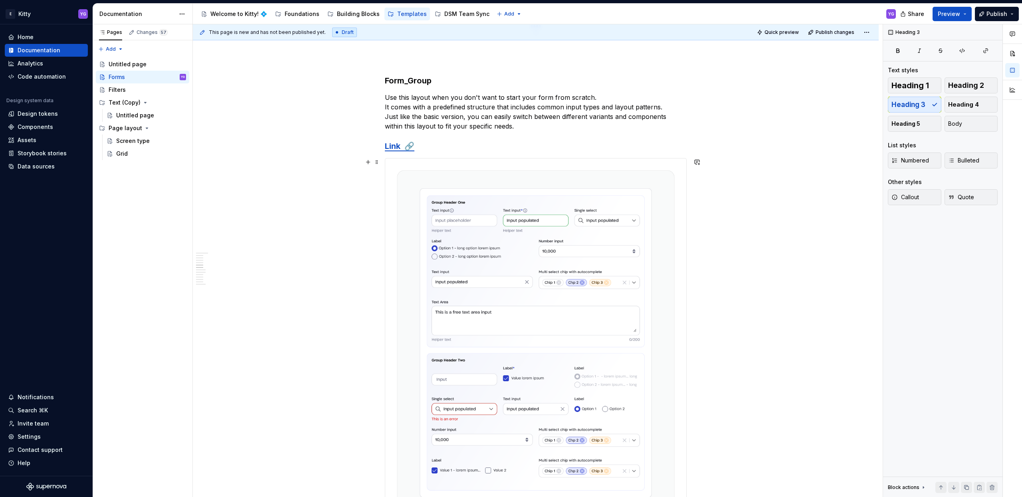
scroll to position [760, 0]
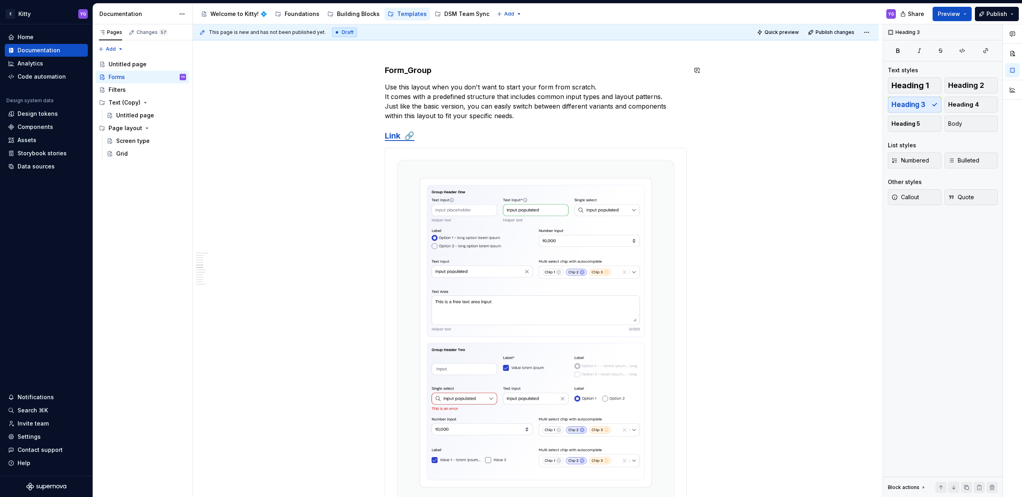
type textarea "*"
click at [447, 107] on p "Use this layout when you don't want to start your form from scratch. It comes w…" at bounding box center [536, 101] width 302 height 38
click at [450, 94] on p "Use this layout when you don't want to start your form from scratch. It comes w…" at bounding box center [536, 101] width 302 height 38
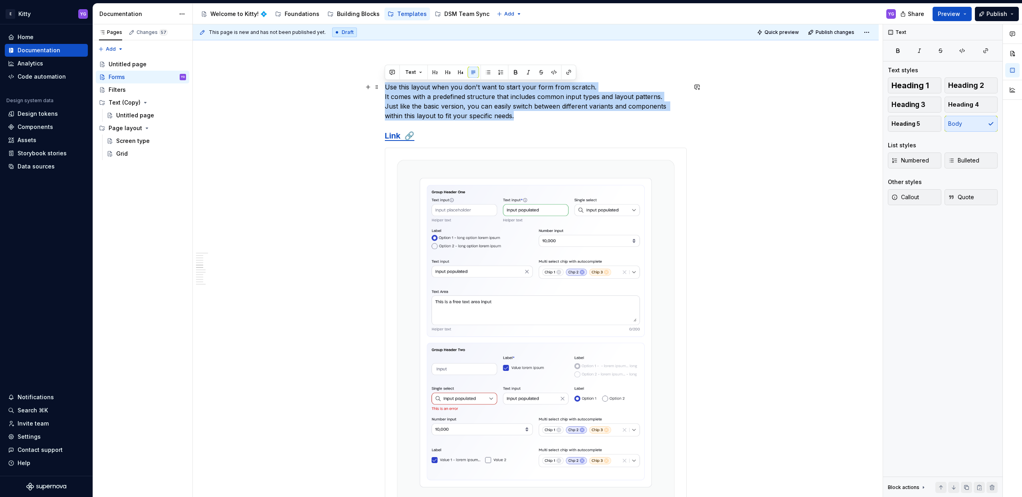
click at [450, 94] on p "Use this layout when you don't want to start your form from scratch. It comes w…" at bounding box center [536, 101] width 302 height 38
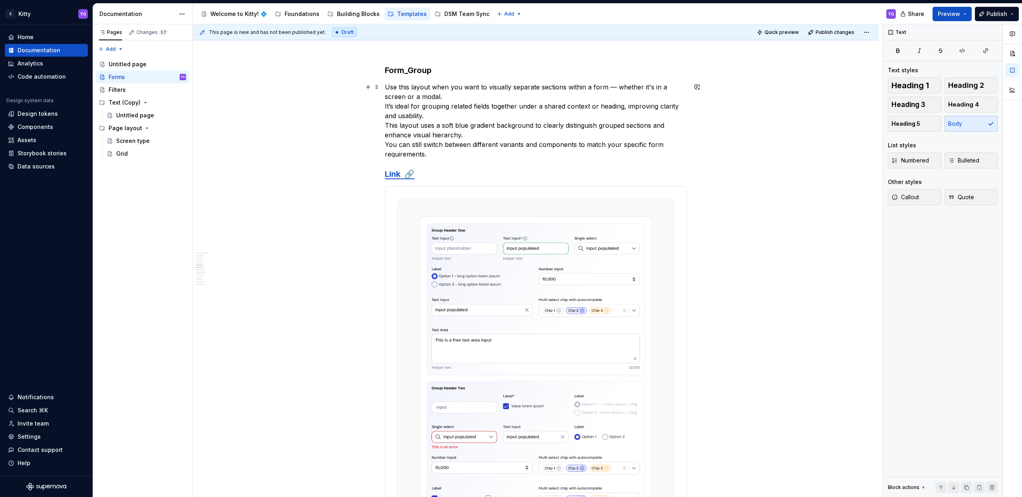
click at [439, 119] on p "Use this layout when you want to visually separate sections within a form — whe…" at bounding box center [536, 120] width 302 height 77
click at [417, 173] on h3 "Link 🔗" at bounding box center [536, 173] width 302 height 11
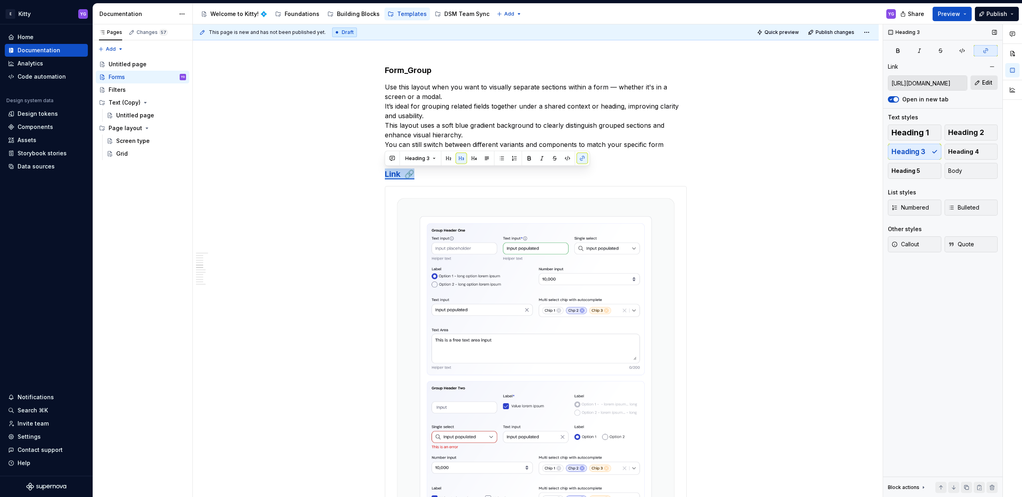
click at [983, 82] on span "Edit" at bounding box center [987, 83] width 10 height 8
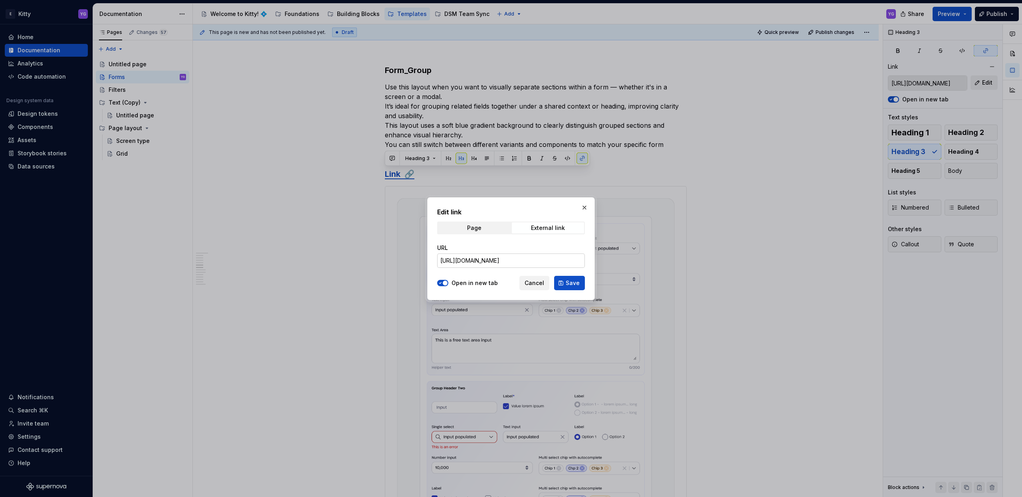
click at [495, 262] on input "[URL][DOMAIN_NAME]" at bounding box center [511, 260] width 148 height 14
paste input "2867"
type input "[URL][DOMAIN_NAME]"
click at [576, 281] on span "Save" at bounding box center [572, 283] width 14 height 8
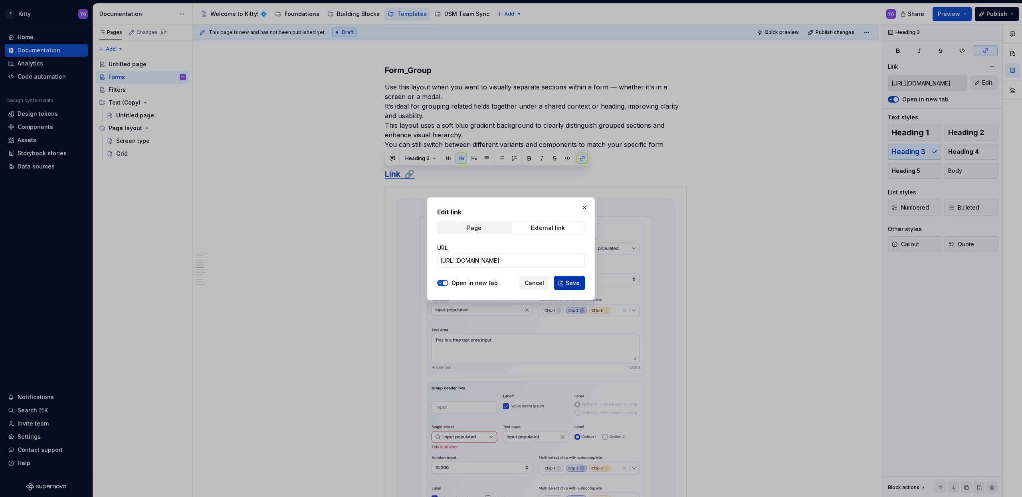
type input "[URL][DOMAIN_NAME]"
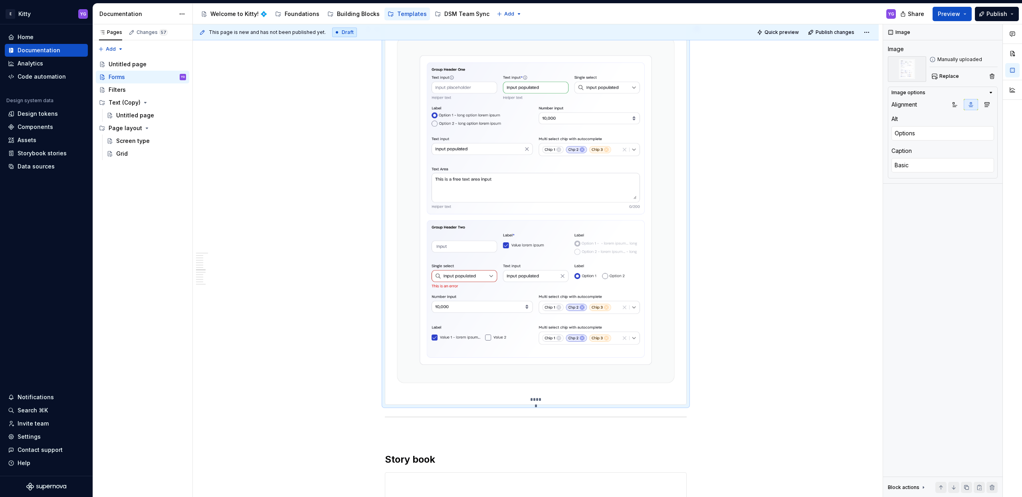
scroll to position [995, 0]
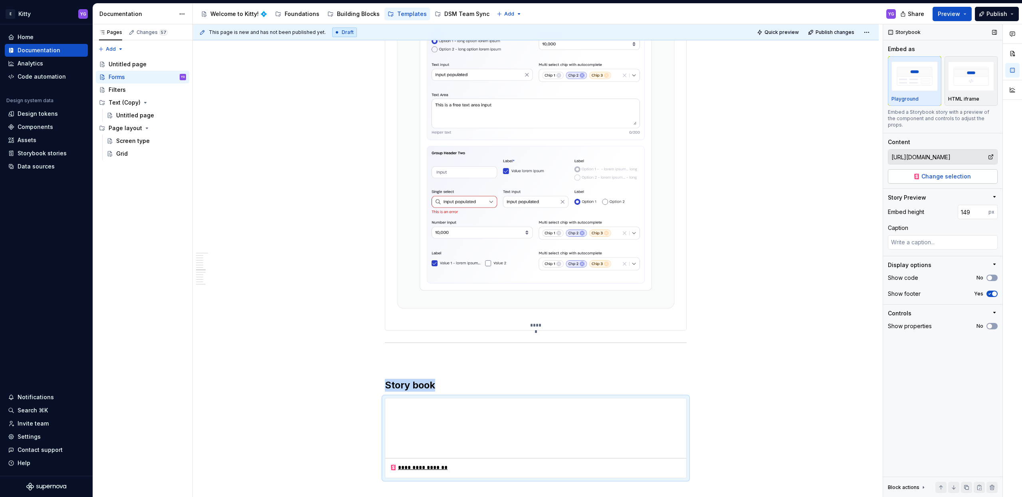
click at [939, 172] on span "Change selection" at bounding box center [945, 176] width 49 height 8
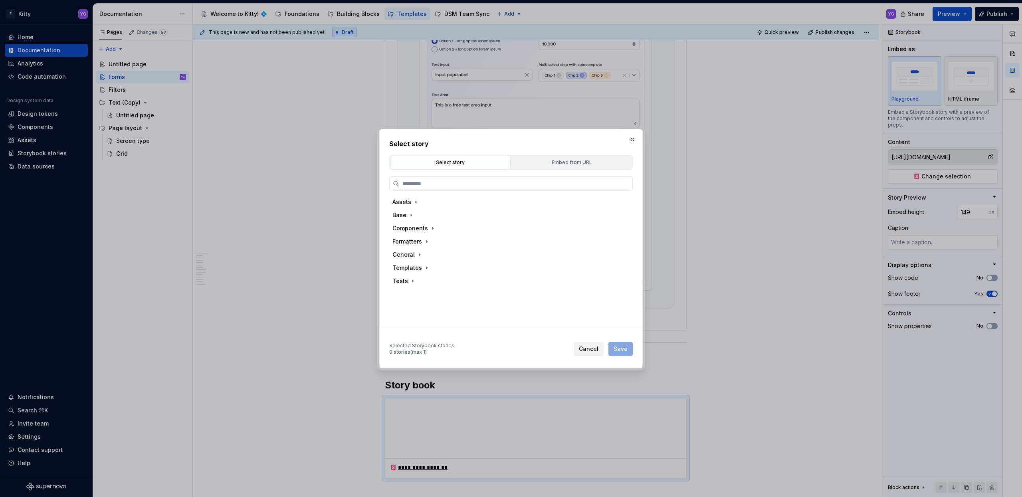
type textarea "*"
click at [549, 161] on div "Embed from URL" at bounding box center [571, 162] width 115 height 8
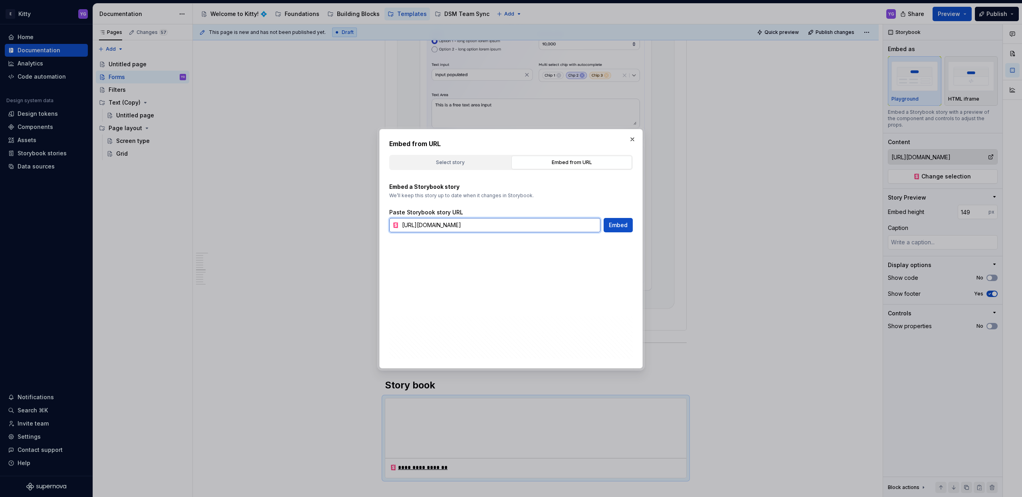
click at [503, 225] on input "[URL][DOMAIN_NAME]" at bounding box center [500, 225] width 202 height 14
paste input "form-builder--with-form-builder"
type input "[URL][DOMAIN_NAME]"
click at [617, 226] on span "Embed" at bounding box center [618, 225] width 19 height 8
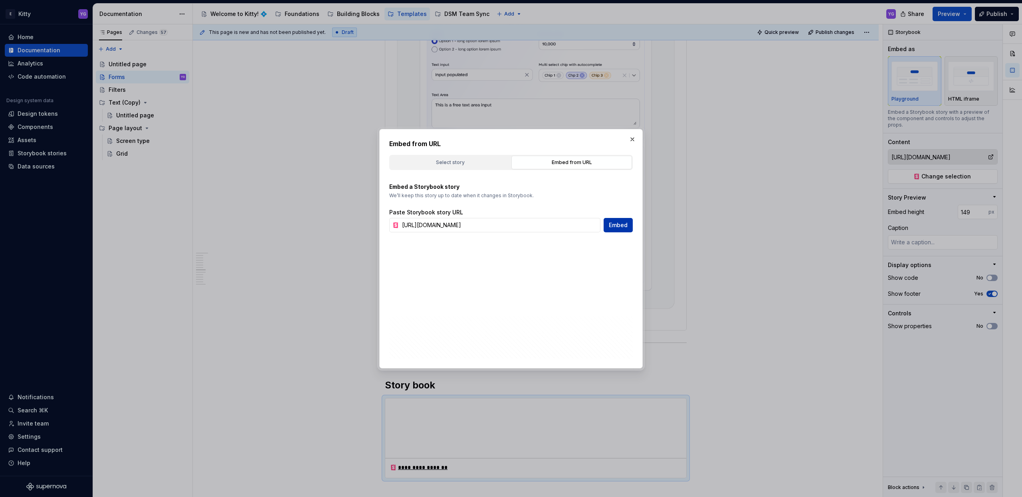
type textarea "*"
type input "[URL][DOMAIN_NAME]"
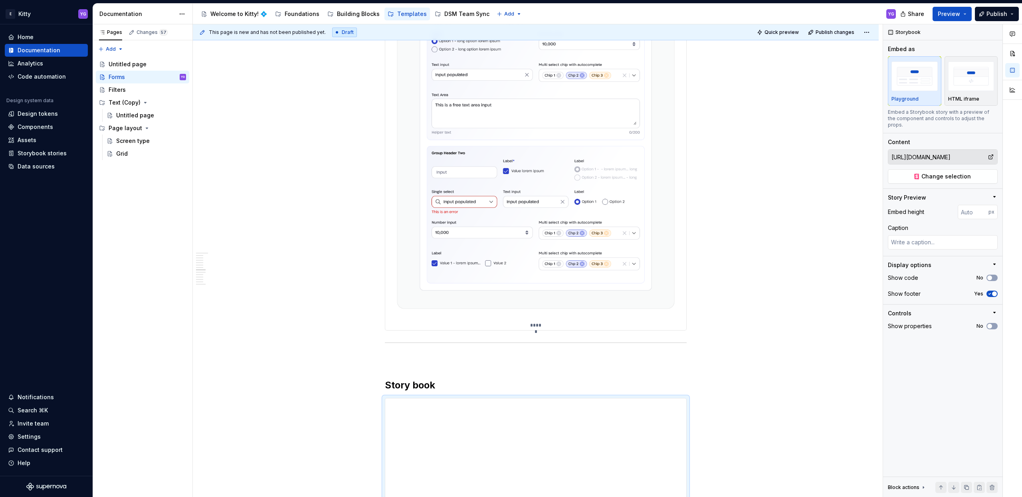
scroll to position [1153, 0]
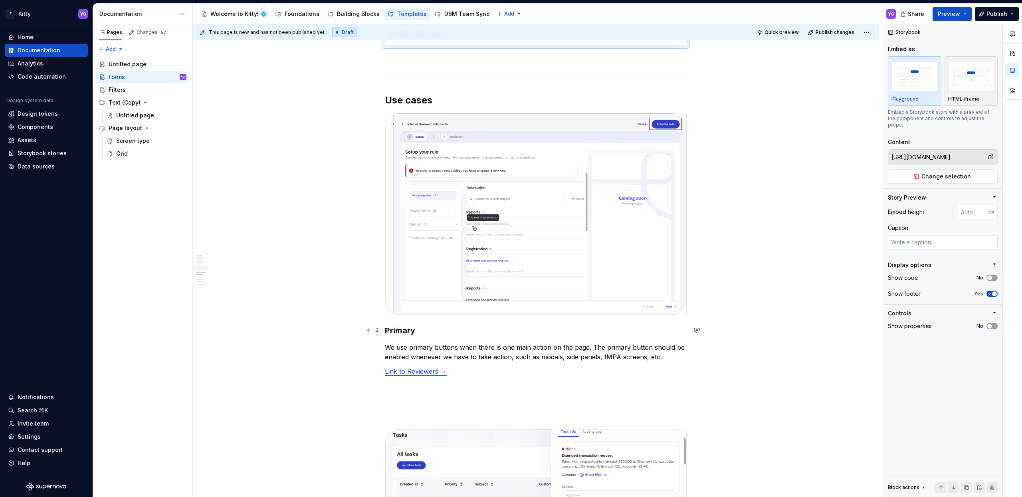
scroll to position [1523, 0]
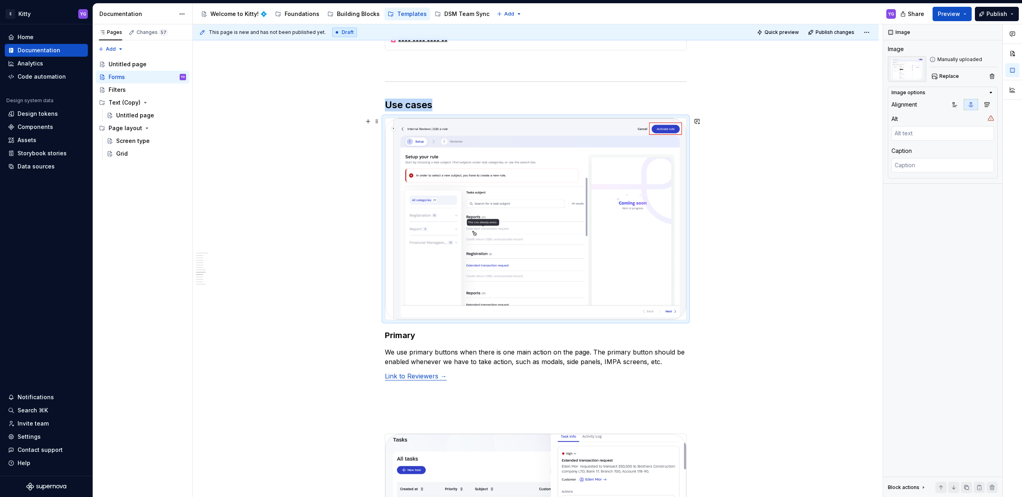
click at [453, 260] on img at bounding box center [535, 219] width 301 height 202
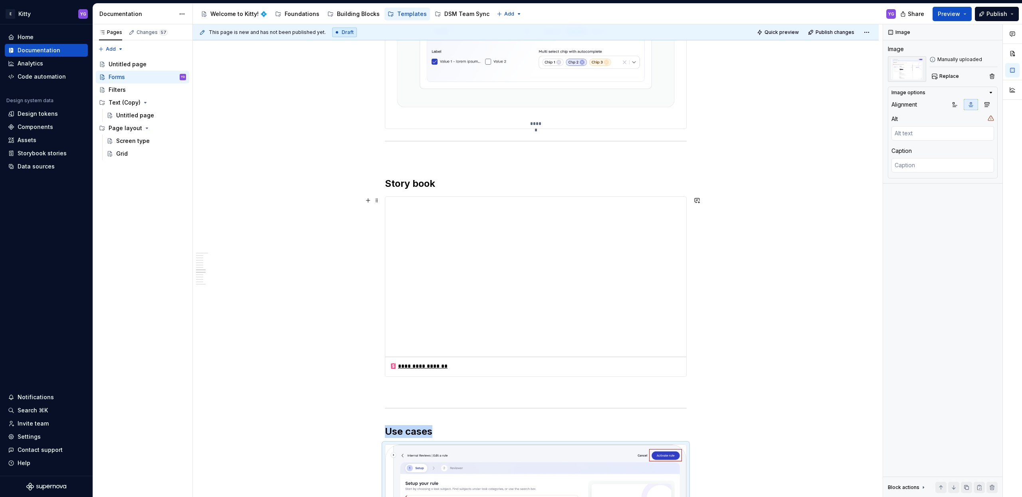
scroll to position [1098, 0]
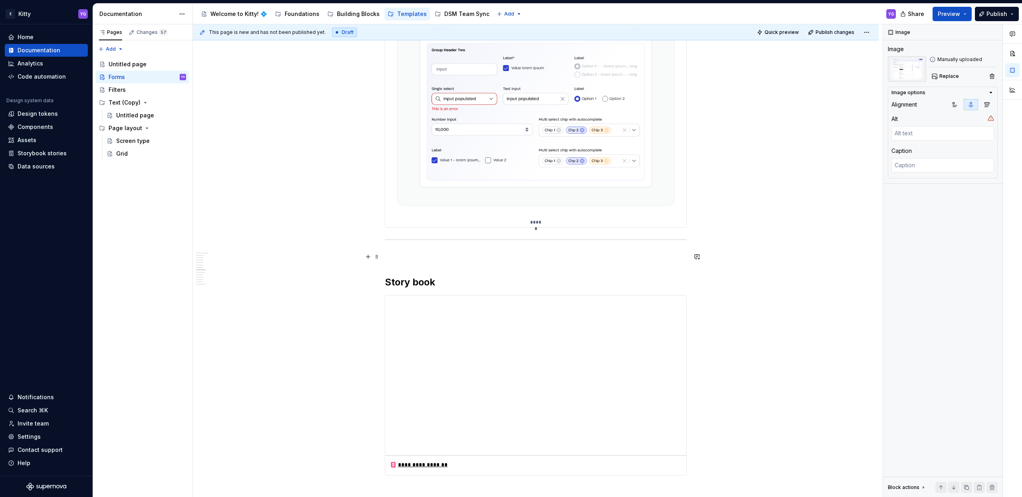
click at [412, 261] on p at bounding box center [536, 257] width 302 height 10
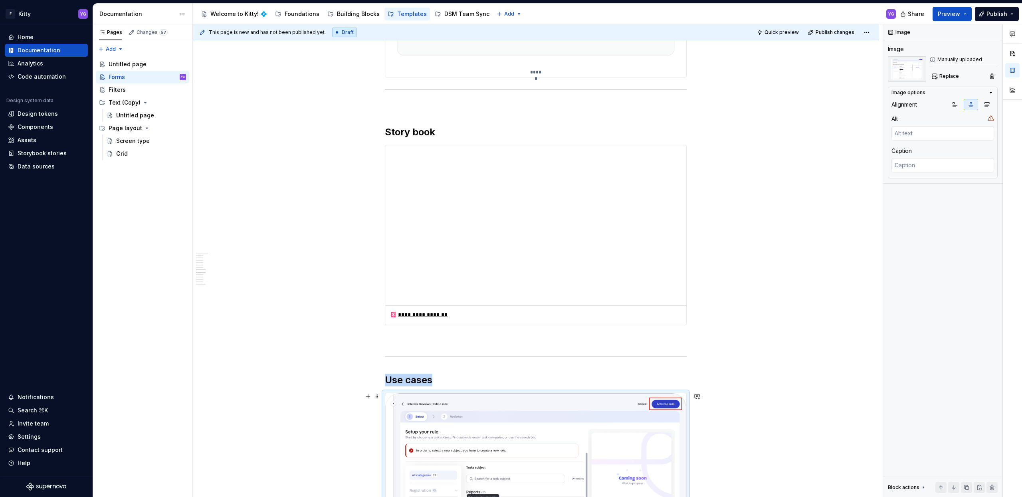
scroll to position [1343, 0]
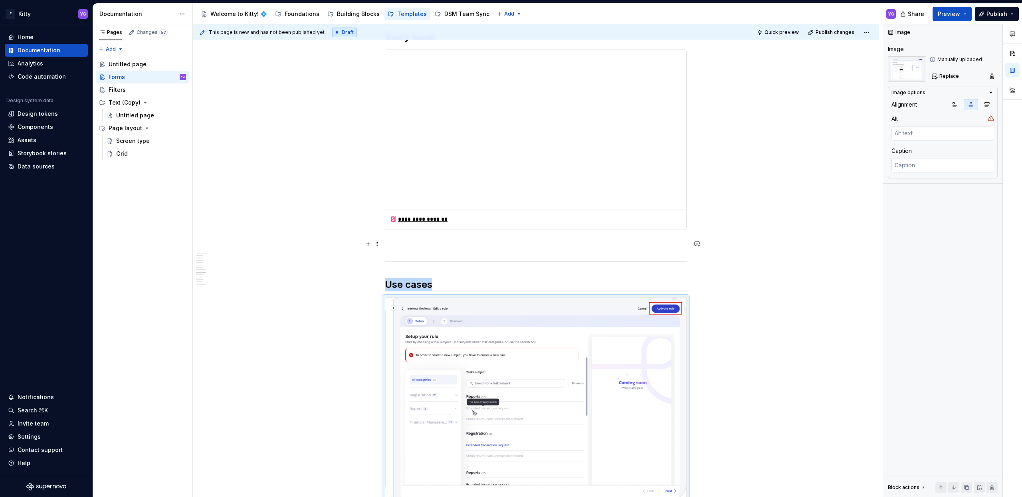
click at [421, 247] on p at bounding box center [536, 244] width 302 height 10
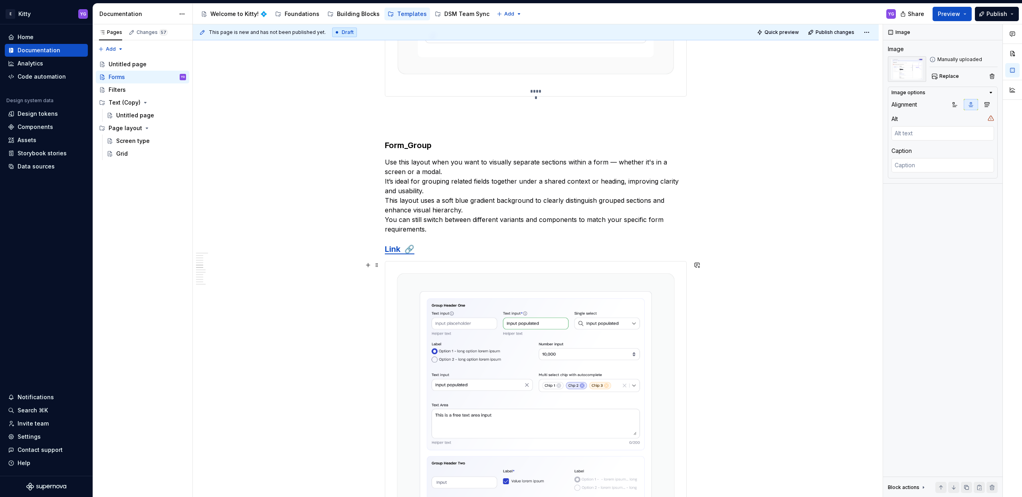
scroll to position [528, 0]
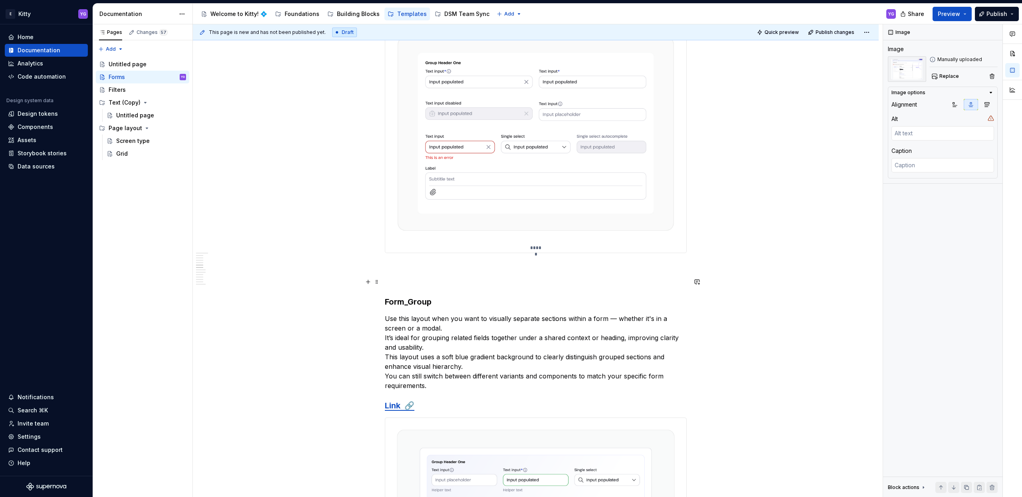
click at [405, 278] on p at bounding box center [536, 282] width 302 height 10
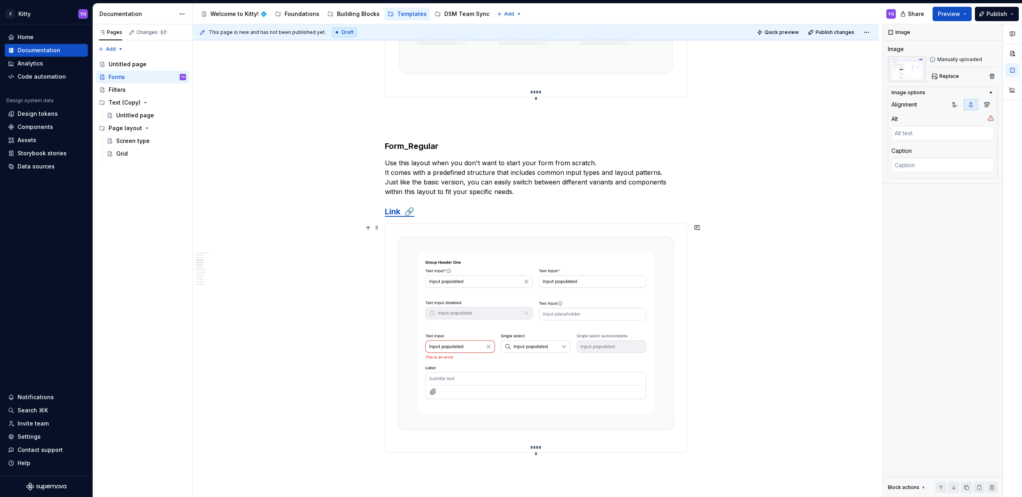
scroll to position [130, 0]
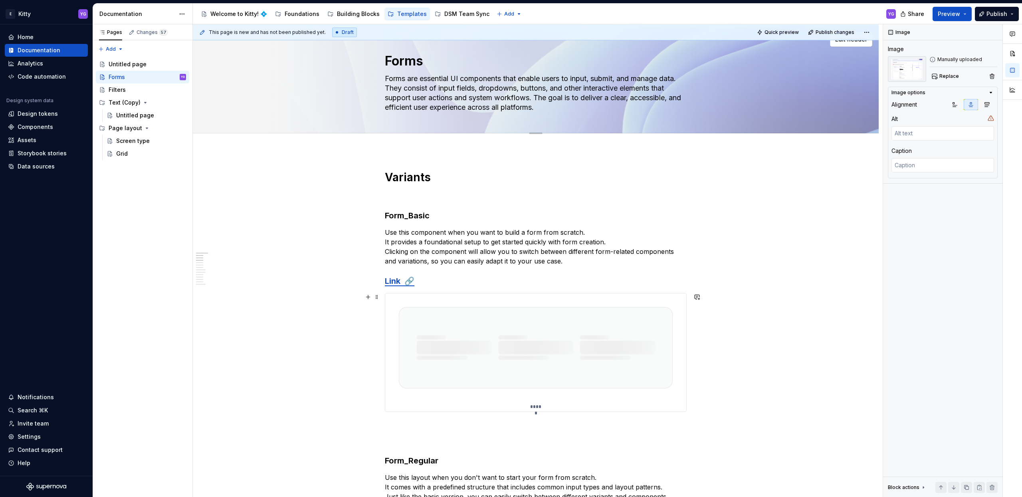
scroll to position [4, 0]
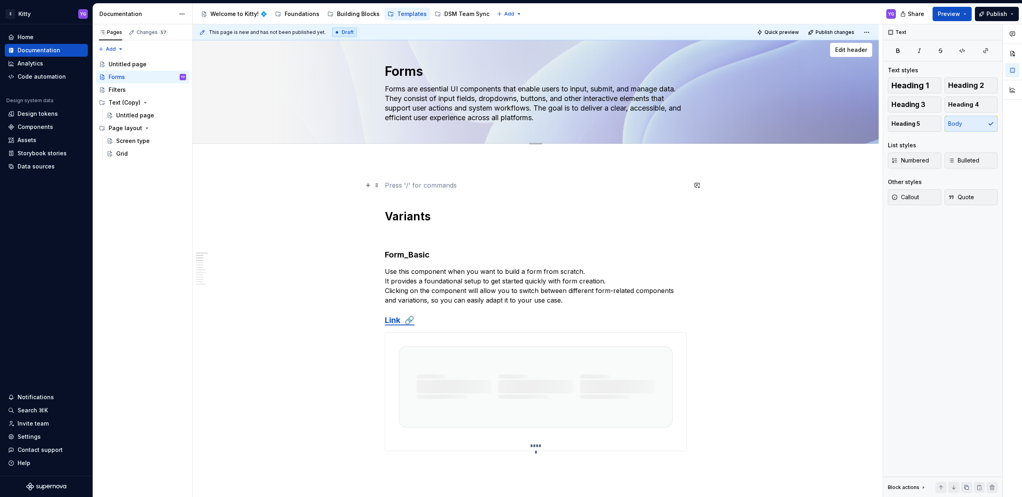
click at [387, 182] on p at bounding box center [536, 185] width 302 height 10
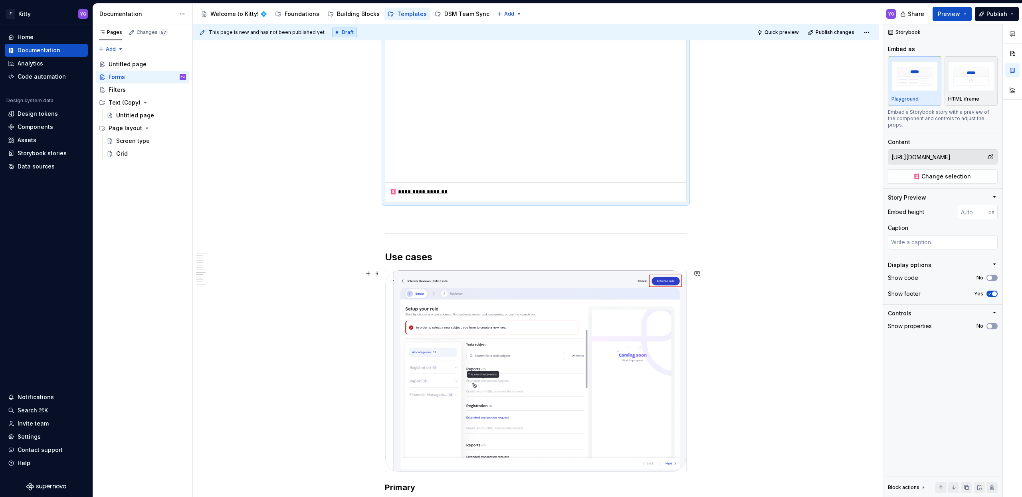
scroll to position [1586, 0]
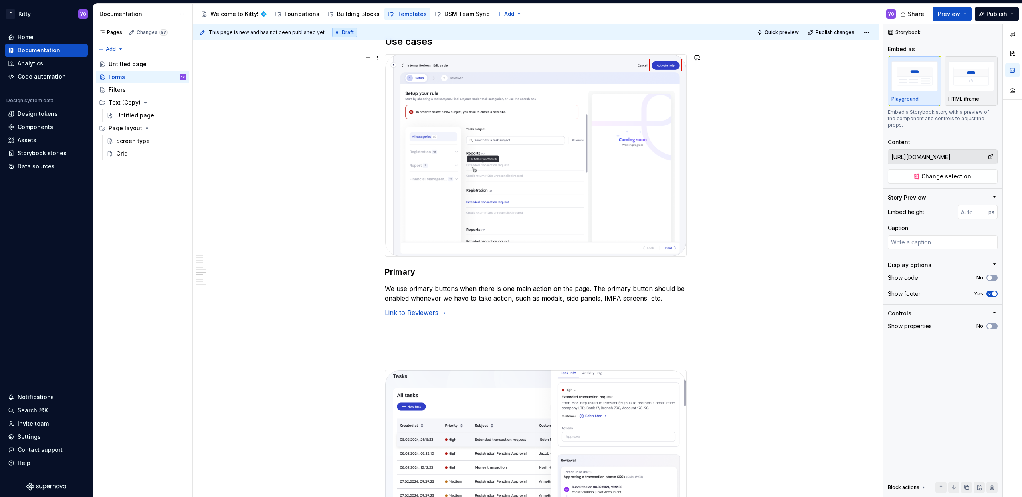
click at [594, 193] on img at bounding box center [535, 156] width 301 height 202
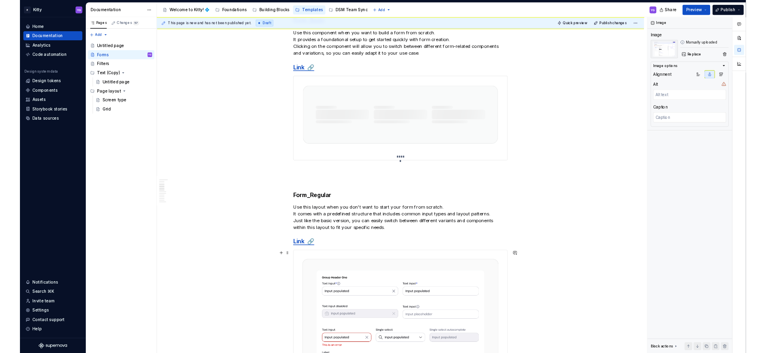
scroll to position [0, 0]
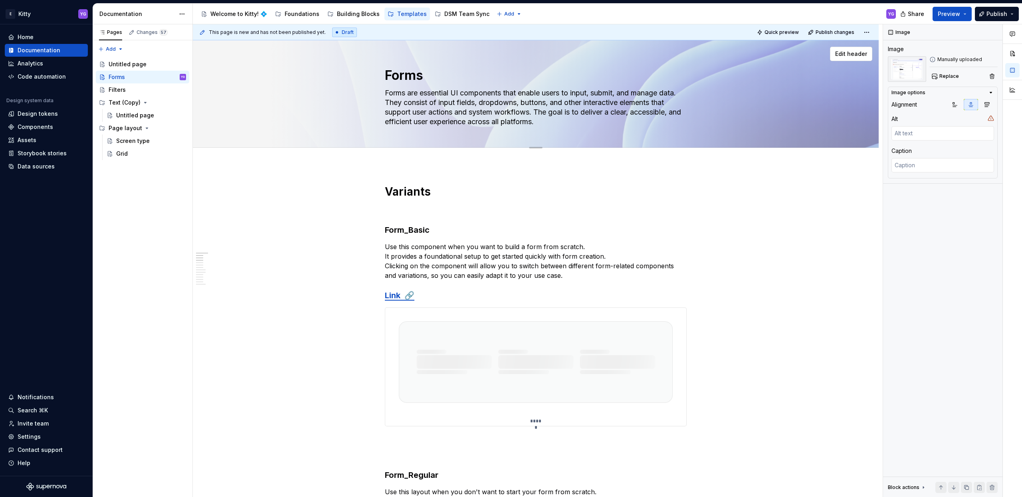
click at [164, 16] on div "Documentation" at bounding box center [136, 14] width 75 height 8
click at [176, 15] on html "E Kitty YG Home Documentation Analytics Code automation Design system data Desi…" at bounding box center [511, 248] width 1022 height 497
click at [170, 15] on html "E Kitty YG Home Documentation Analytics Code automation Design system data Desi…" at bounding box center [511, 248] width 1022 height 497
click at [175, 14] on html "E Kitty YG Home Documentation Analytics Code automation Design system data Desi…" at bounding box center [511, 248] width 1022 height 497
click at [155, 13] on html "E Kitty YG Home Documentation Analytics Code automation Design system data Desi…" at bounding box center [511, 248] width 1022 height 497
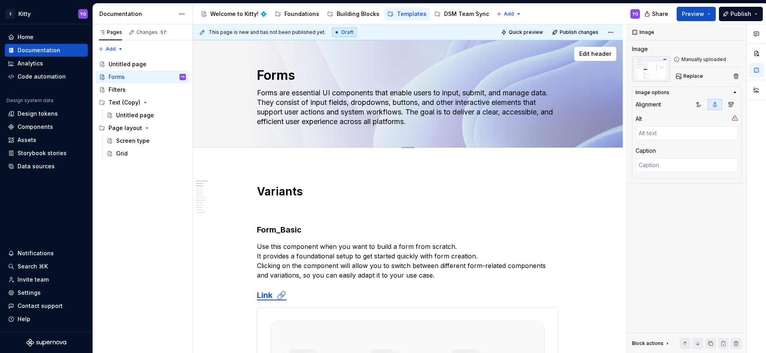
type textarea "*"
